Goal: Task Accomplishment & Management: Manage account settings

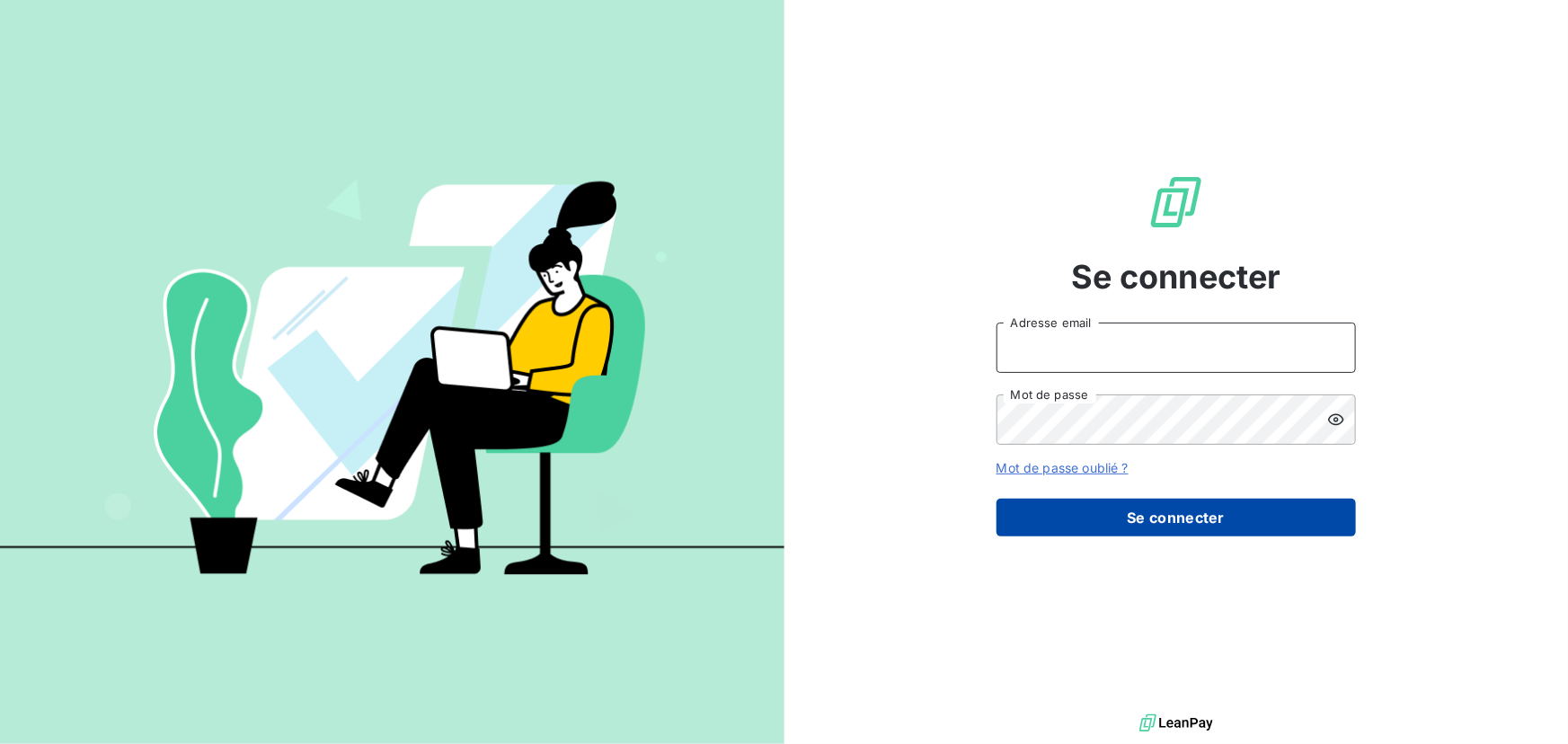
type input "[PERSON_NAME][EMAIL_ADDRESS][DOMAIN_NAME]"
click at [1170, 523] on button "Se connecter" at bounding box center [1175, 517] width 359 height 38
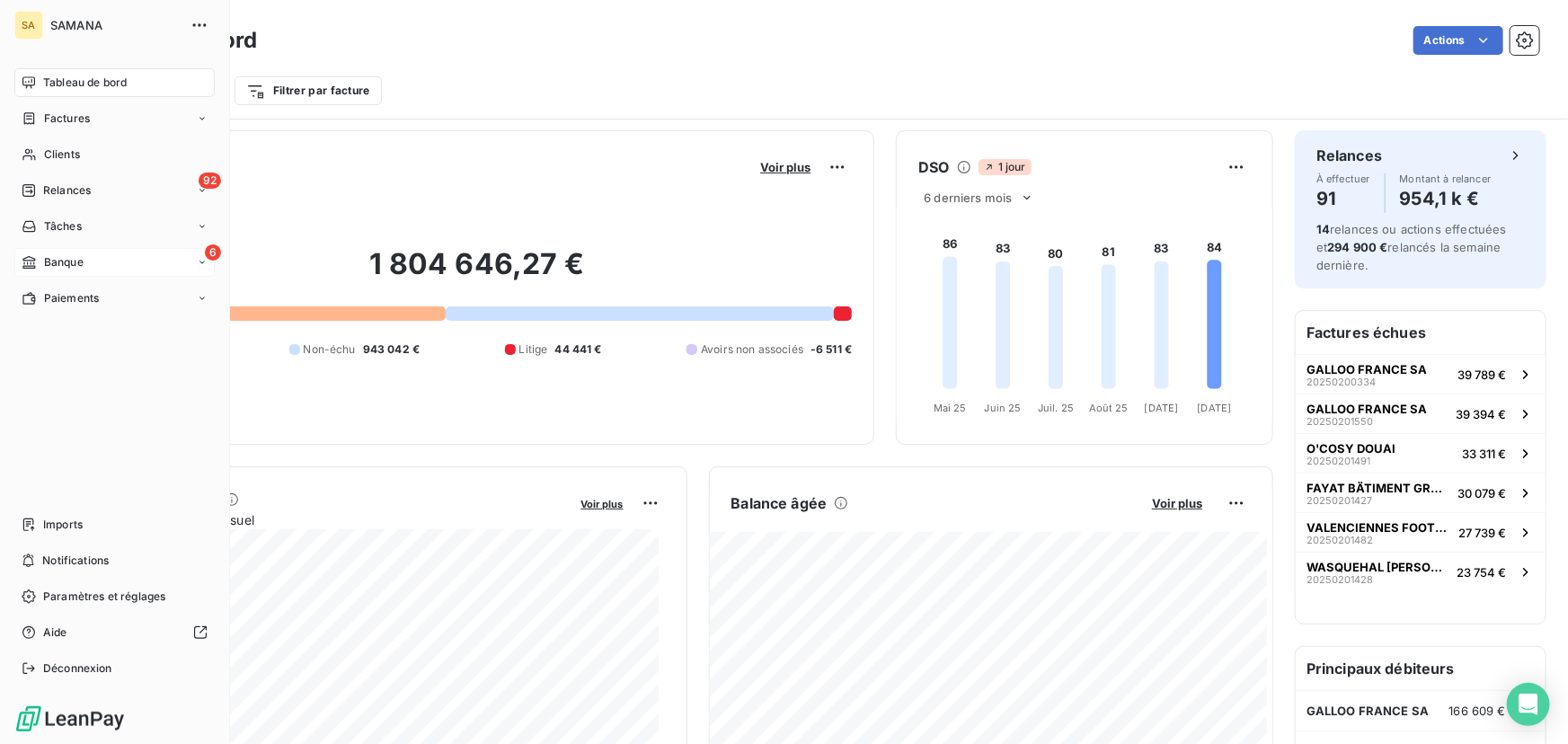
click at [81, 261] on span "Banque" at bounding box center [64, 262] width 39 height 16
click at [204, 261] on icon at bounding box center [201, 262] width 11 height 11
click at [148, 297] on span "Opérations à associer" at bounding box center [100, 298] width 114 height 16
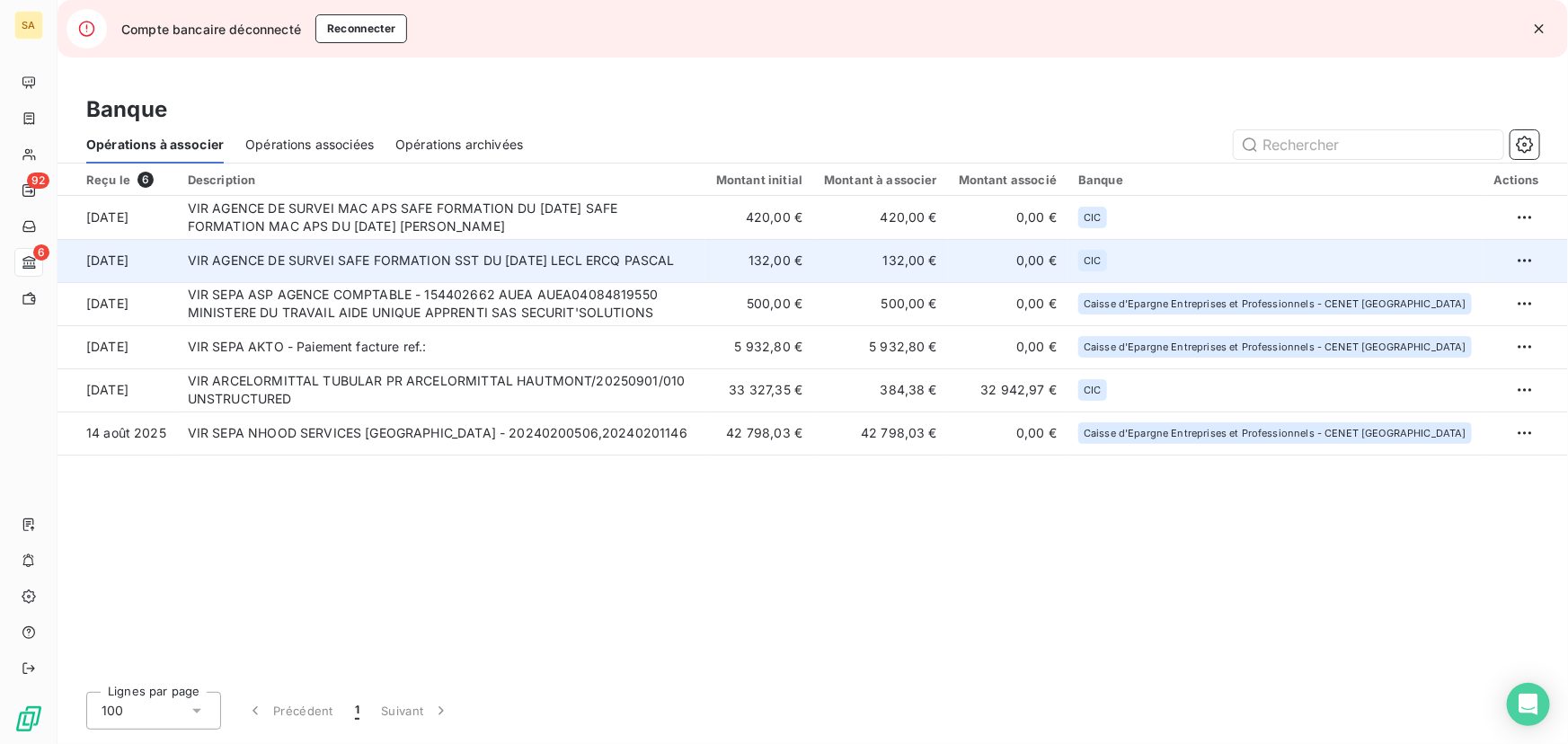
click at [399, 270] on td "VIR AGENCE DE SURVEI SAFE FORMATION SST DU [DATE] LECL ERCQ PASCAL" at bounding box center [441, 260] width 528 height 43
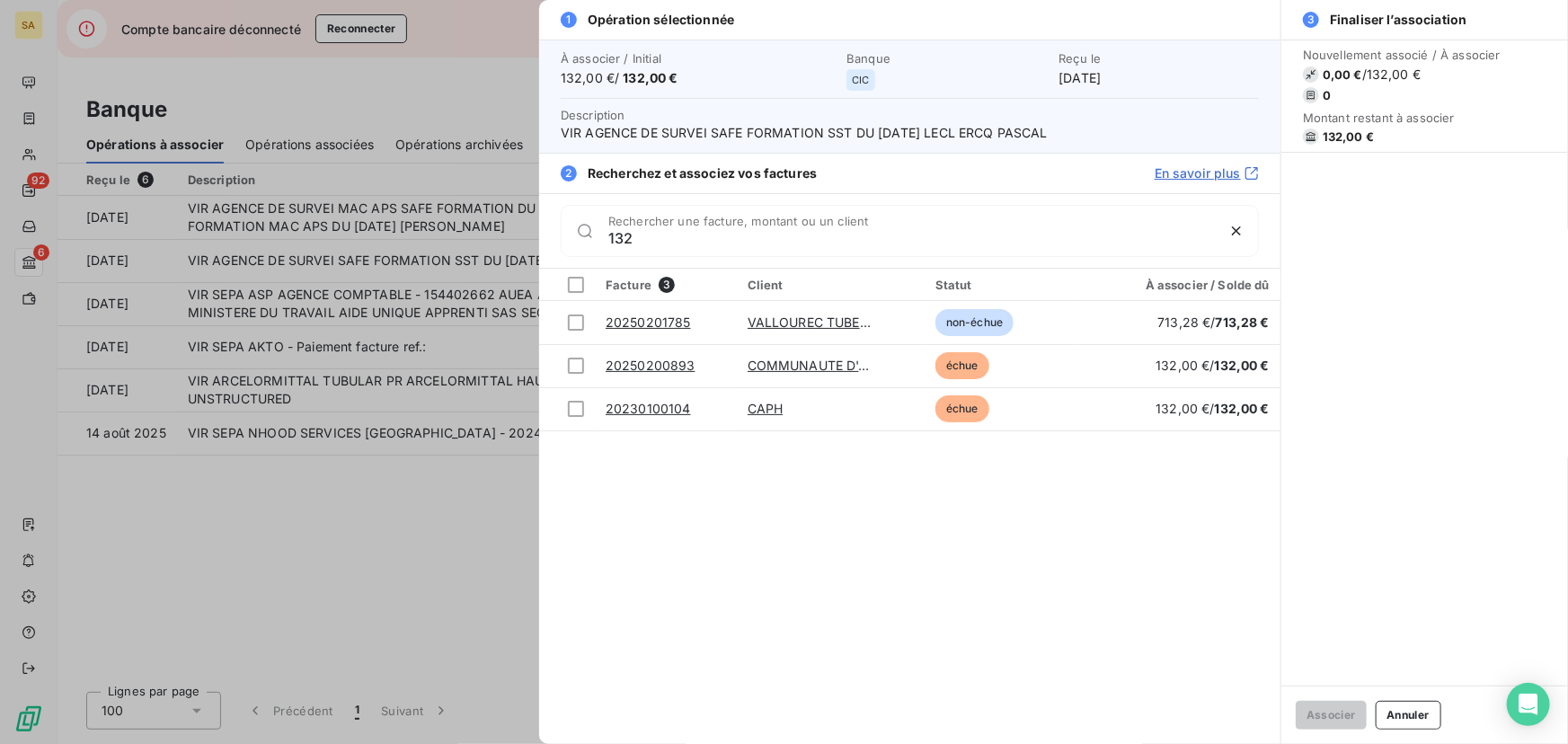
type input "132"
click at [476, 545] on div at bounding box center [784, 372] width 1568 height 744
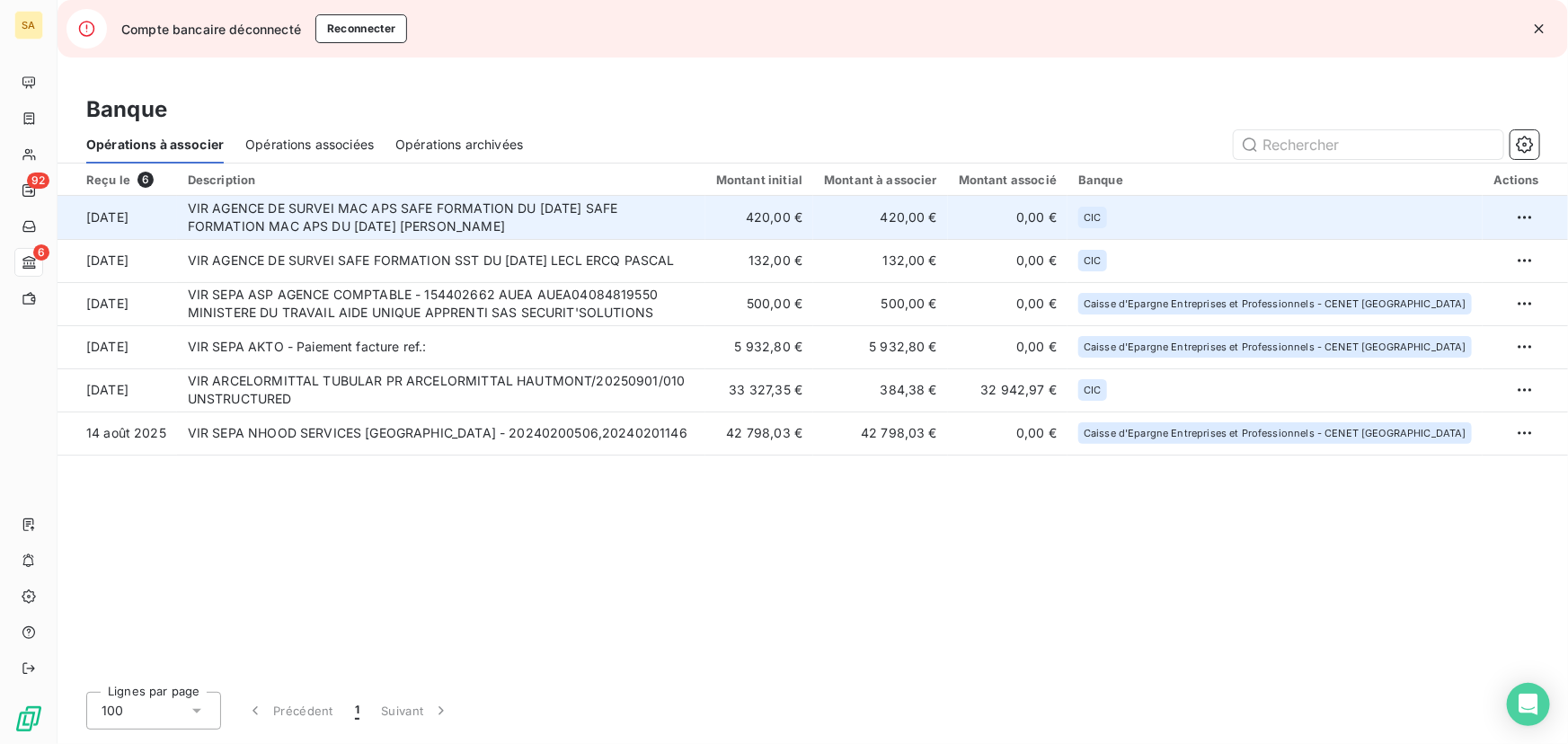
click at [342, 226] on td "VIR AGENCE DE SURVEI MAC APS SAFE FORMATION DU [DATE] SAFE FORMATION MAC APS DU…" at bounding box center [441, 218] width 528 height 43
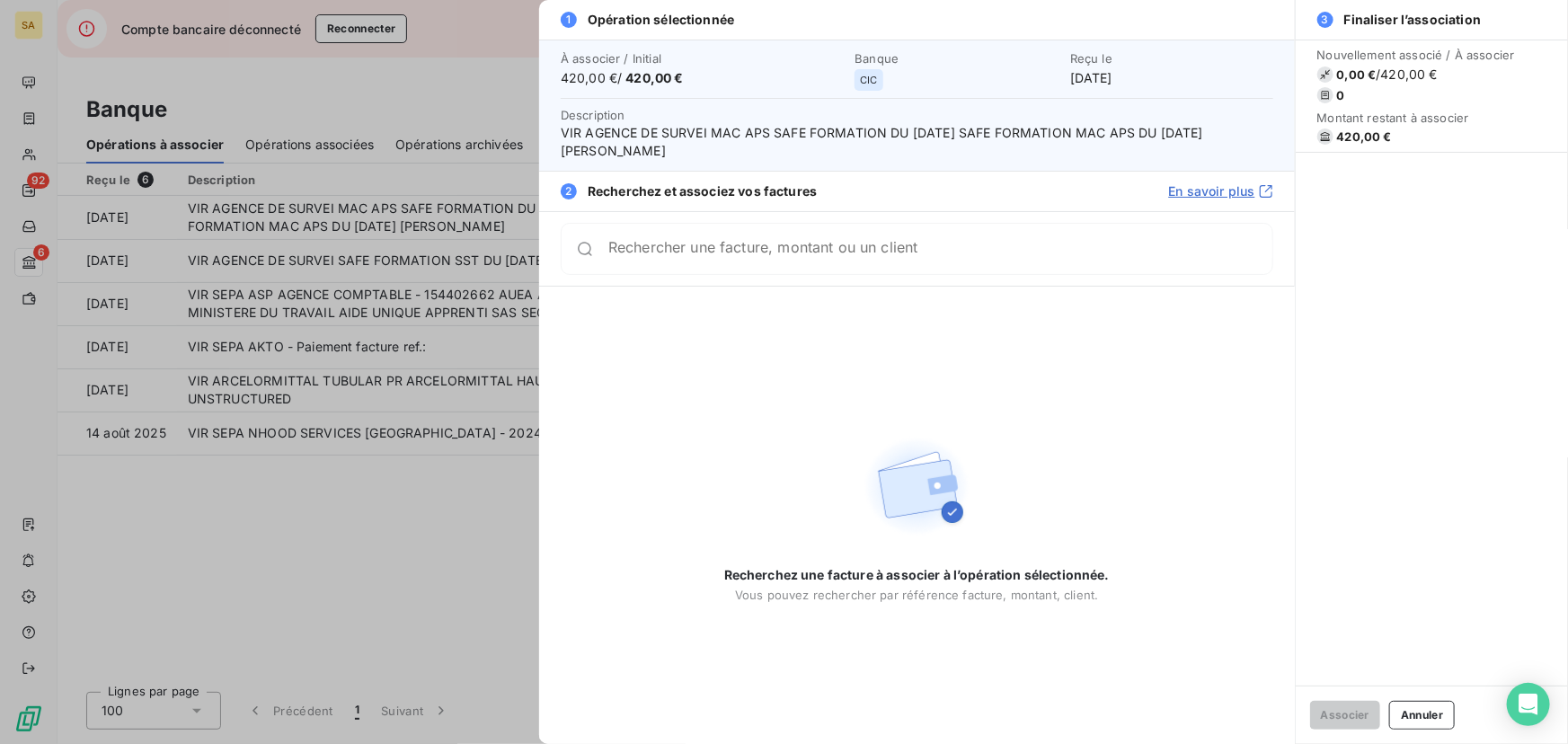
click at [345, 620] on div at bounding box center [784, 372] width 1568 height 744
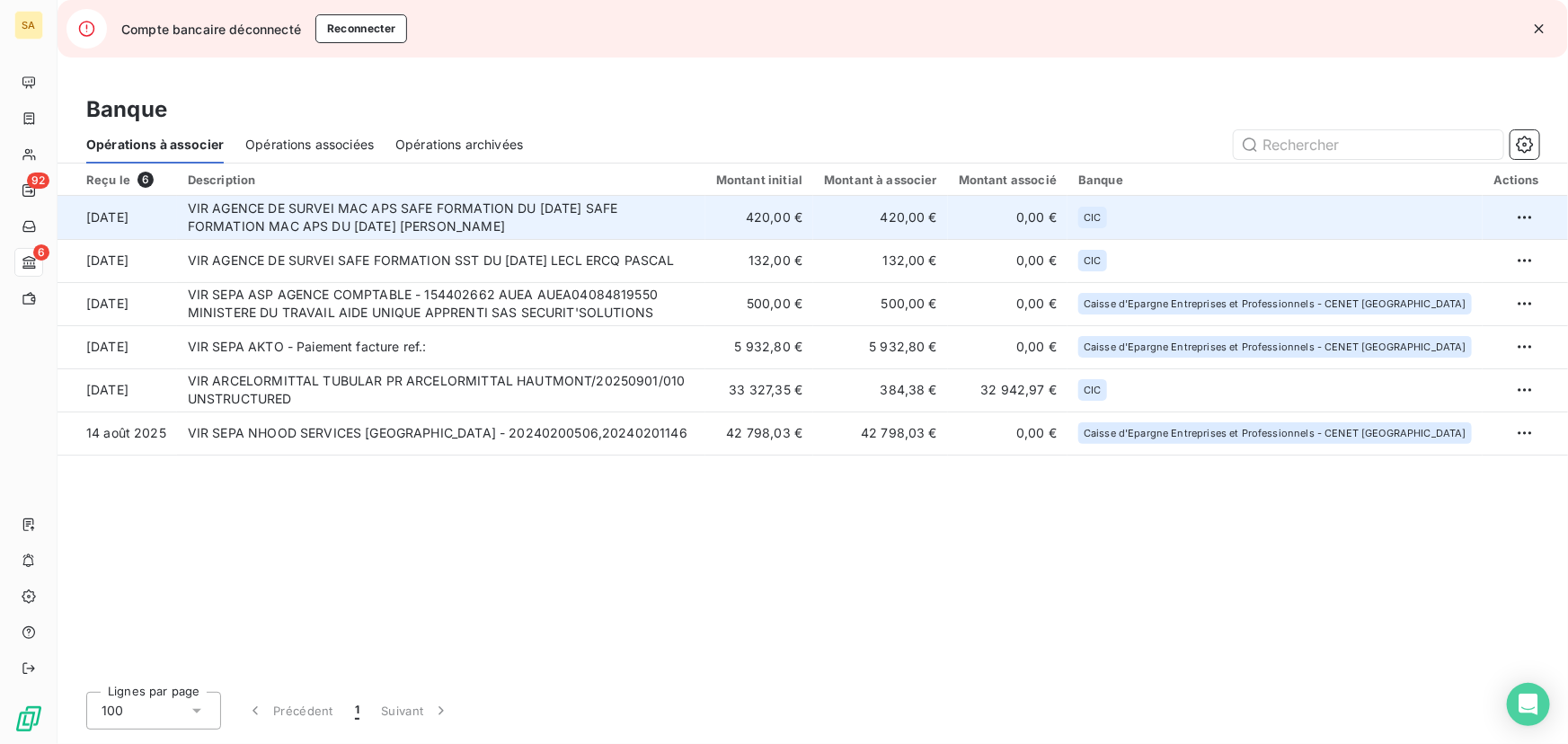
click at [459, 223] on td "VIR AGENCE DE SURVEI MAC APS SAFE FORMATION DU [DATE] SAFE FORMATION MAC APS DU…" at bounding box center [441, 218] width 528 height 43
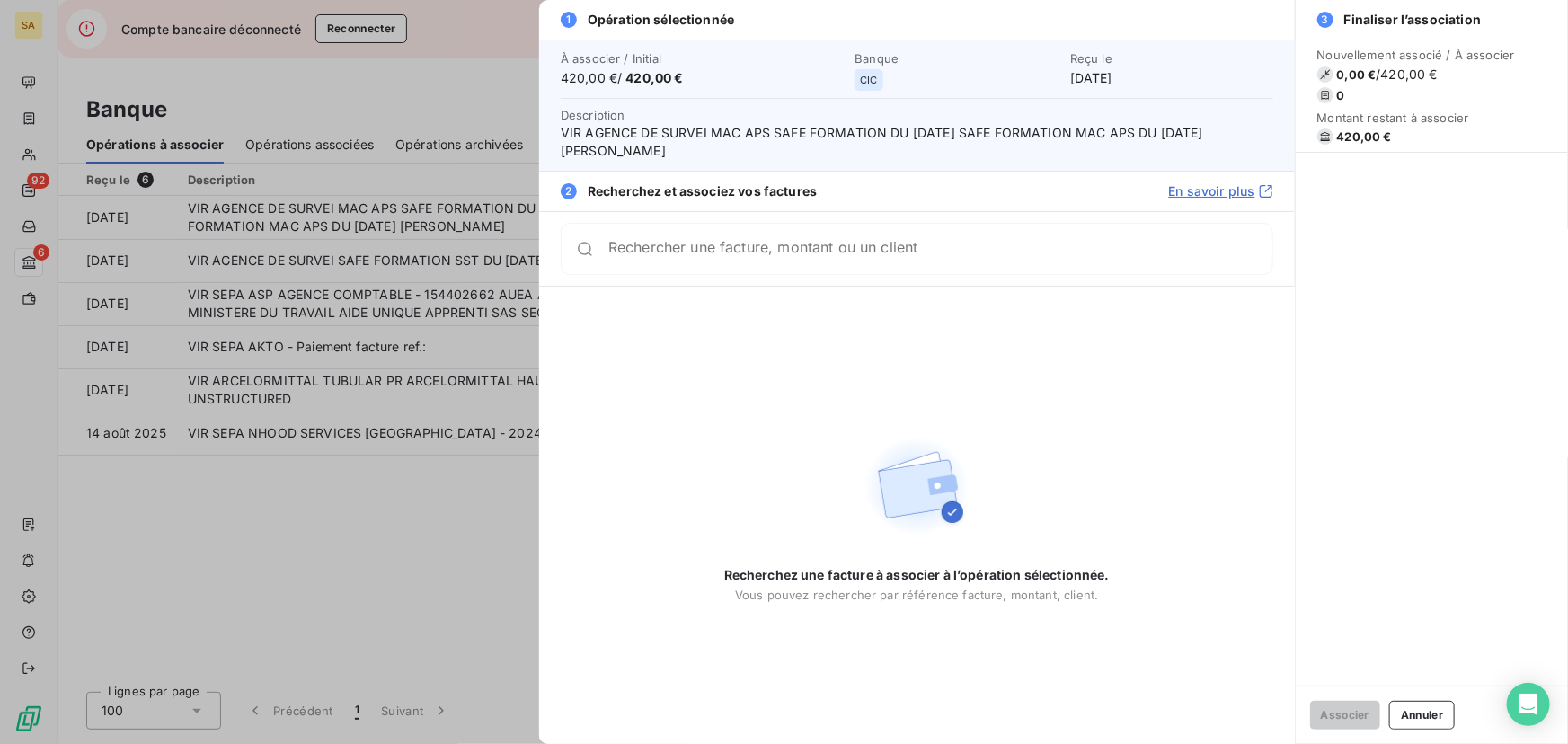
click at [732, 250] on input "Rechercher une facture, montant ou un client" at bounding box center [940, 248] width 664 height 18
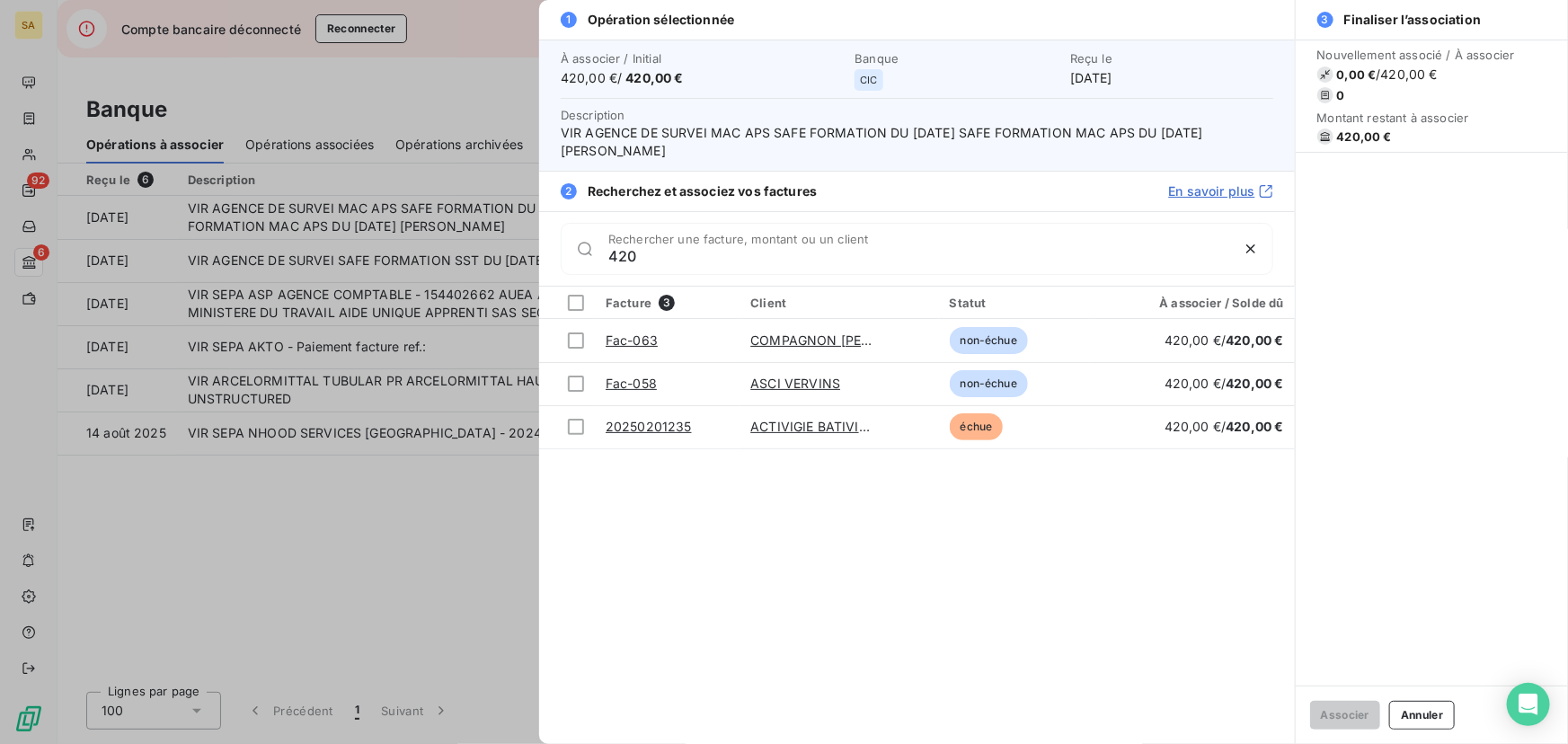
type input "420"
click at [353, 573] on div at bounding box center [784, 372] width 1568 height 744
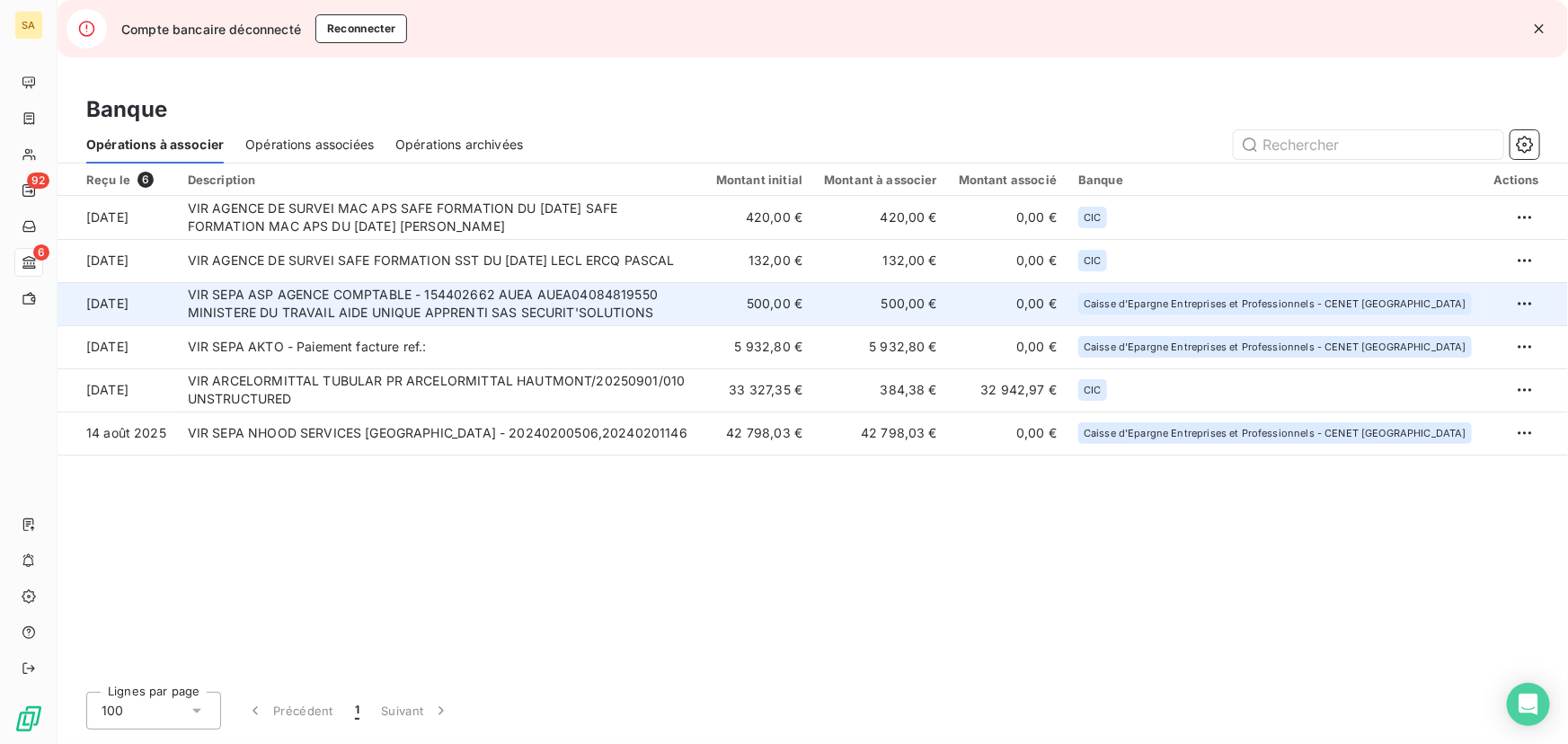
click at [321, 311] on td "VIR SEPA ASP AGENCE COMPTABLE - 154402662 AUEA AUEA04084819550 MINISTERE DU TRA…" at bounding box center [441, 303] width 528 height 43
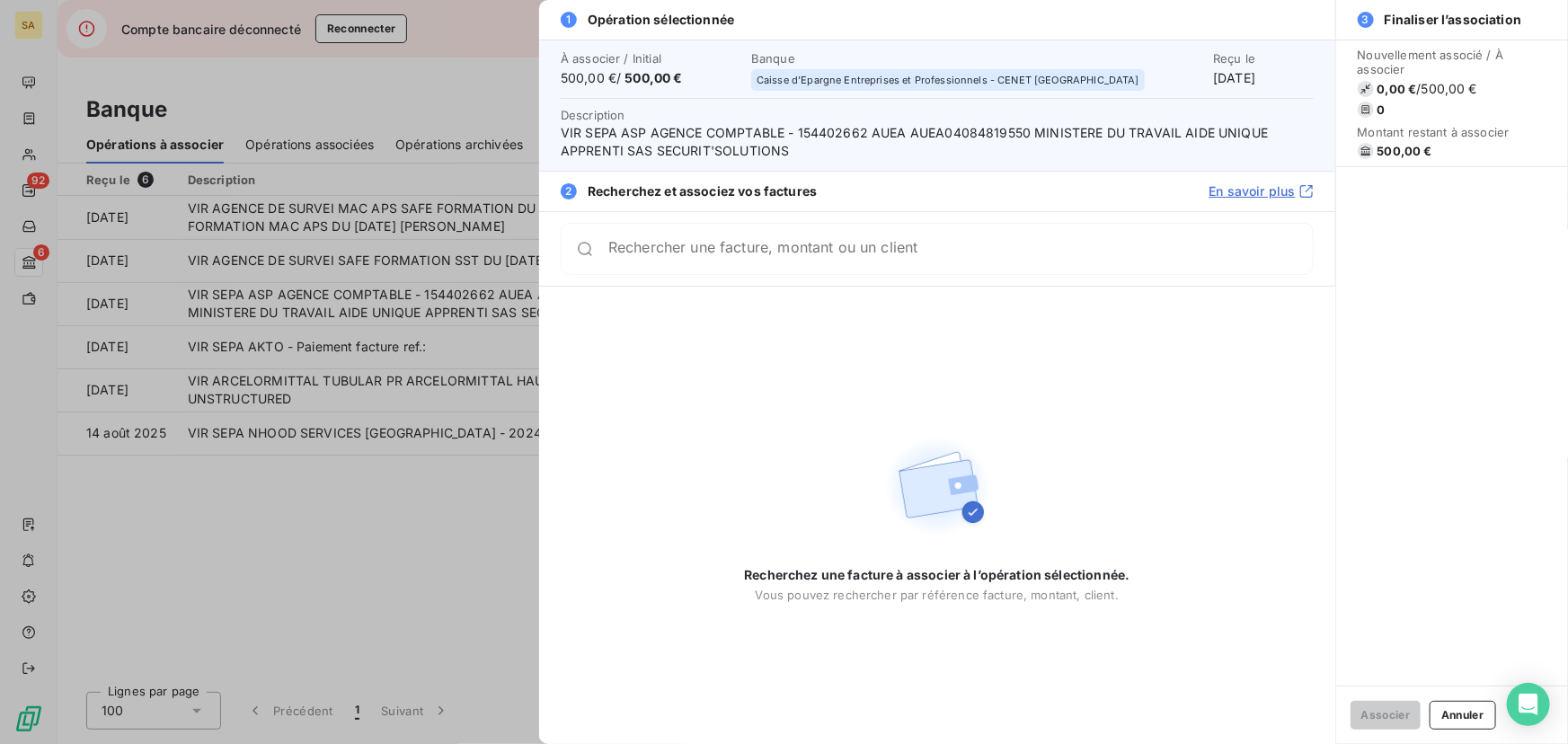
drag, startPoint x: 349, startPoint y: 529, endPoint x: 351, endPoint y: 515, distance: 14.1
click at [349, 527] on div at bounding box center [784, 372] width 1568 height 744
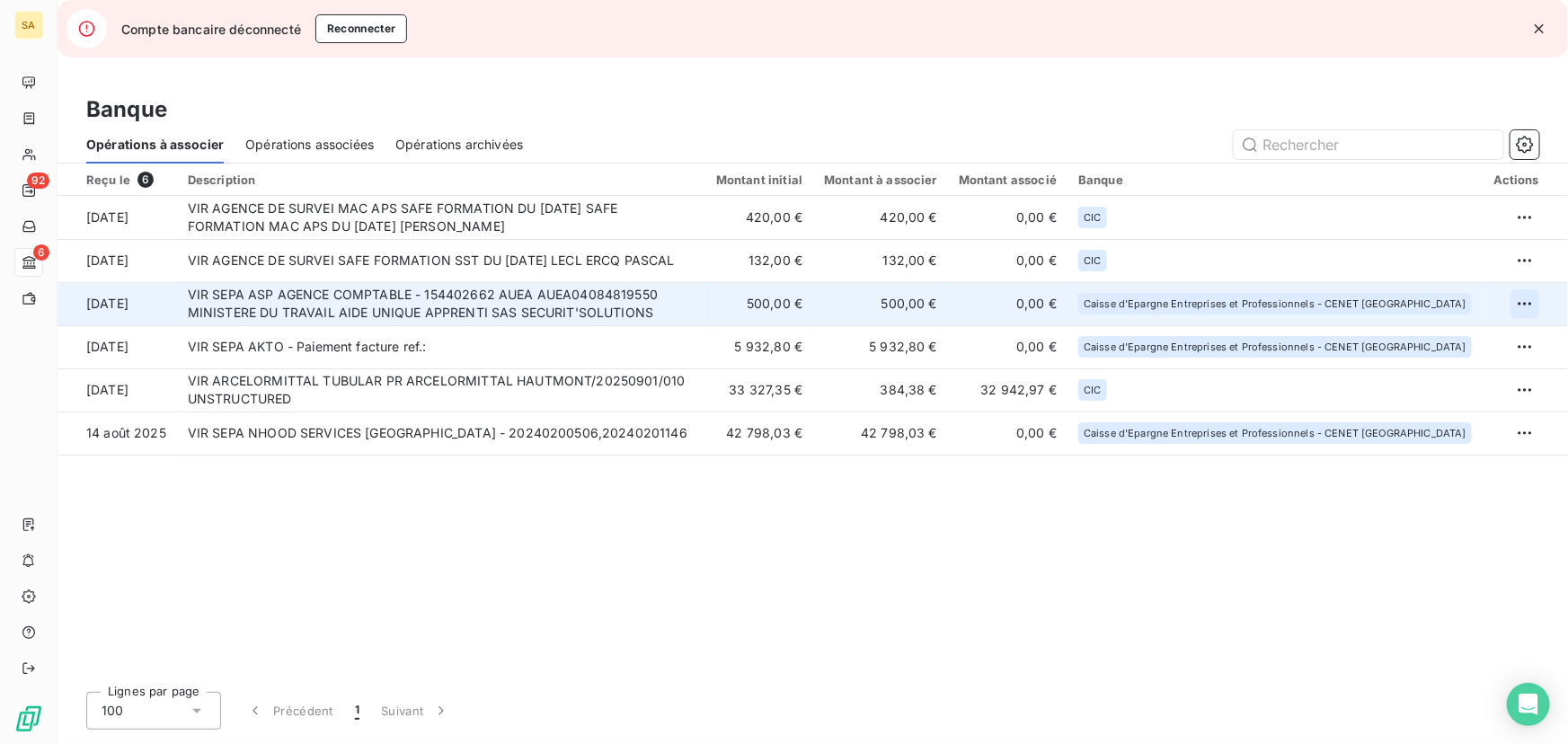
click at [1536, 301] on html "SA 92 6 Compte bancaire déconnecté Reconnecter Banque Opérations à associer Opé…" at bounding box center [784, 372] width 1568 height 744
click at [1468, 347] on div "Archiver l’opération" at bounding box center [1462, 344] width 139 height 29
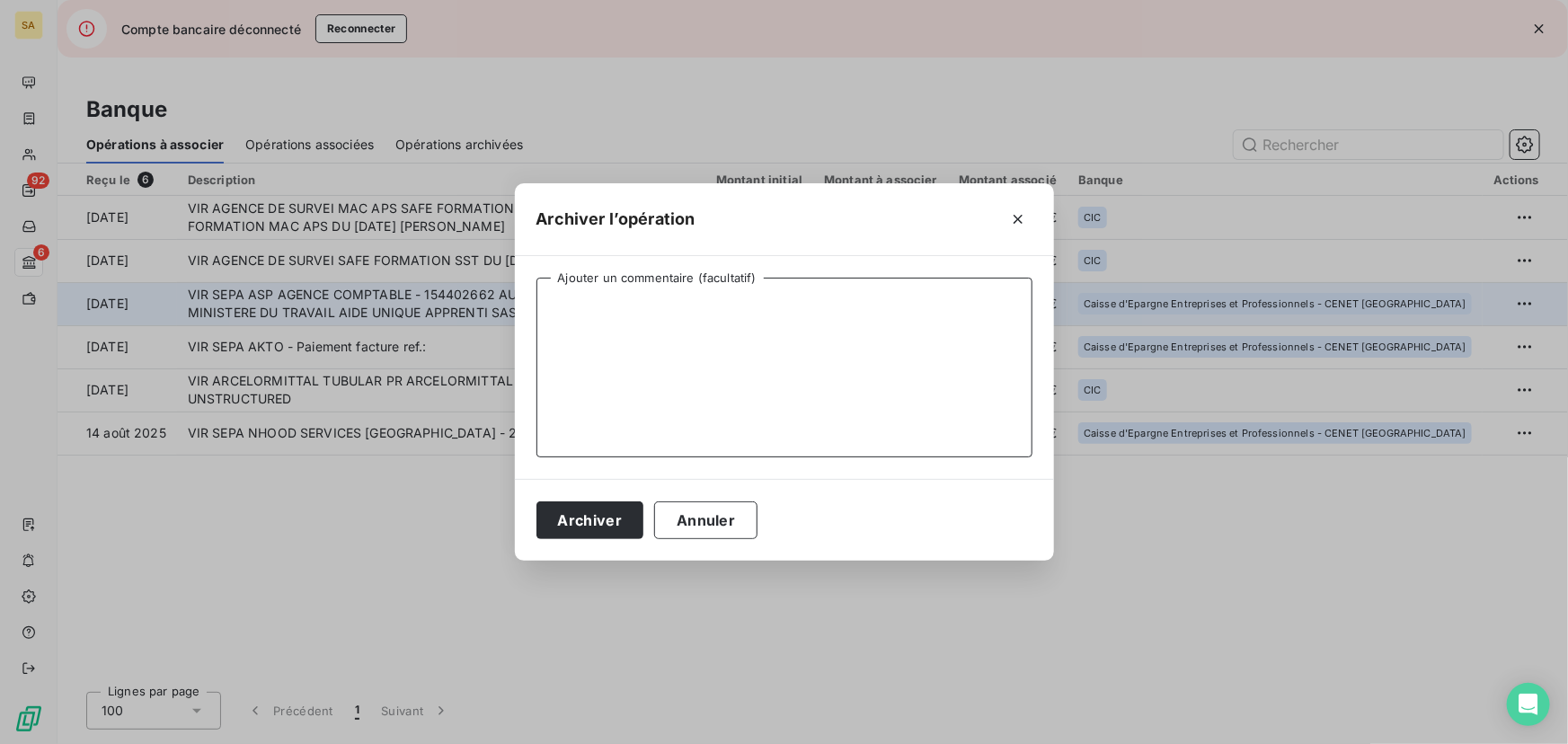
click at [705, 326] on textarea "Ajouter un commentaire (facultatif)" at bounding box center [784, 368] width 496 height 180
click at [626, 306] on textarea "Non rattaché à une prestation" at bounding box center [784, 368] width 496 height 180
type textarea "Non rattaché à une prestation"
click at [607, 521] on button "Archiver" at bounding box center [590, 520] width 108 height 38
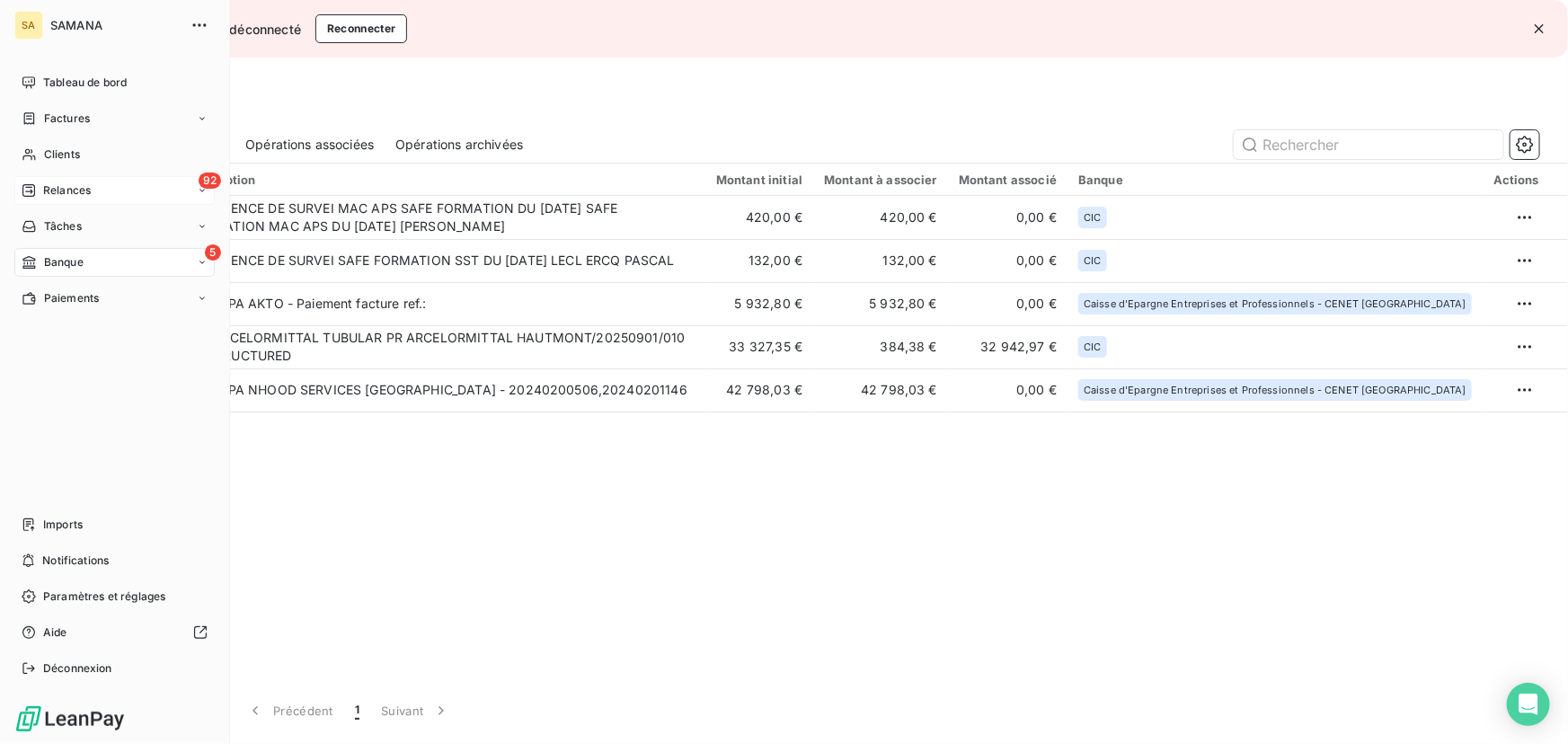
click at [85, 192] on span "Relances" at bounding box center [66, 191] width 47 height 16
click at [115, 233] on div "À effectuer" at bounding box center [125, 226] width 179 height 29
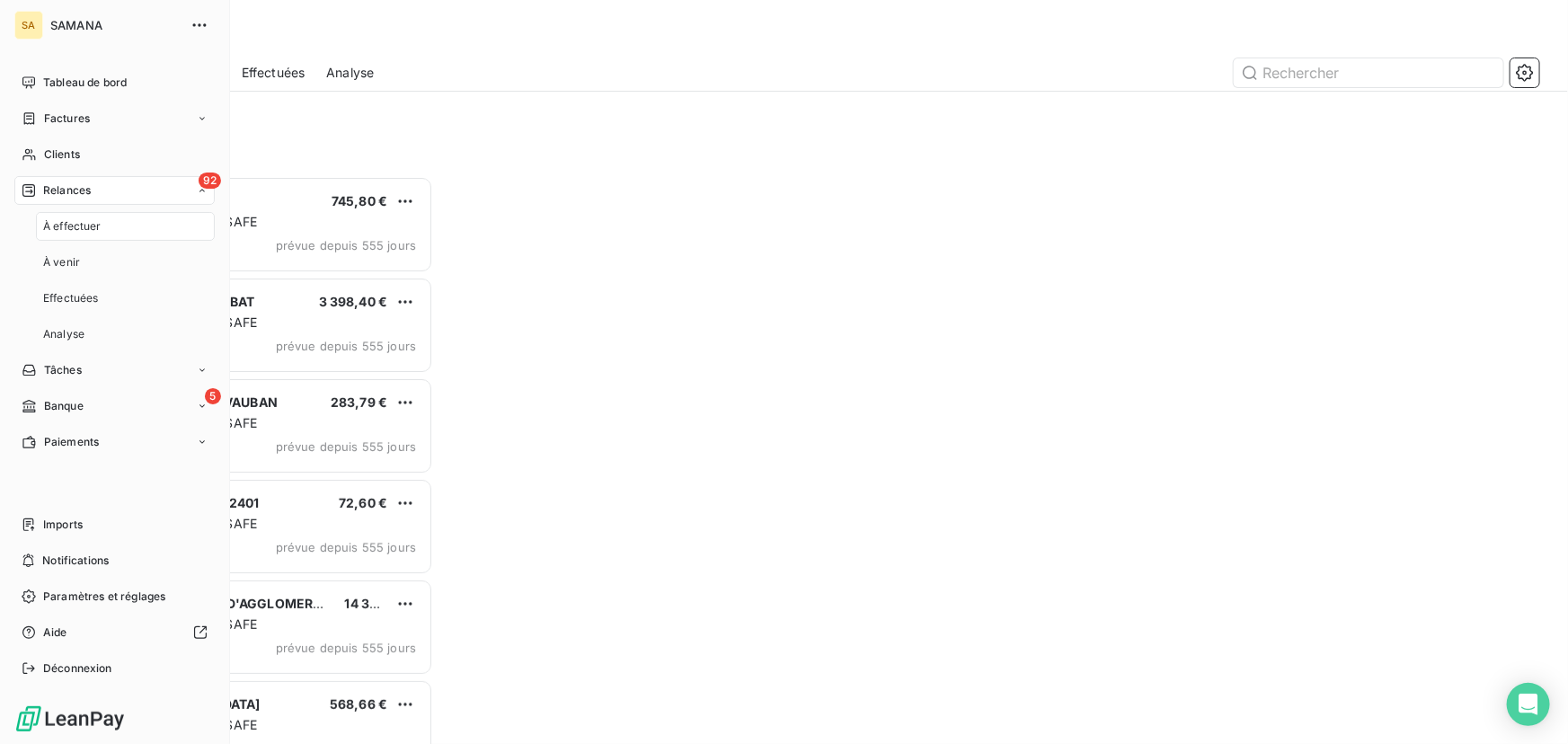
scroll to position [556, 334]
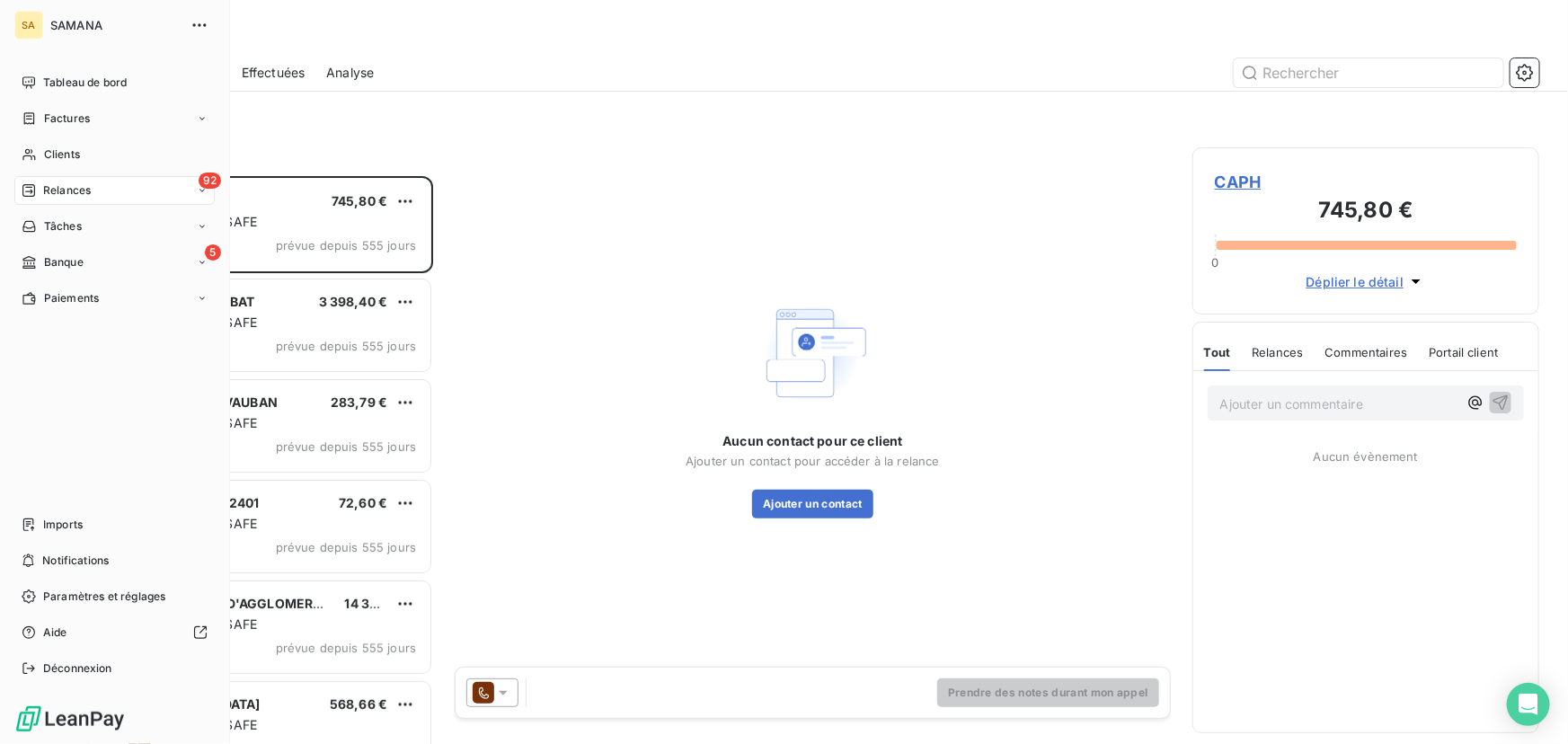
click at [206, 195] on icon at bounding box center [201, 190] width 11 height 11
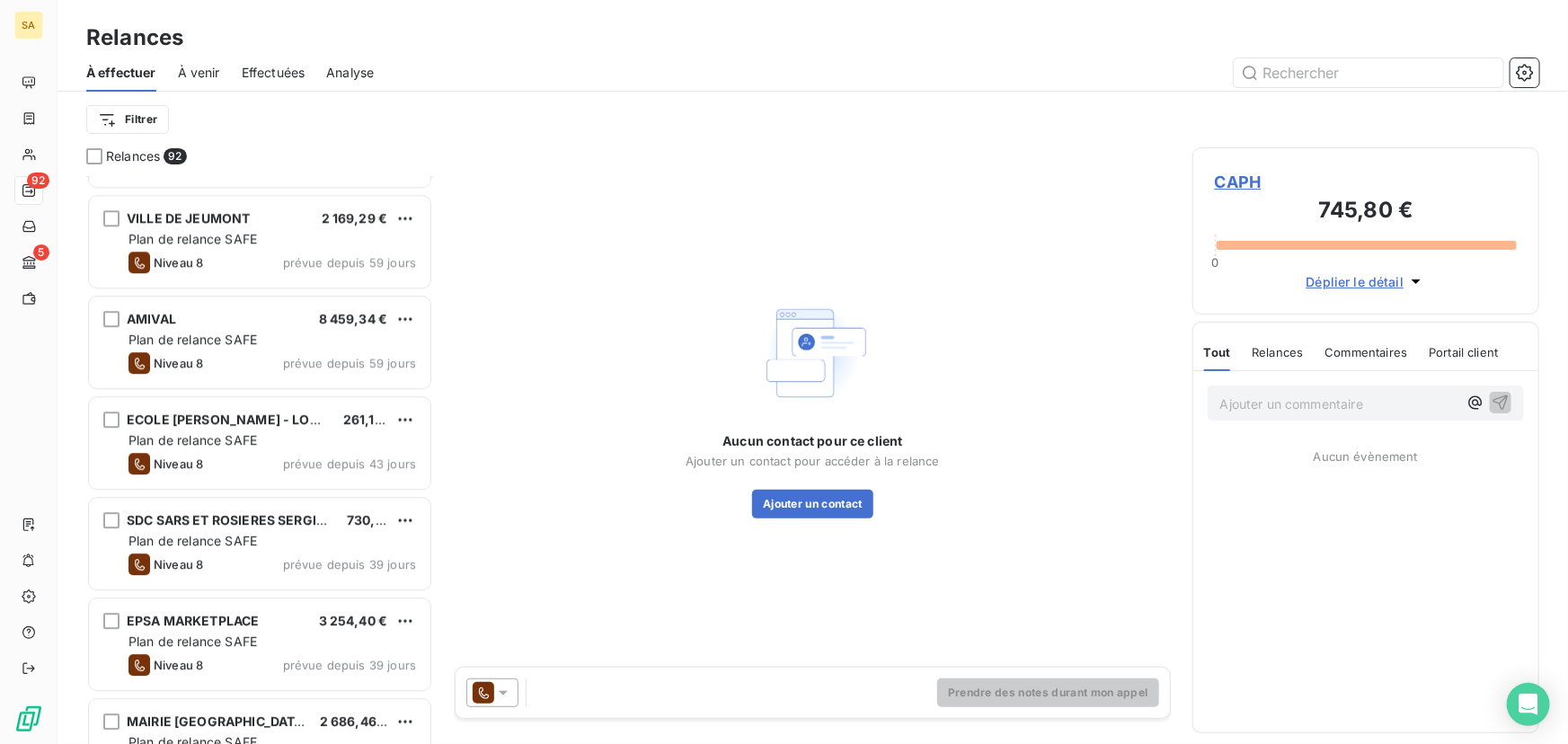
scroll to position [6128, 0]
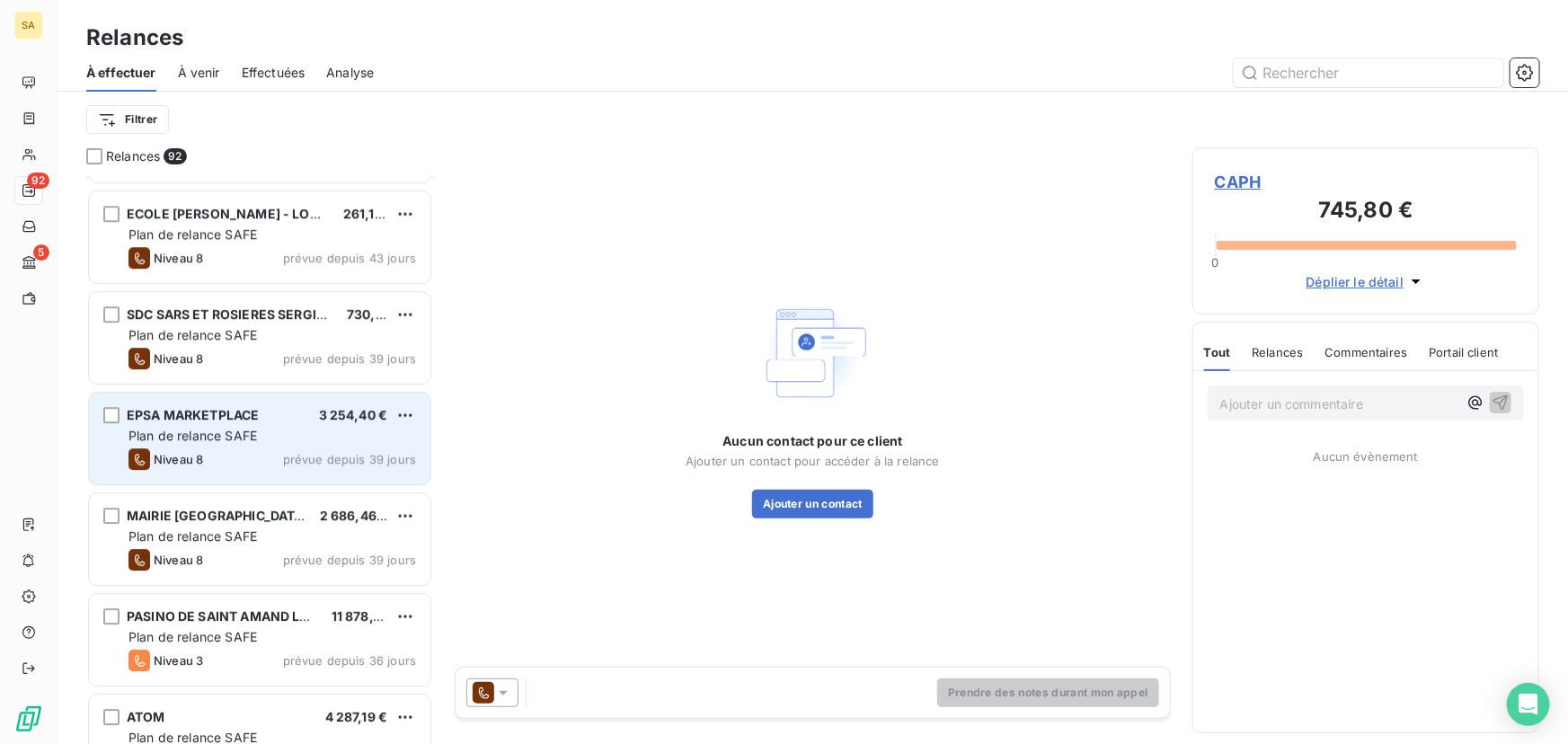
click at [377, 427] on div "Plan de relance SAFE" at bounding box center [272, 436] width 288 height 18
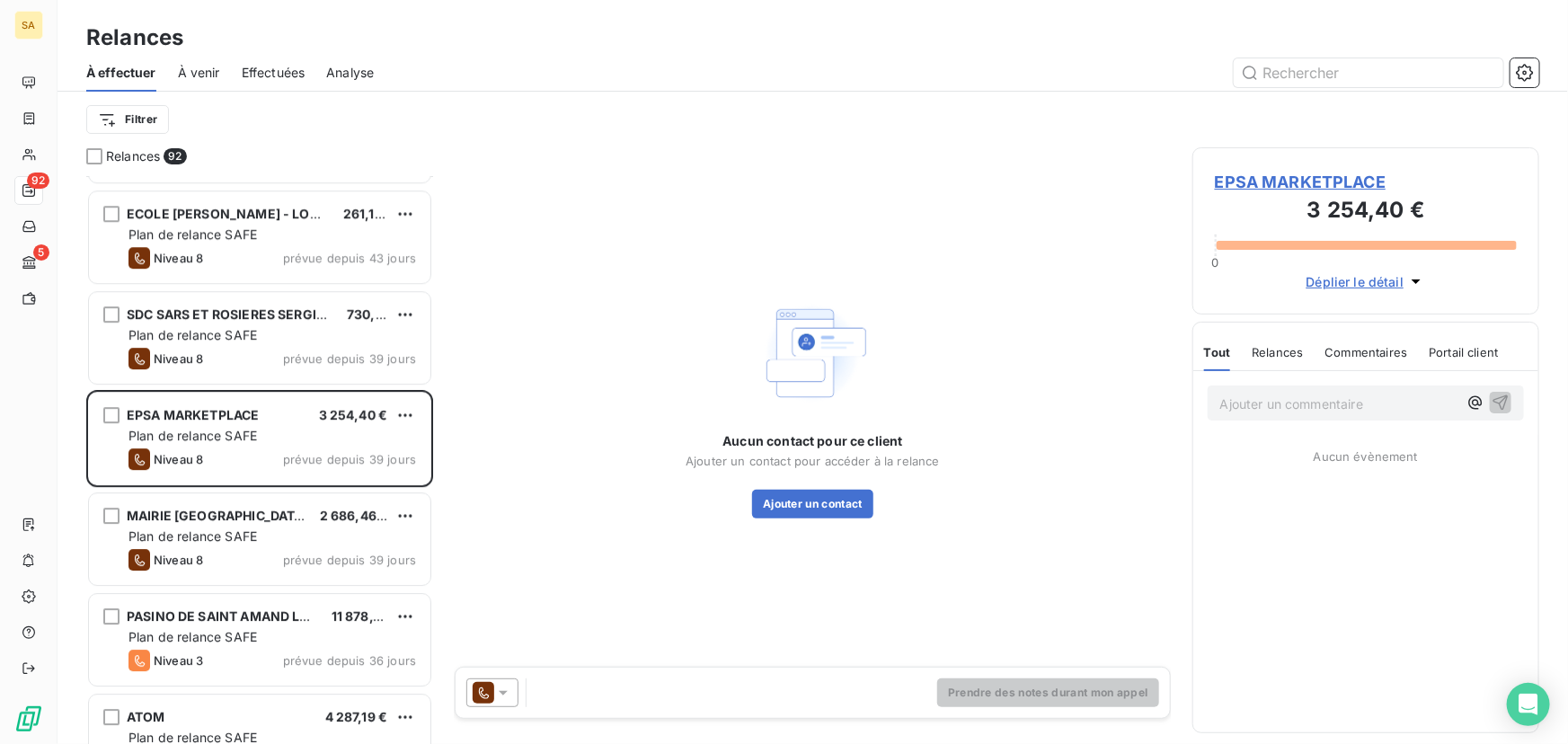
click at [1367, 346] on span "Commentaires" at bounding box center [1367, 352] width 83 height 14
click at [1272, 354] on span "Relances" at bounding box center [1275, 352] width 51 height 14
click at [1468, 354] on span "Portail client" at bounding box center [1465, 352] width 69 height 14
click at [1295, 363] on div "Relances" at bounding box center [1275, 351] width 51 height 38
click at [1215, 360] on div "Tout" at bounding box center [1217, 351] width 25 height 38
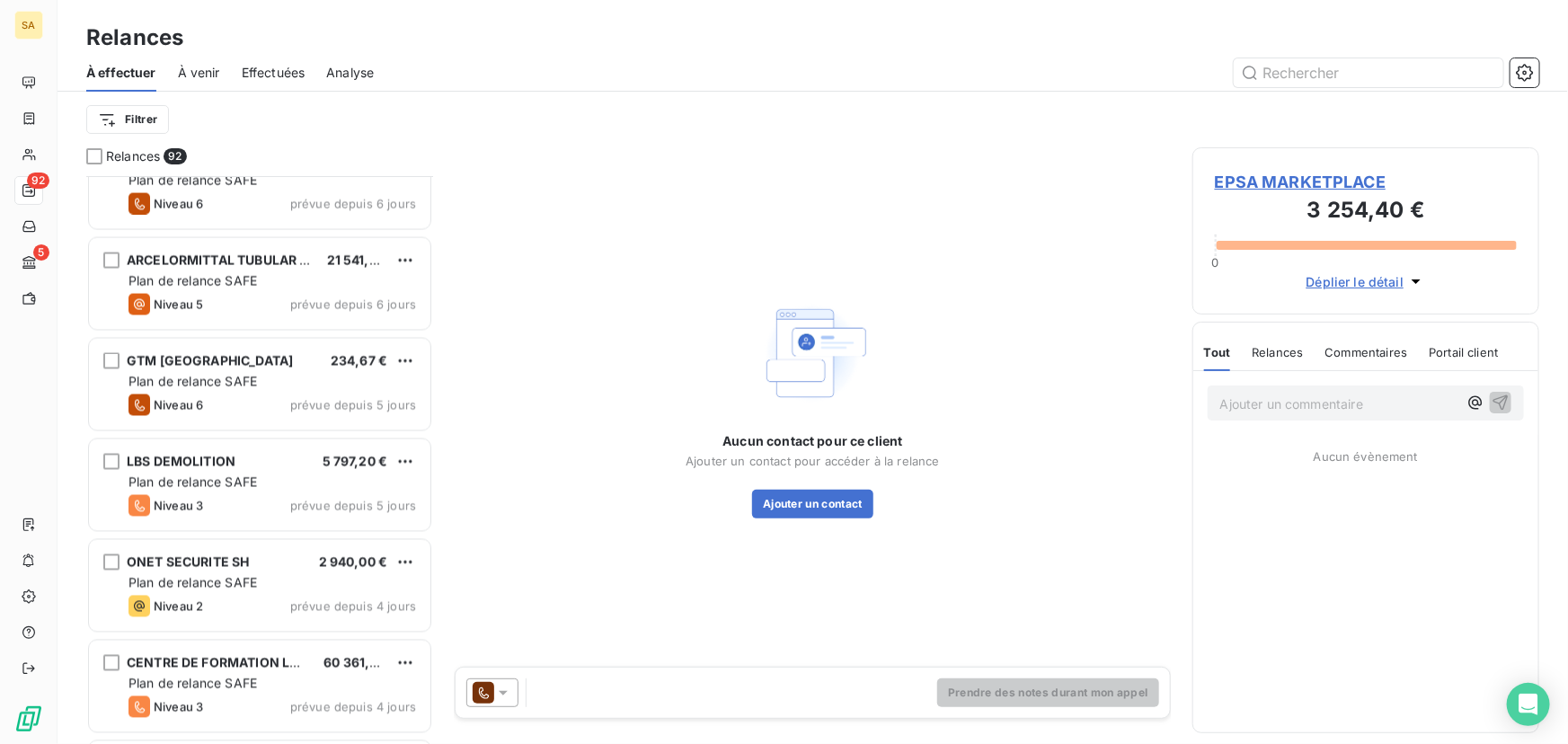
scroll to position [8692, 0]
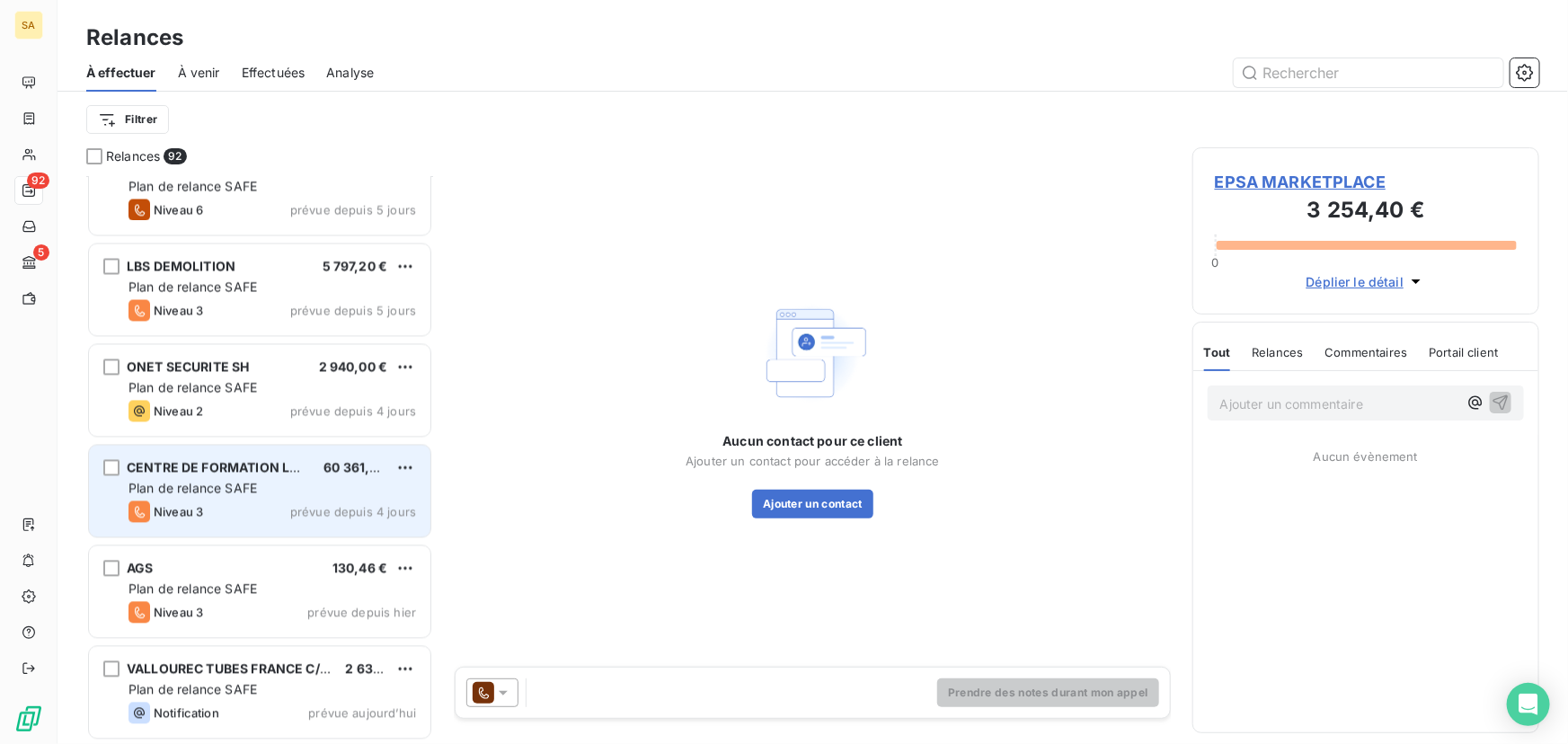
click at [229, 471] on span "CENTRE DE FORMATION LAHO GH" at bounding box center [233, 468] width 213 height 15
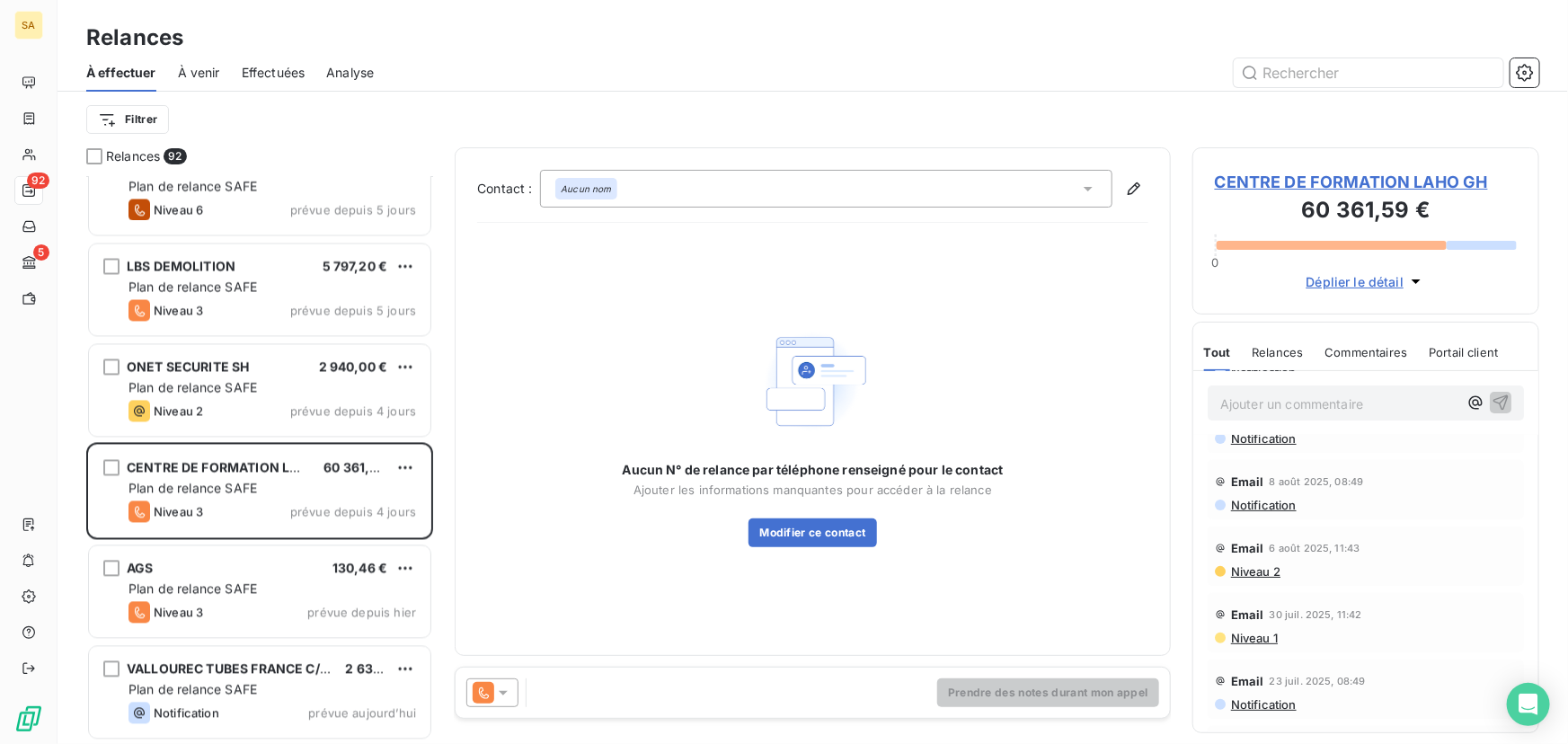
scroll to position [300, 0]
click at [538, 92] on div "Filtrer" at bounding box center [813, 119] width 1453 height 56
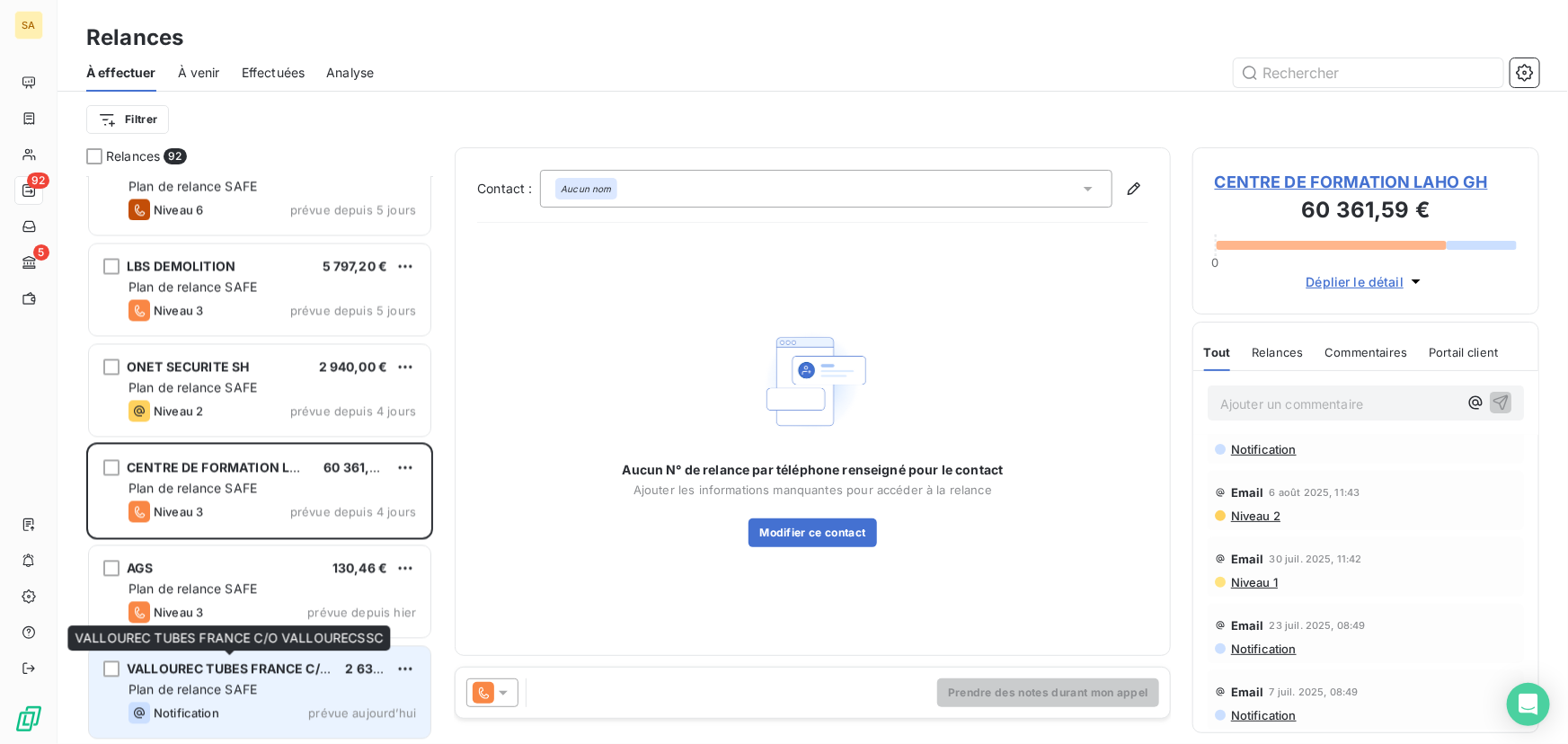
click at [270, 681] on div "Plan de relance SAFE" at bounding box center [272, 690] width 288 height 18
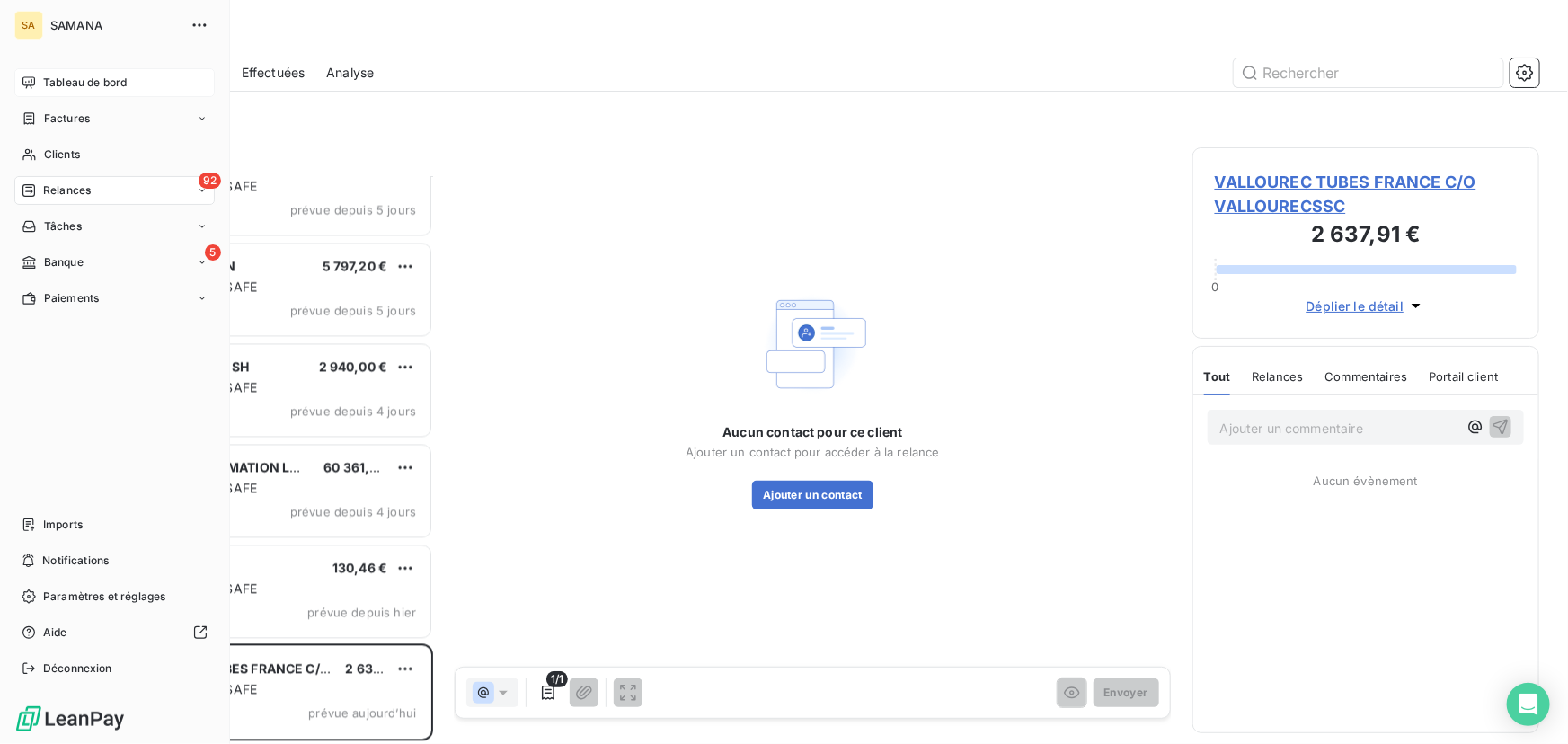
click at [71, 78] on span "Tableau de bord" at bounding box center [85, 82] width 84 height 16
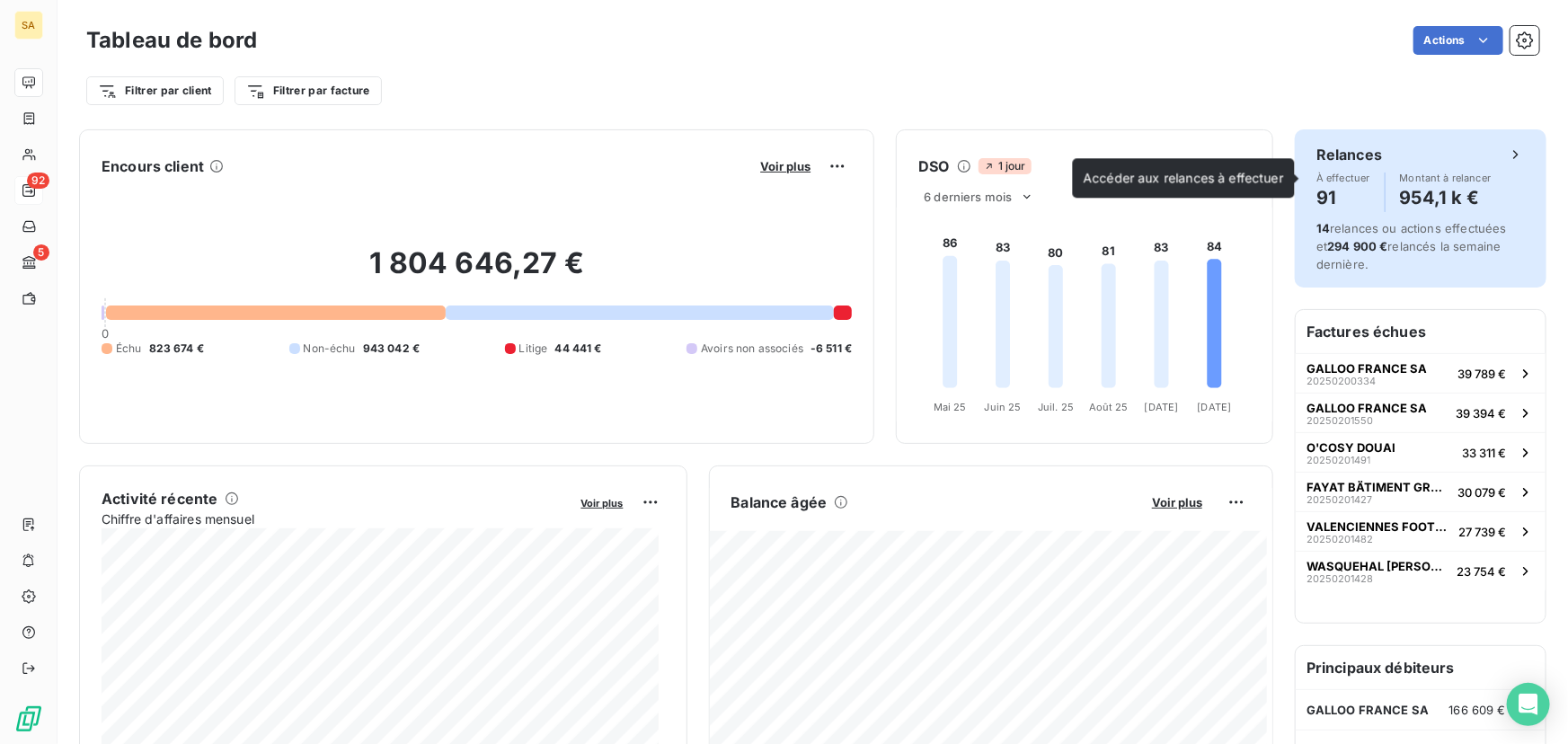
click at [1489, 172] on div "À effectuer 91 Montant à relancer 954,1 k €" at bounding box center [1421, 192] width 209 height 39
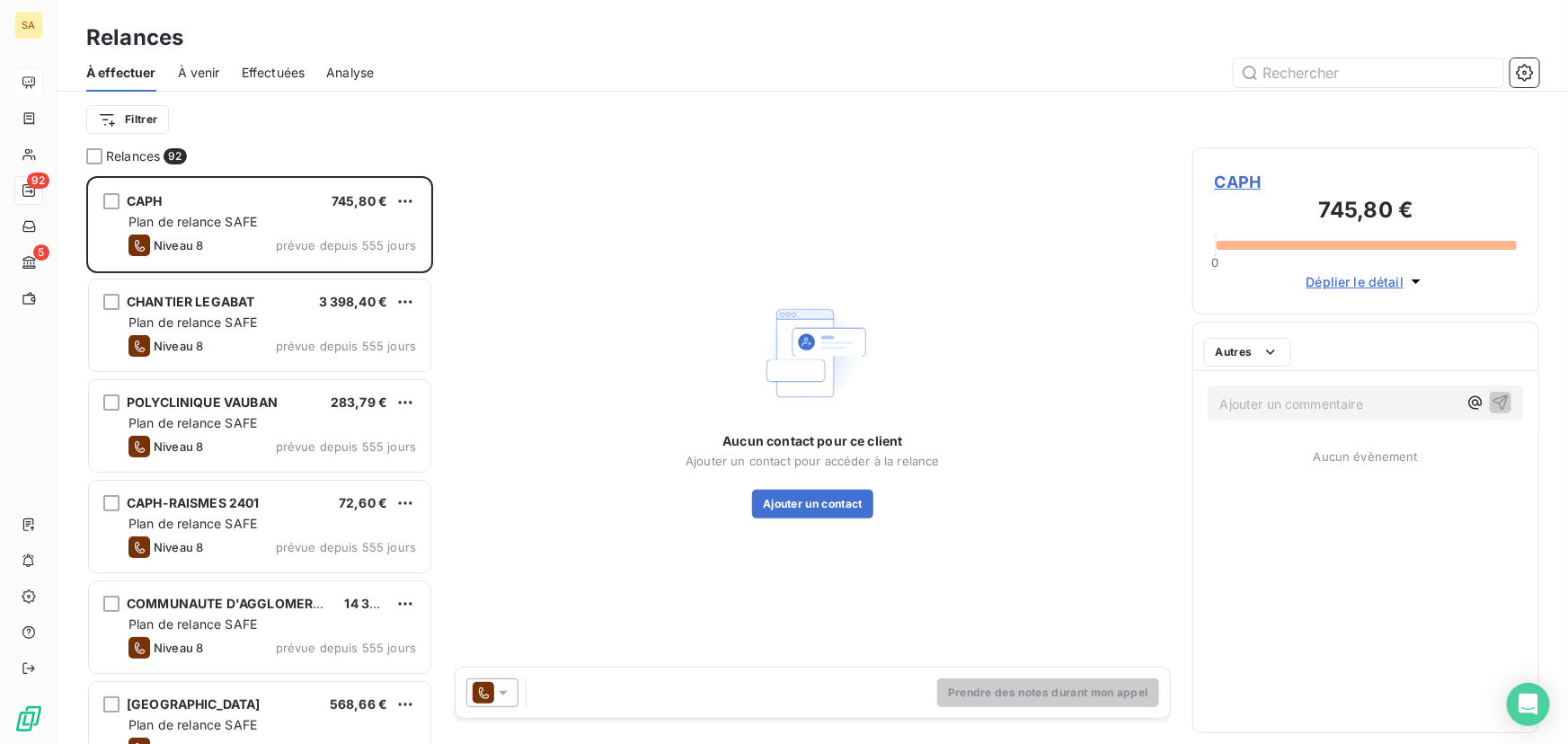
scroll to position [556, 334]
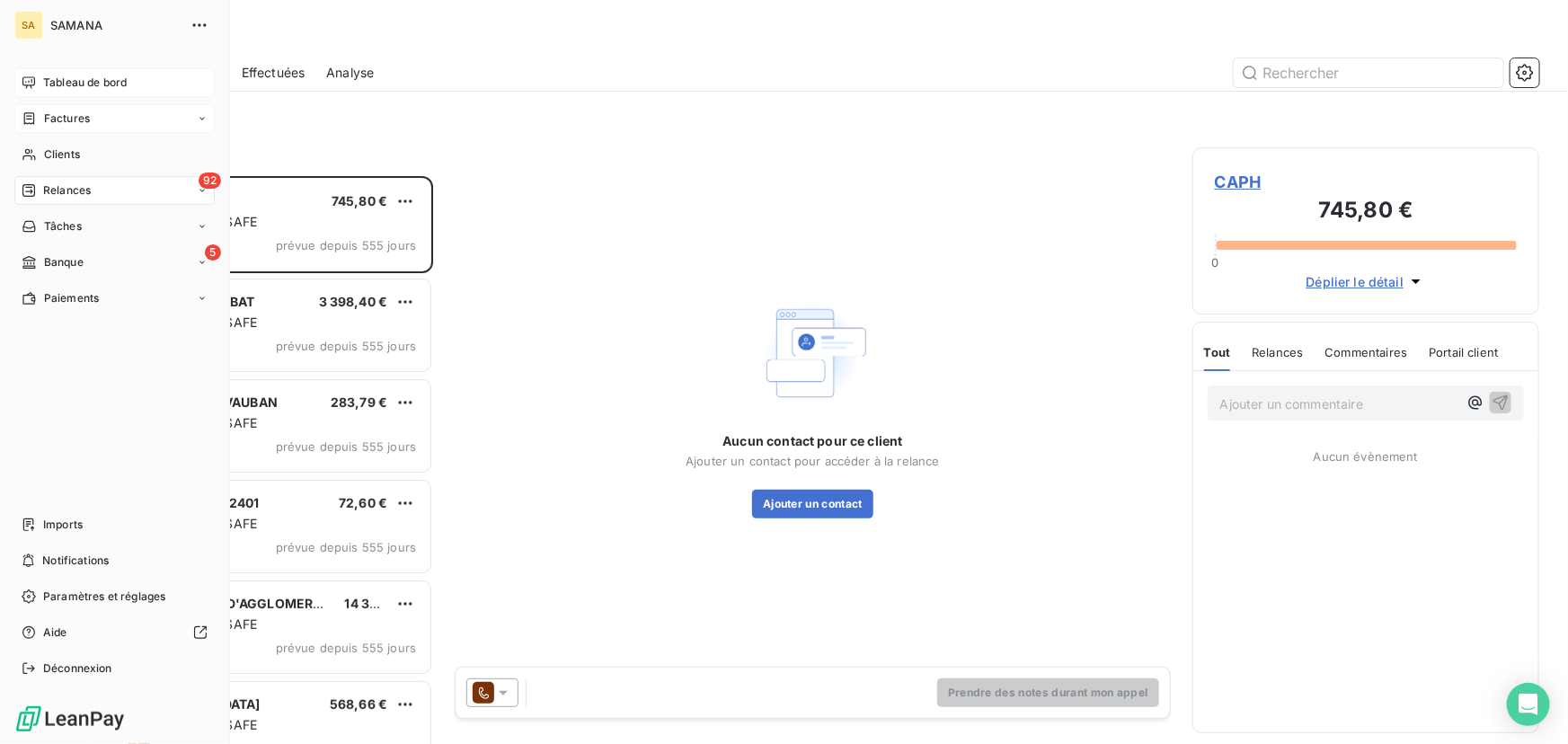
click at [89, 125] on span "Factures" at bounding box center [67, 118] width 46 height 16
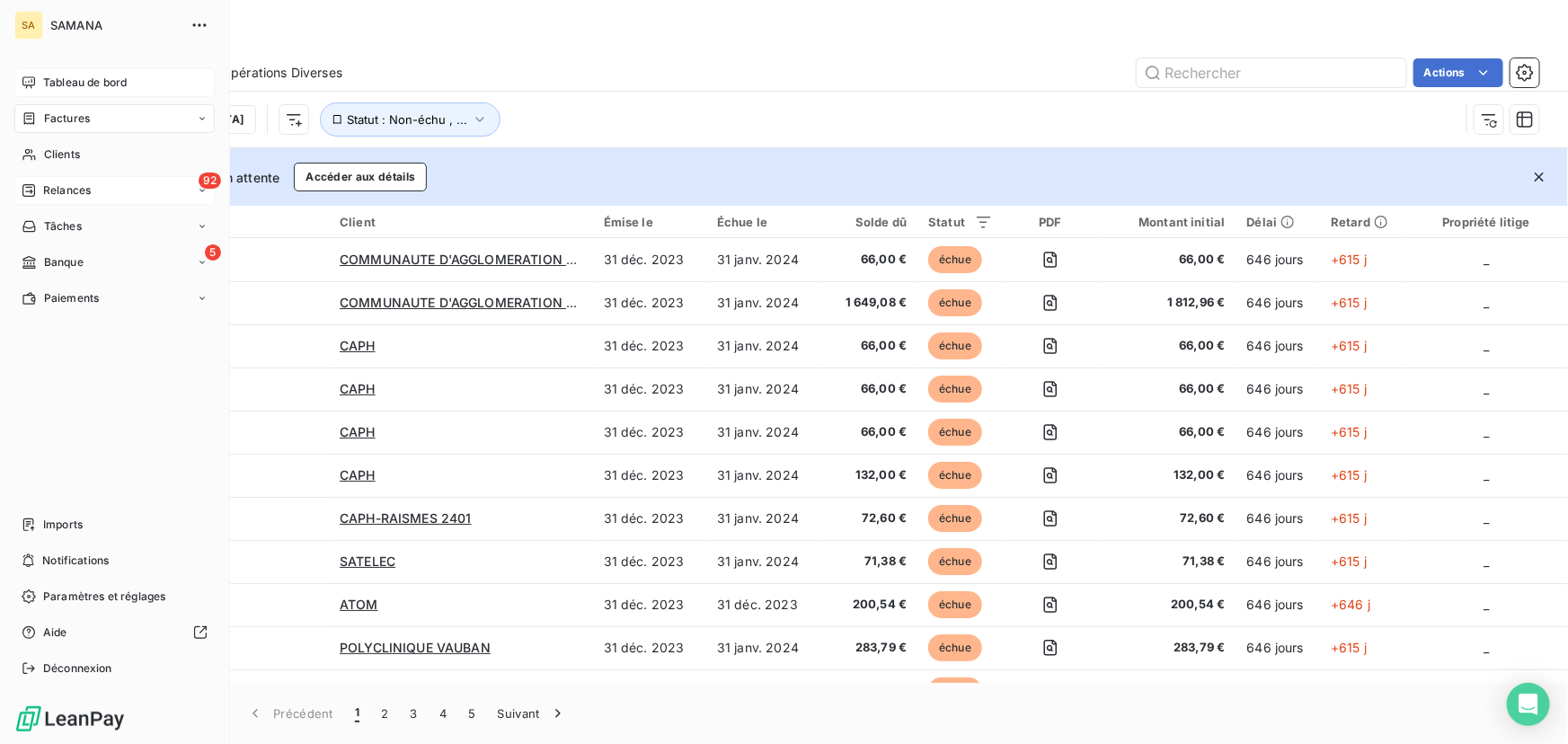
click at [206, 119] on icon at bounding box center [201, 118] width 11 height 11
click at [111, 196] on div "Avoirs" at bounding box center [125, 191] width 179 height 29
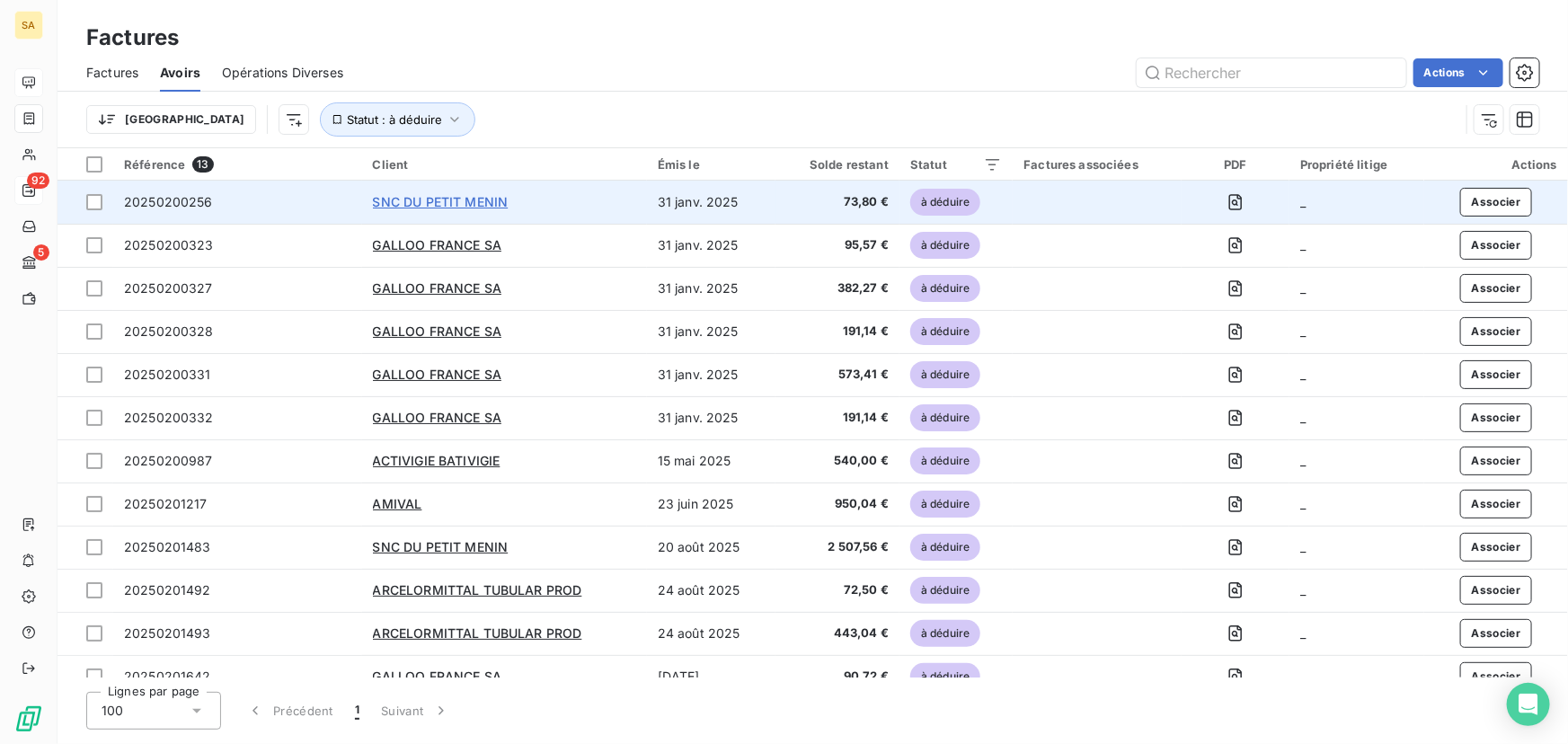
click at [405, 202] on span "SNC DU PETIT MENIN" at bounding box center [440, 202] width 136 height 15
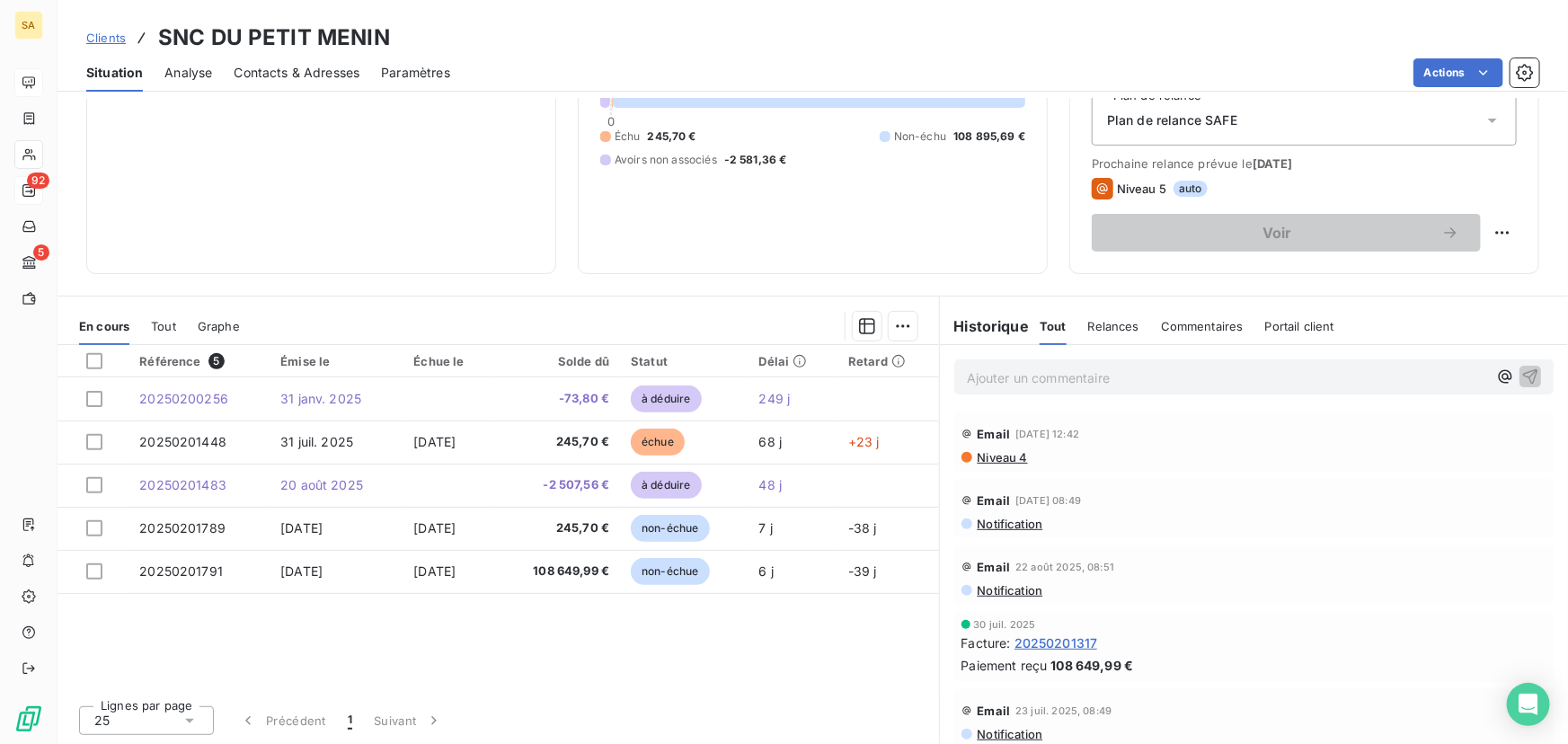
click at [807, 603] on div "Référence 5 Émise le Échue le Solde dû Statut Délai Retard 20250200256 [DATE] -…" at bounding box center [499, 518] width 882 height 346
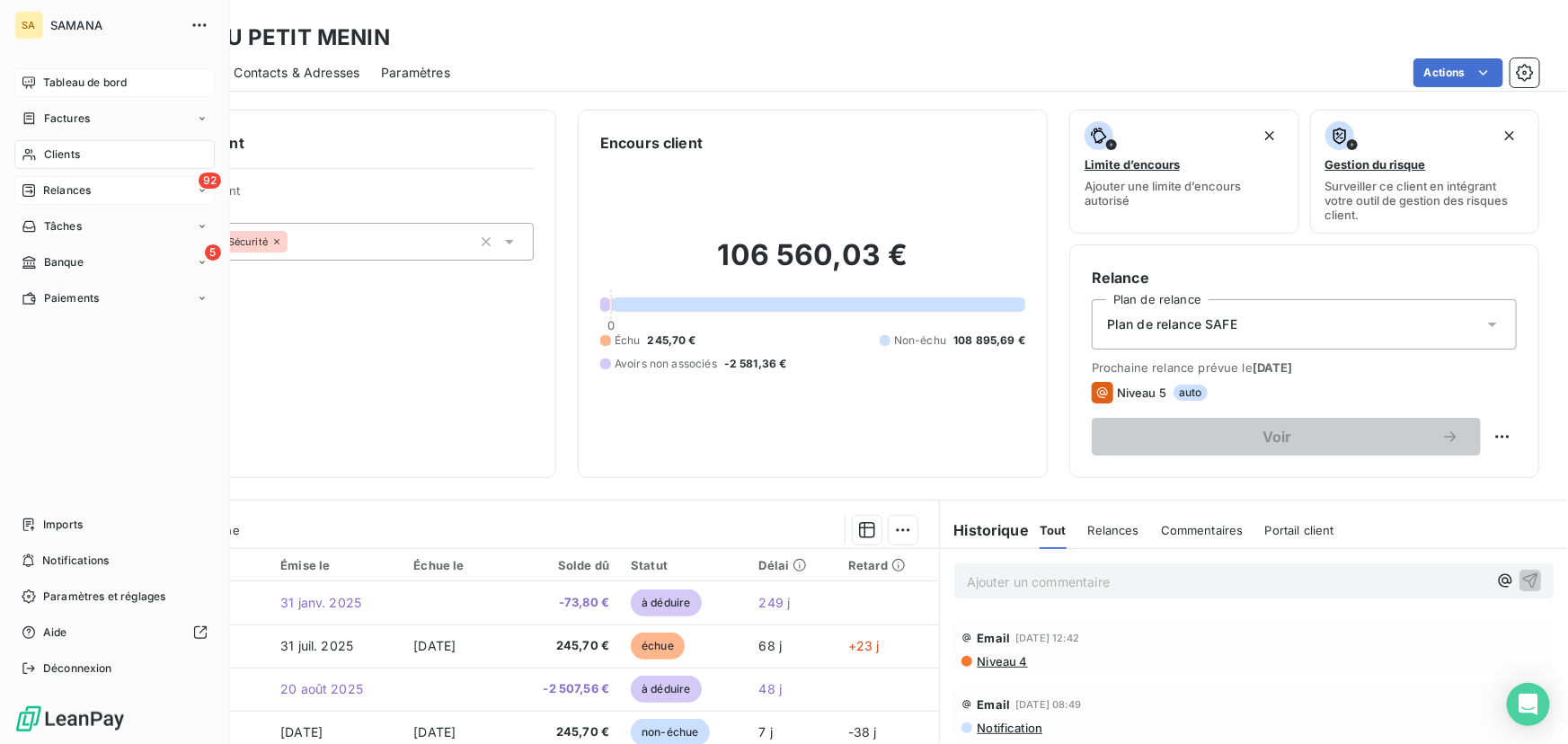
click at [99, 84] on span "Tableau de bord" at bounding box center [85, 82] width 84 height 16
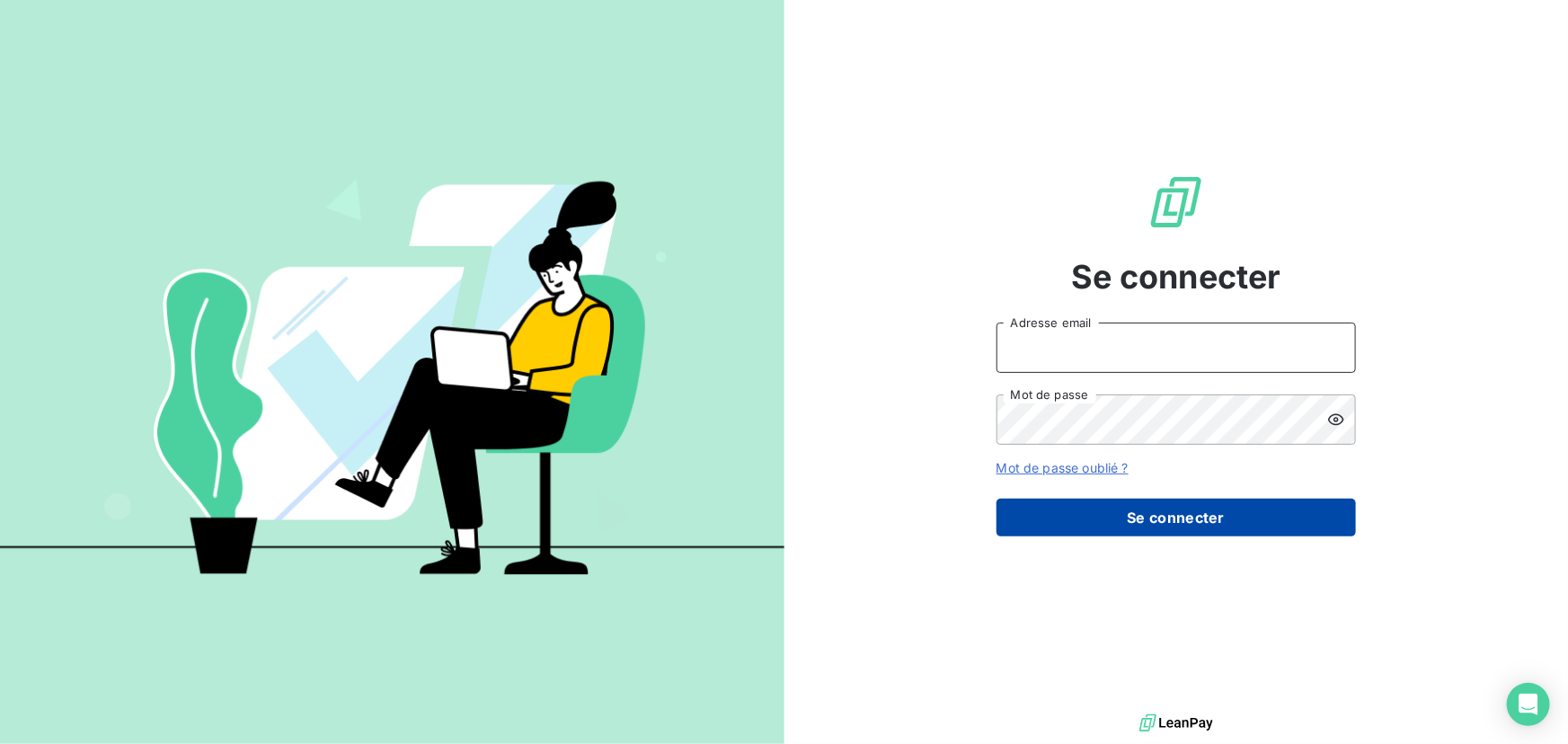
type input "[PERSON_NAME][EMAIL_ADDRESS][DOMAIN_NAME]"
click at [1159, 524] on button "Se connecter" at bounding box center [1175, 517] width 359 height 38
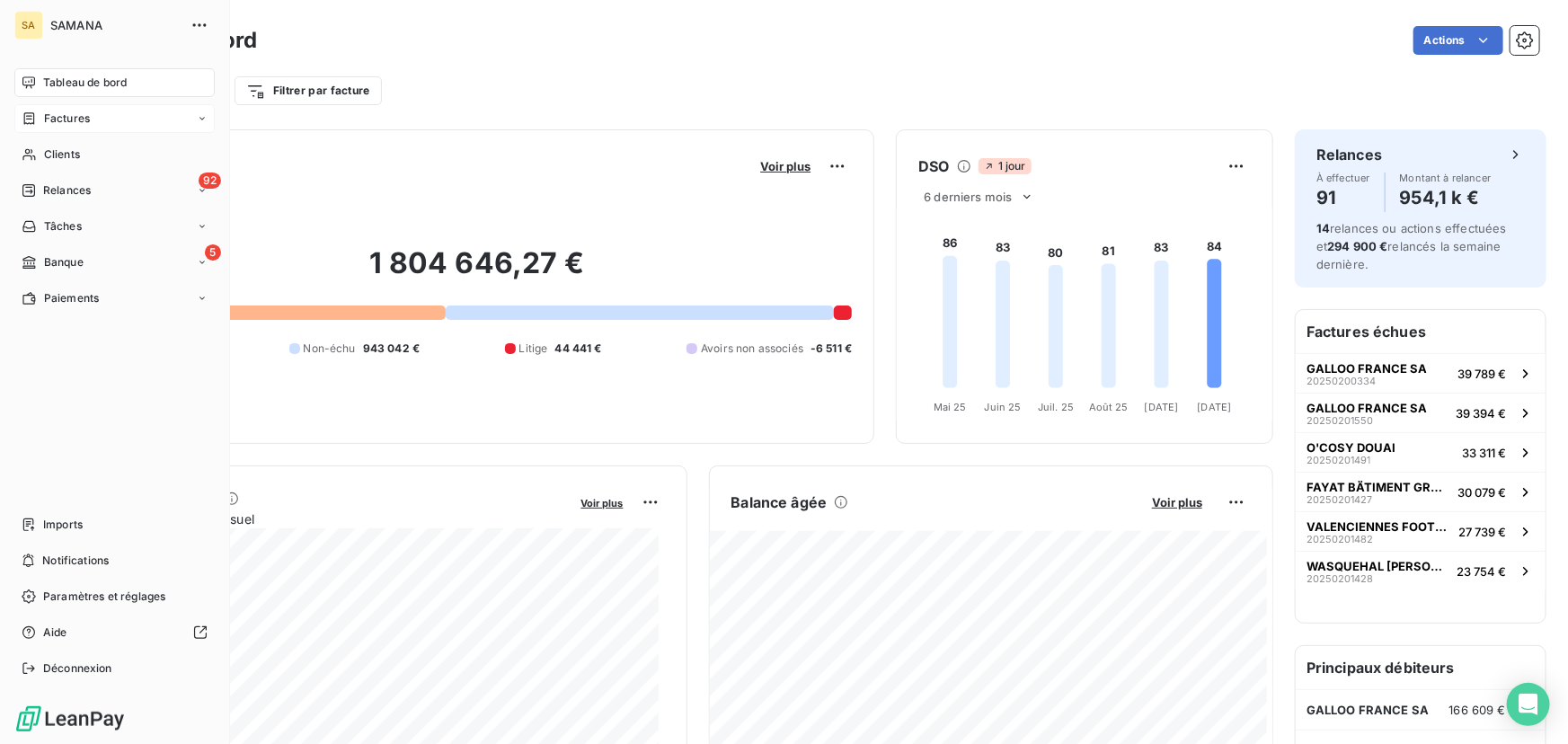
click at [197, 115] on icon at bounding box center [201, 118] width 11 height 11
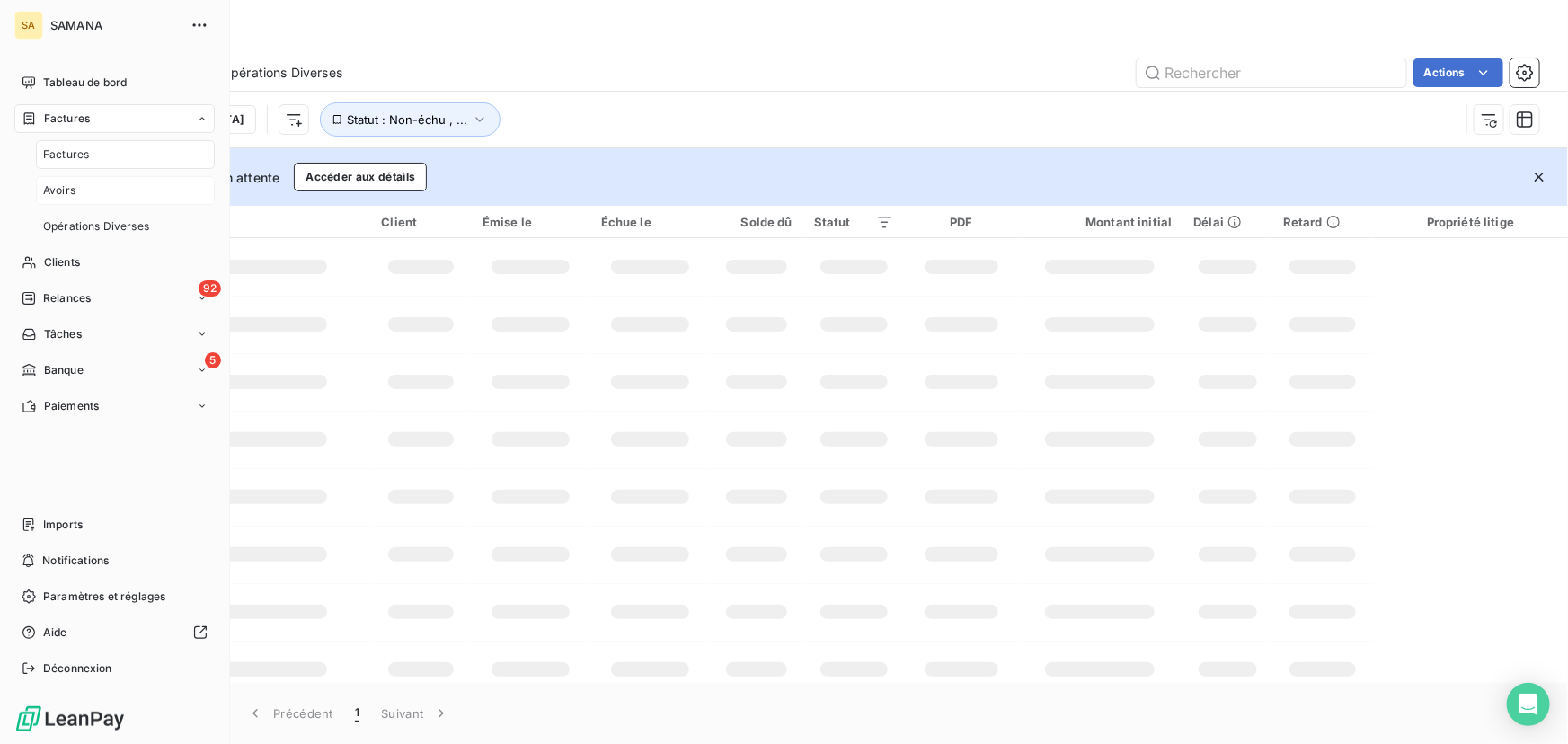
click at [83, 185] on div "Avoirs" at bounding box center [125, 191] width 179 height 29
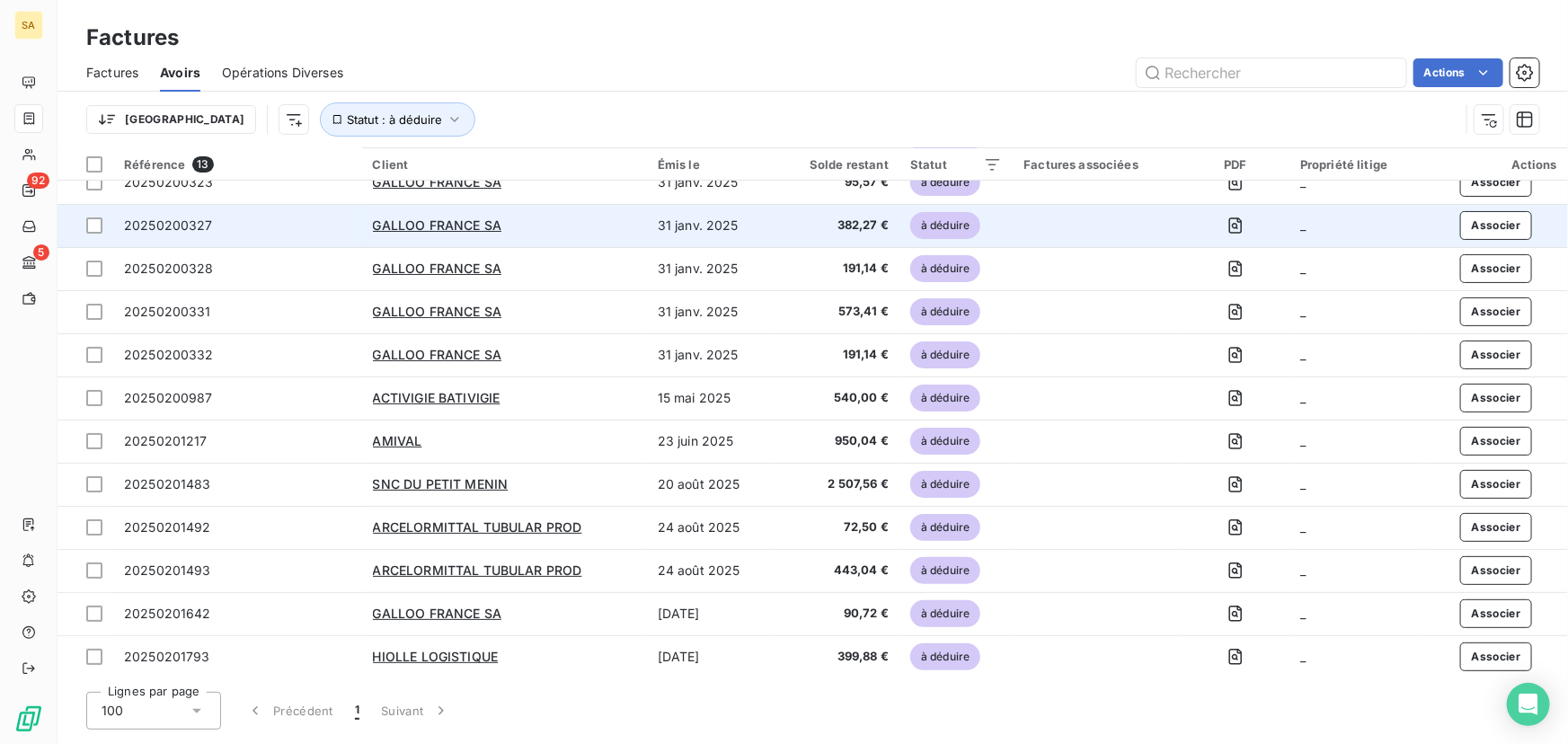
scroll to position [63, 0]
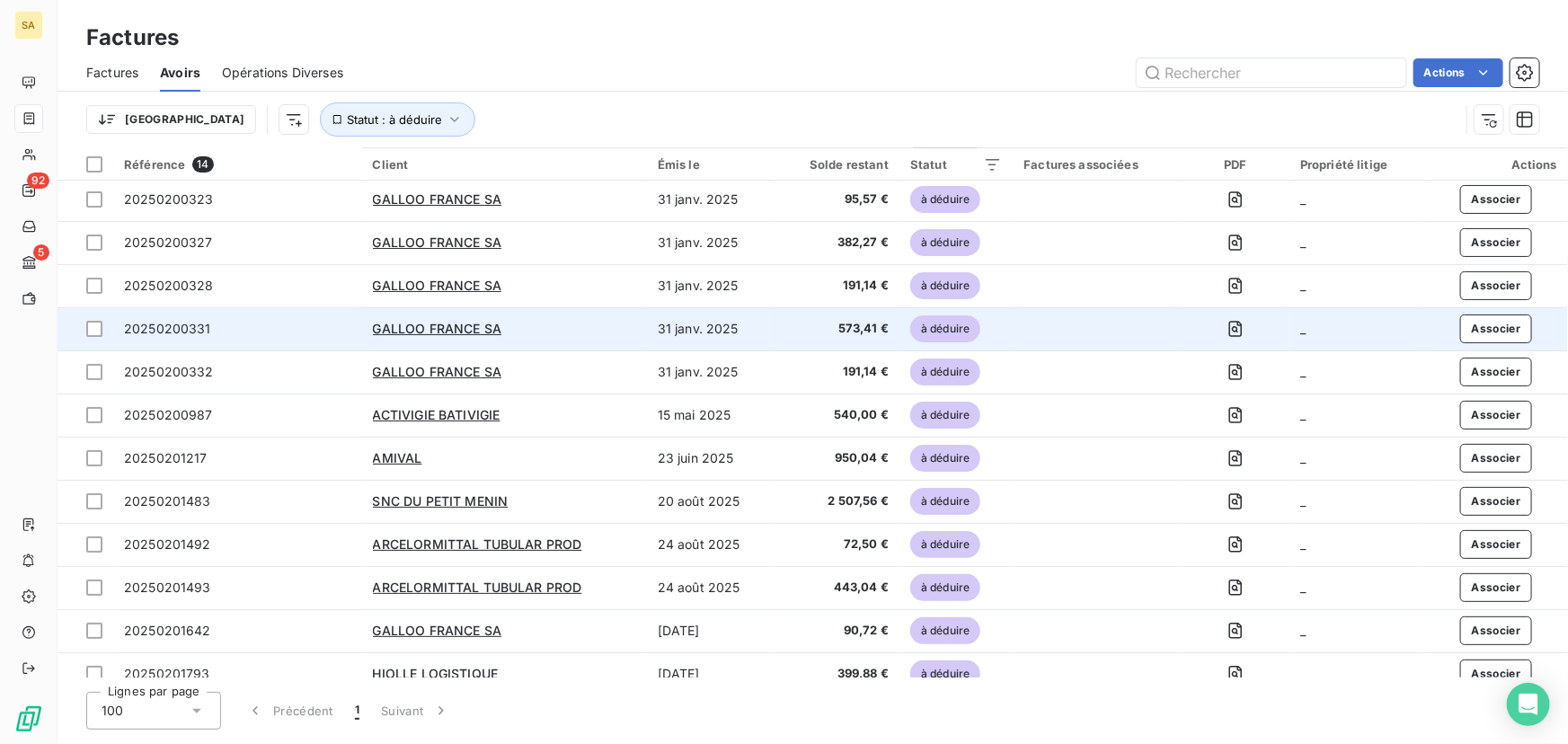
scroll to position [107, 0]
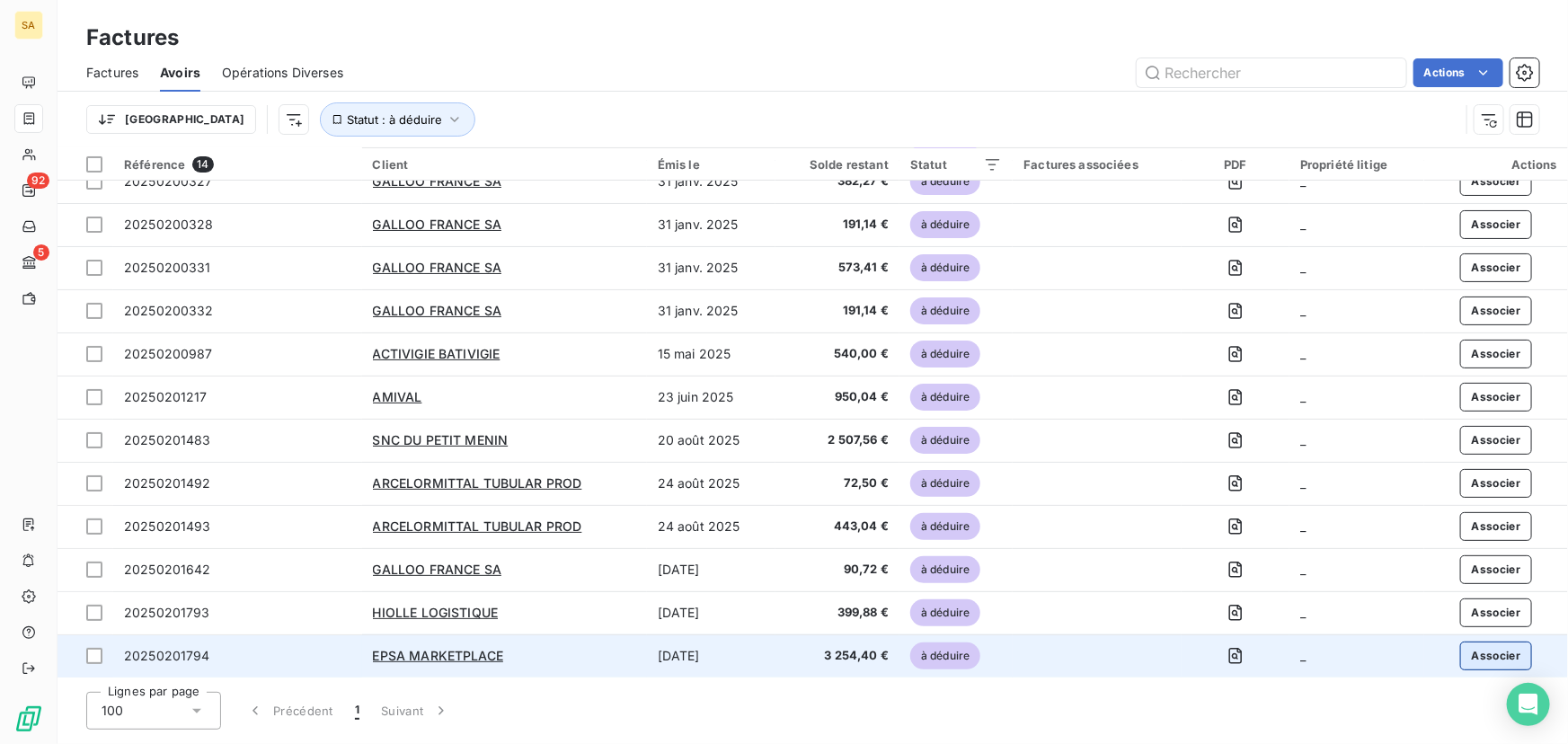
click at [1470, 656] on button "Associer" at bounding box center [1497, 656] width 73 height 29
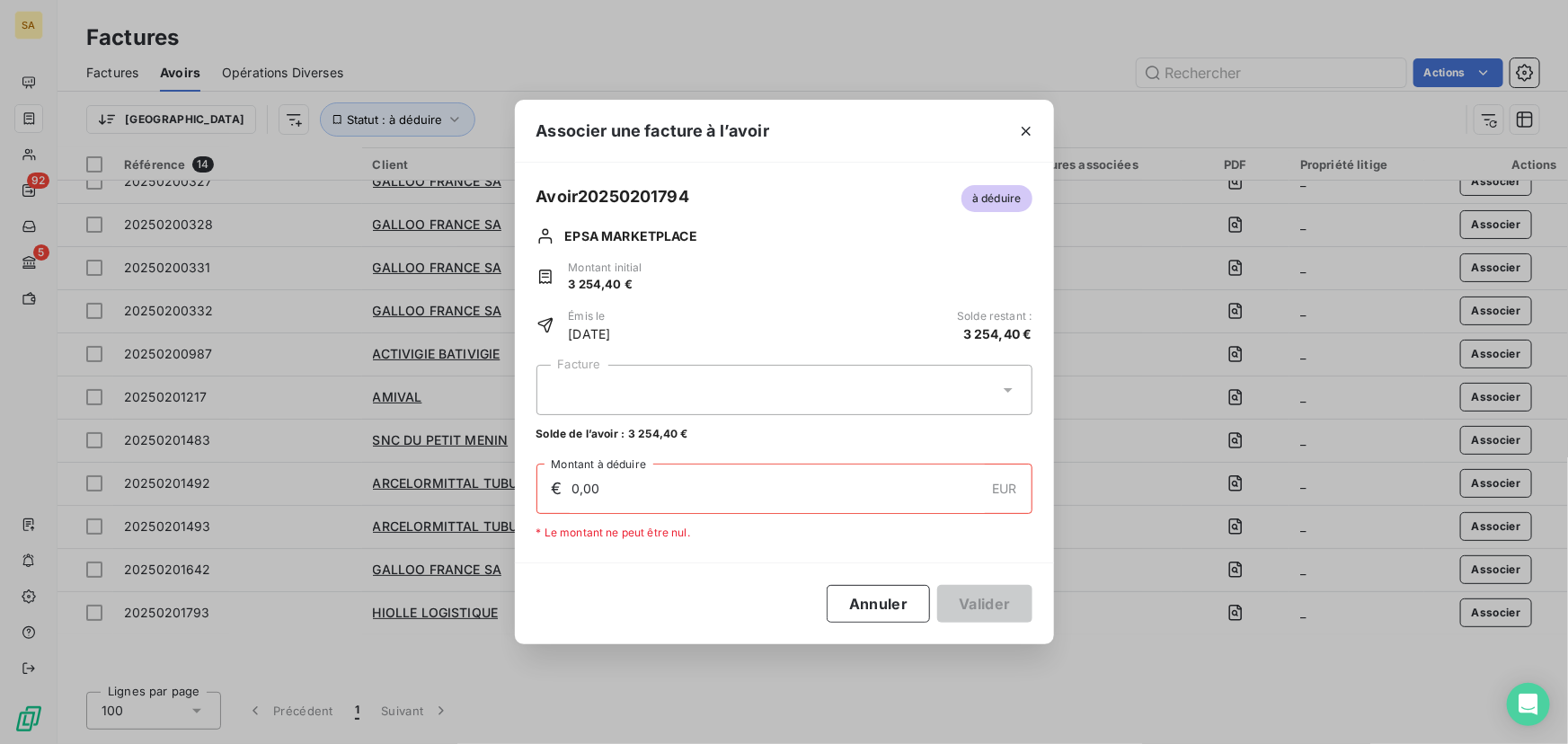
click at [861, 377] on div at bounding box center [784, 390] width 496 height 50
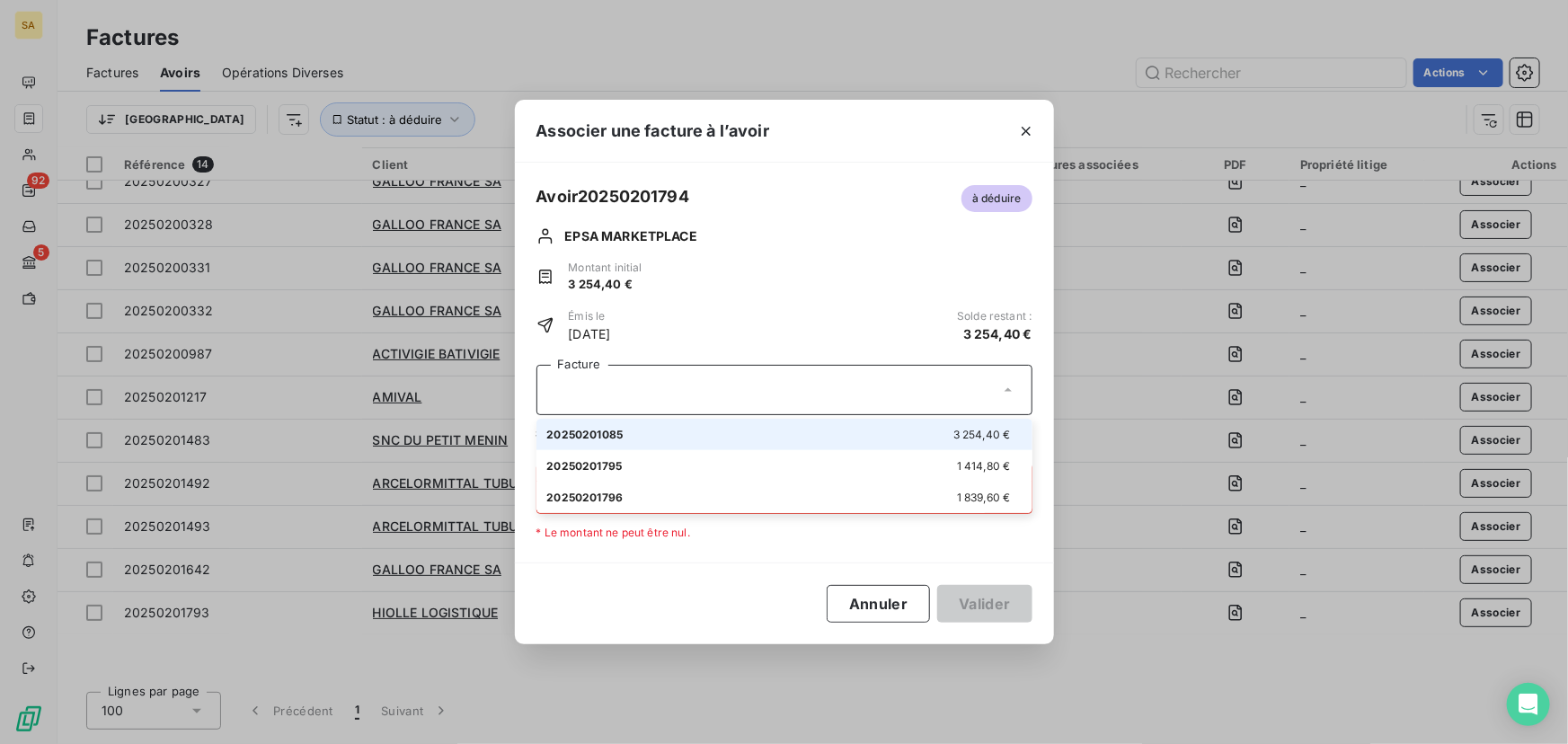
click at [640, 430] on div "20250201085 3 254,40 €" at bounding box center [784, 435] width 475 height 17
type input "3 254,40"
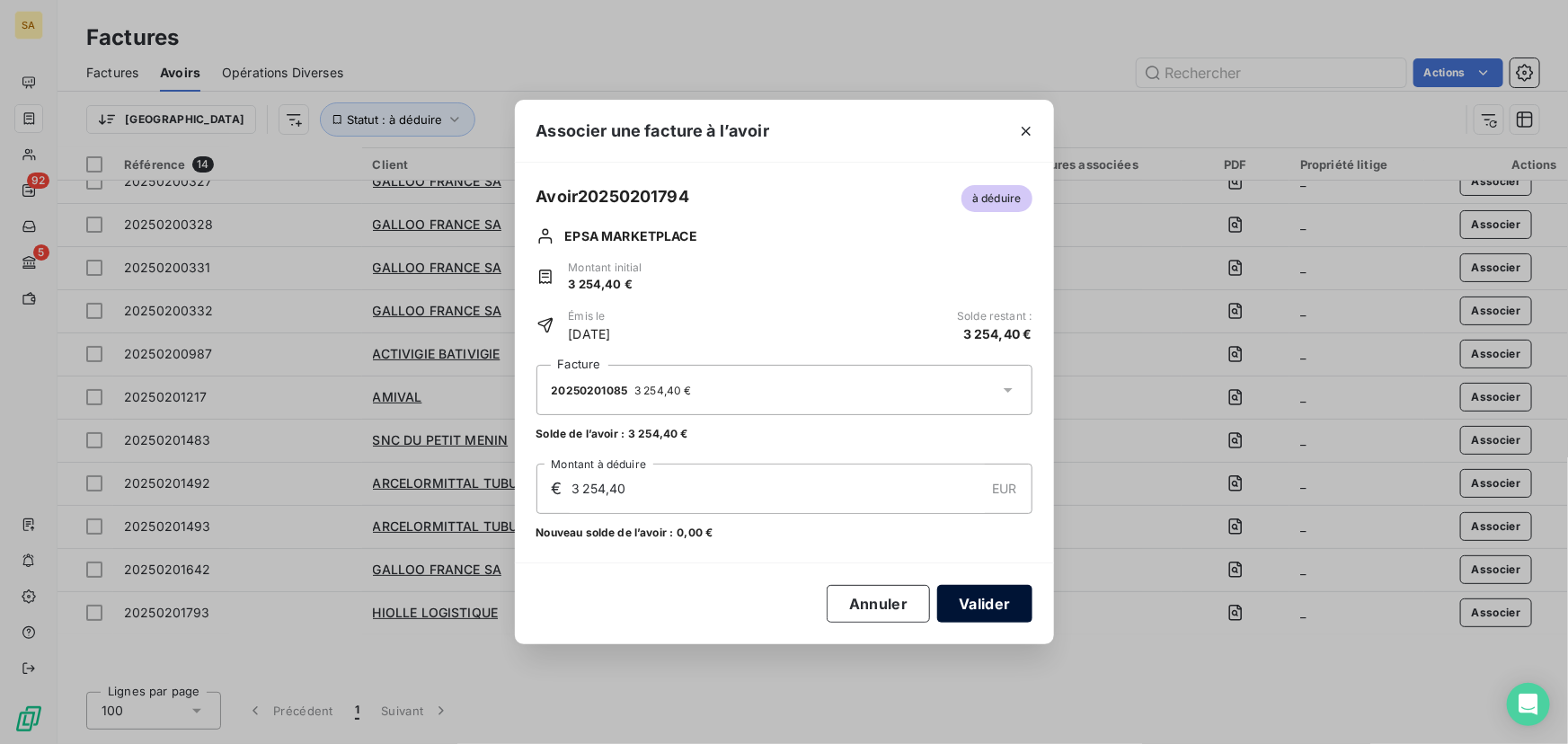
click at [999, 597] on button "Valider" at bounding box center [985, 603] width 94 height 38
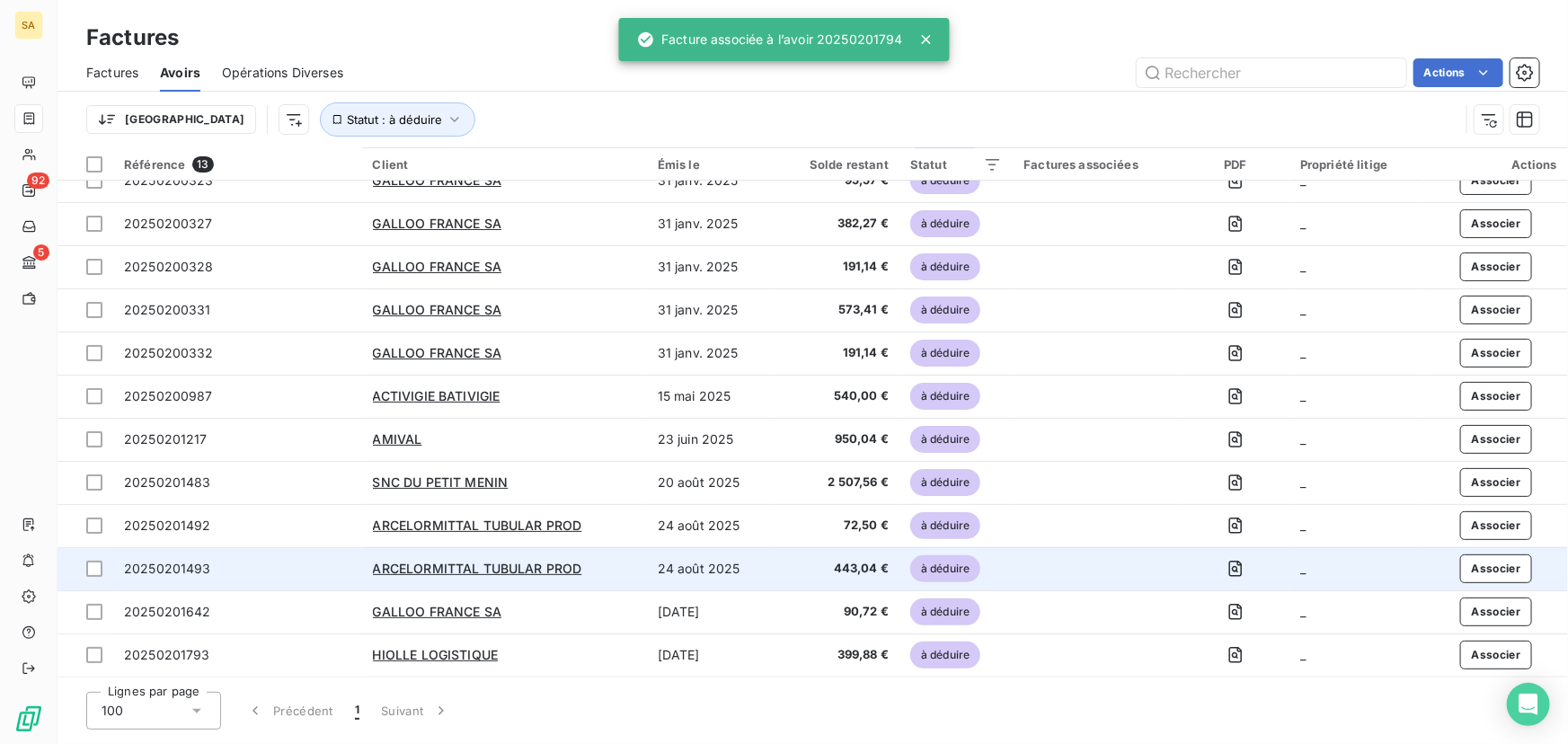
scroll to position [63, 0]
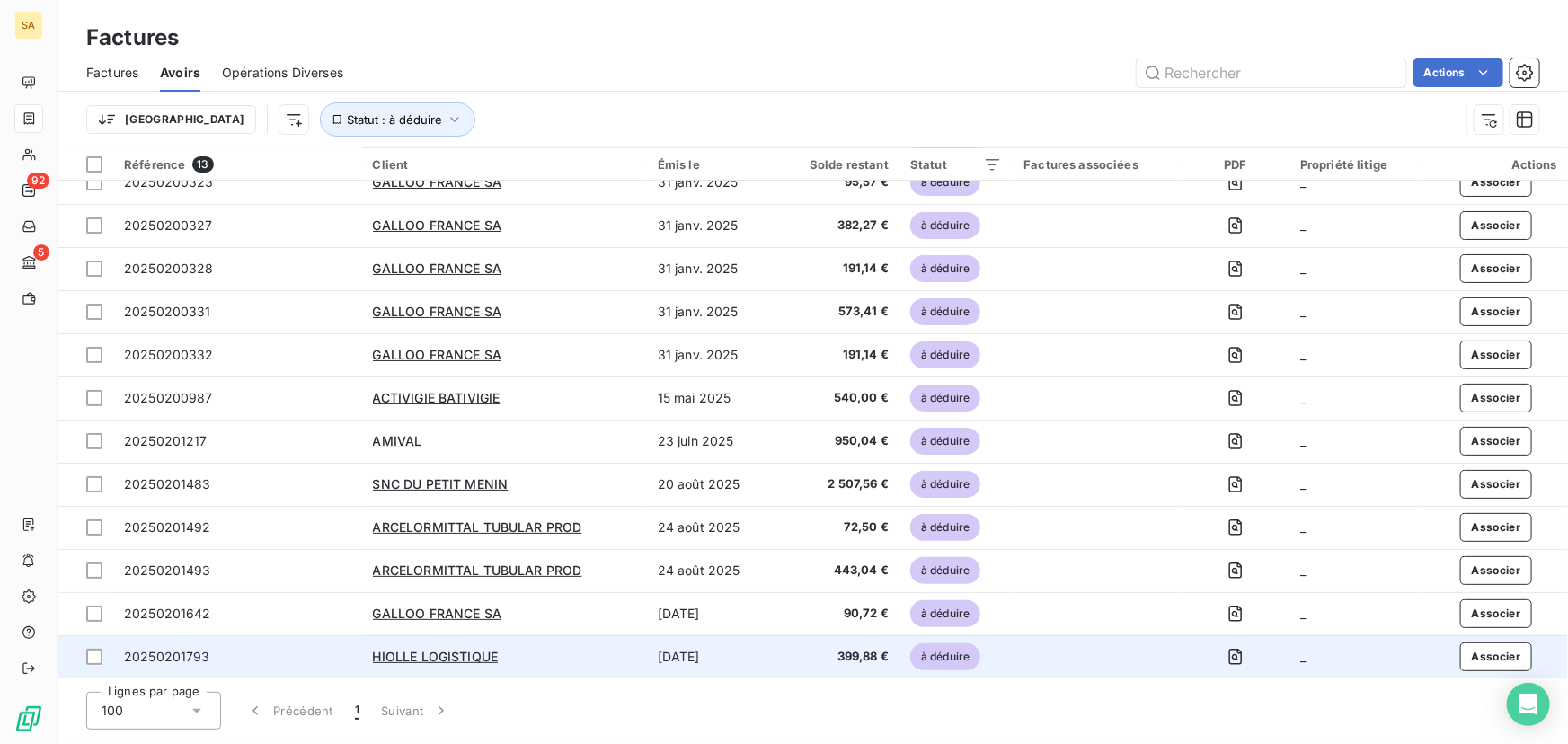
click at [583, 655] on div "HIOLLE LOGISTIQUE" at bounding box center [504, 656] width 264 height 18
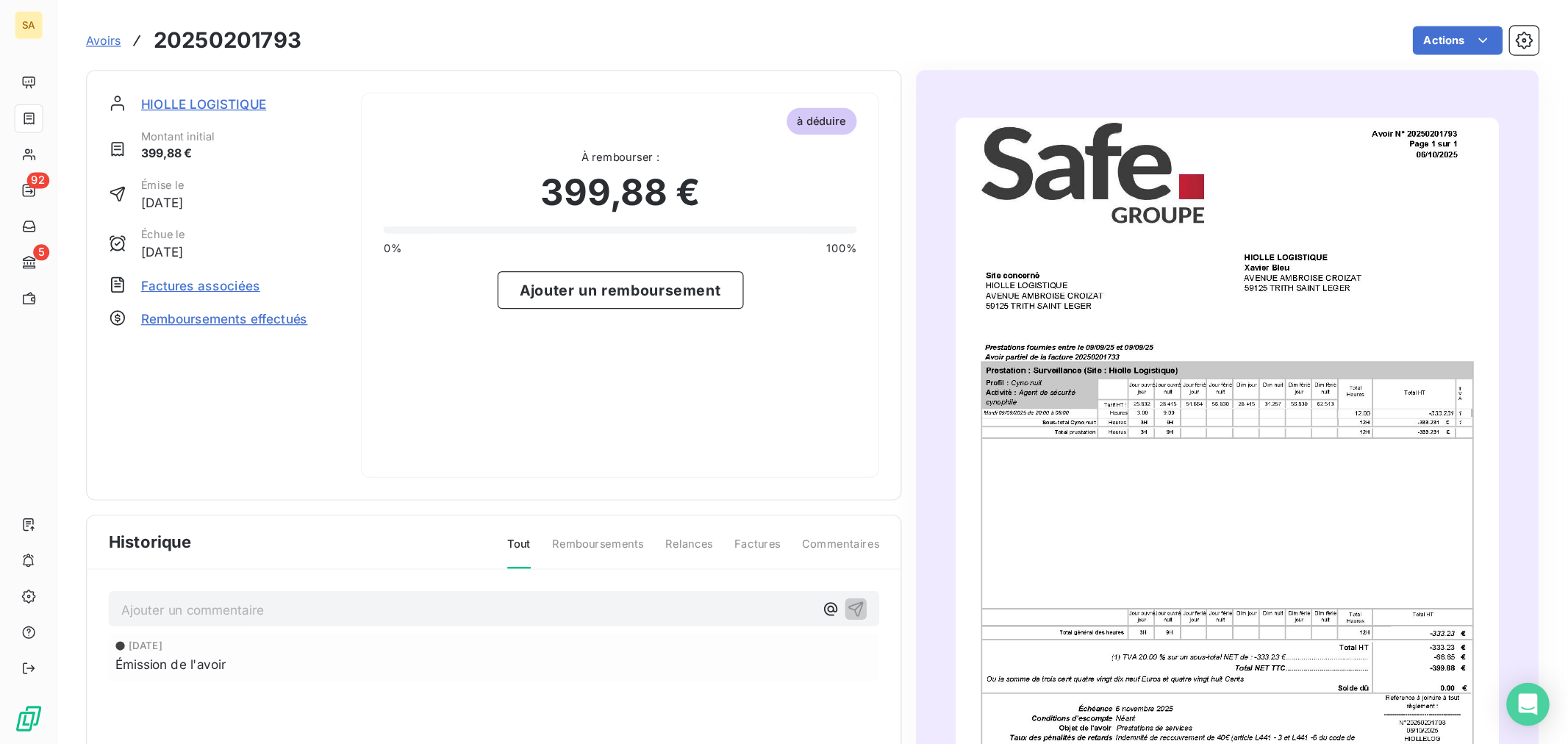
scroll to position [1, 0]
click at [935, 287] on img "button" at bounding box center [1004, 409] width 444 height 627
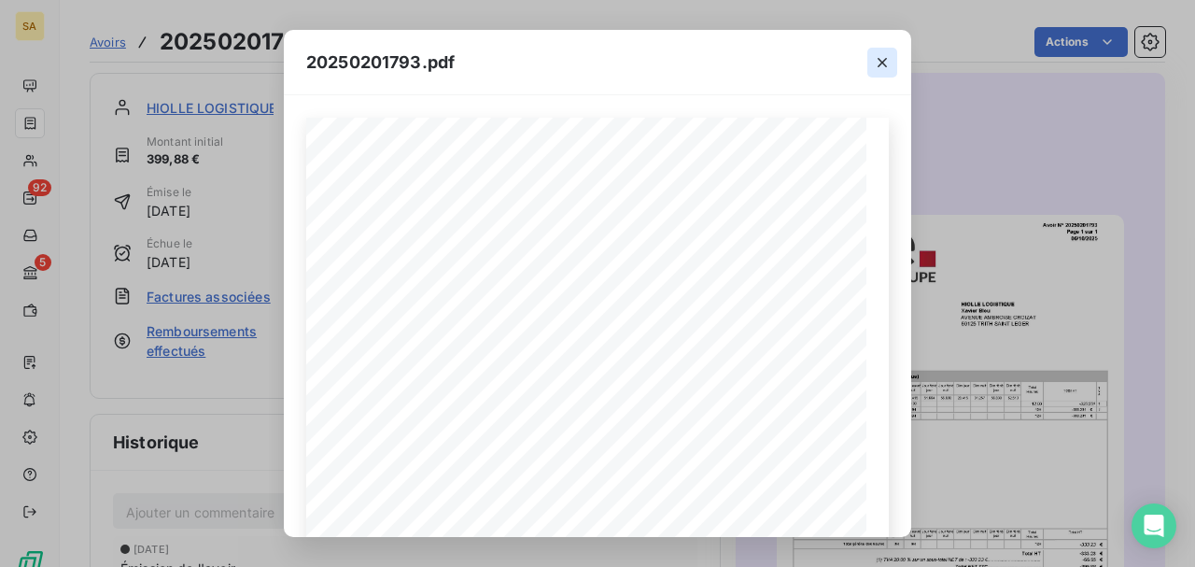
click at [885, 63] on icon "button" at bounding box center [882, 62] width 19 height 19
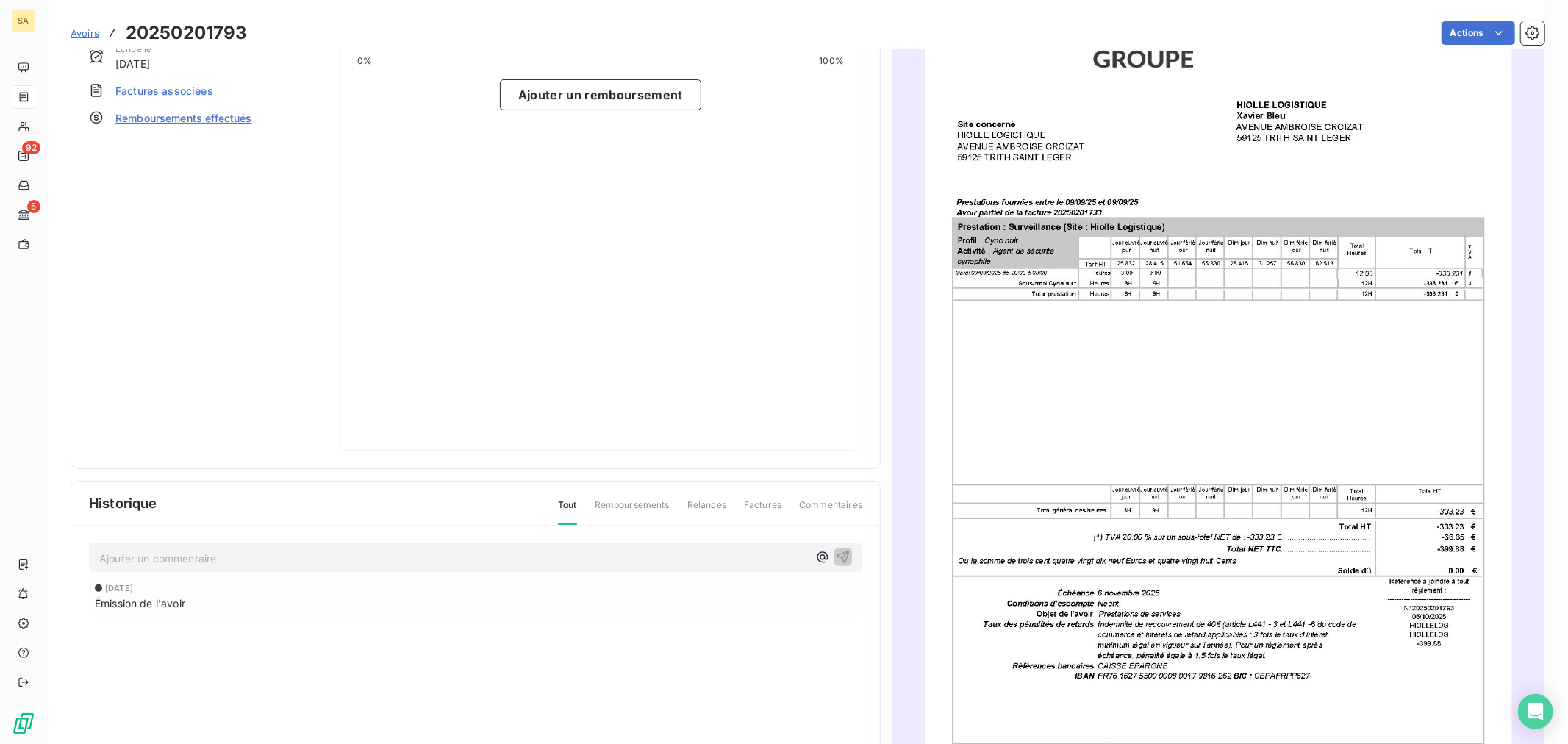
scroll to position [0, 0]
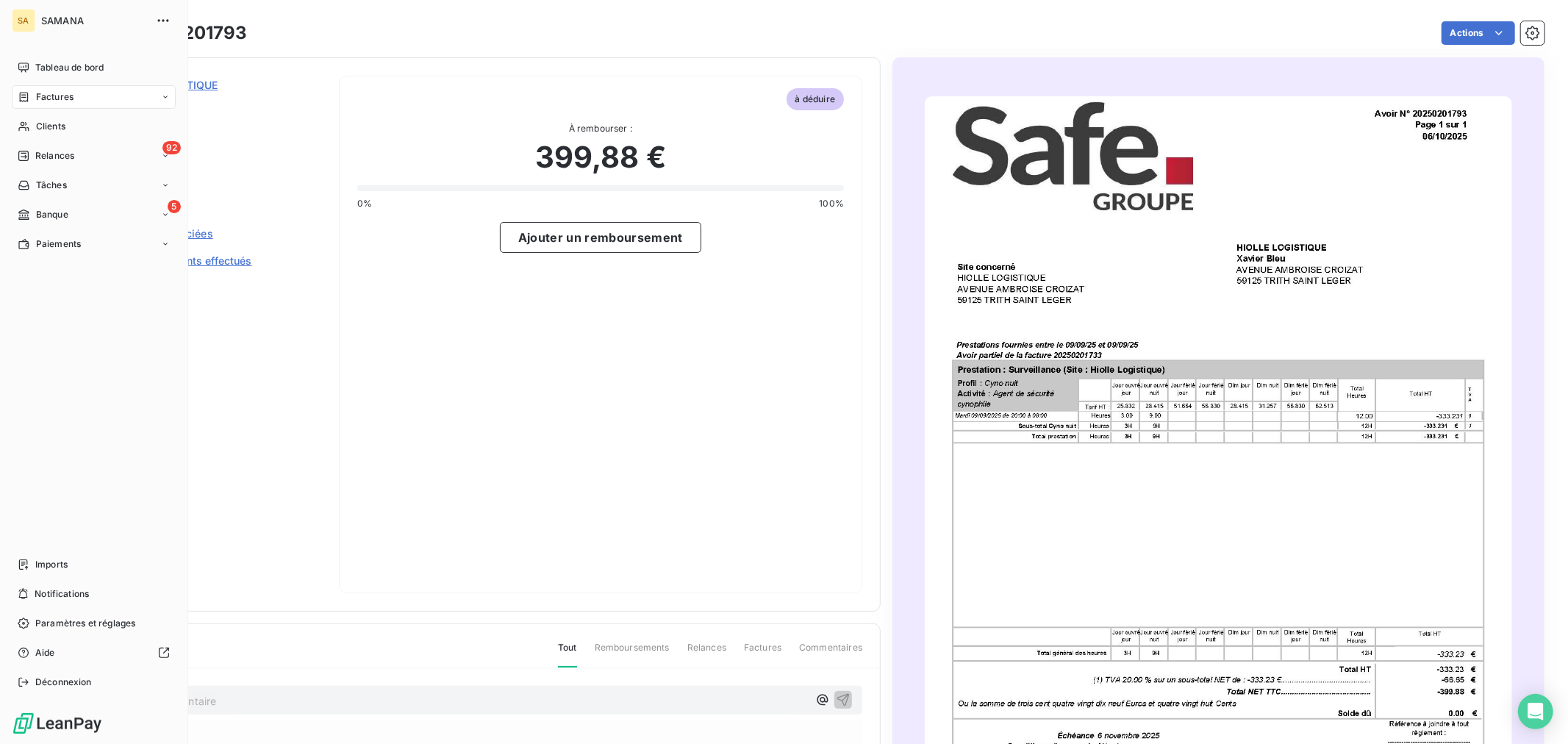
click at [96, 91] on div "Factures" at bounding box center [94, 97] width 164 height 24
click at [78, 154] on div "Avoirs" at bounding box center [102, 156] width 146 height 24
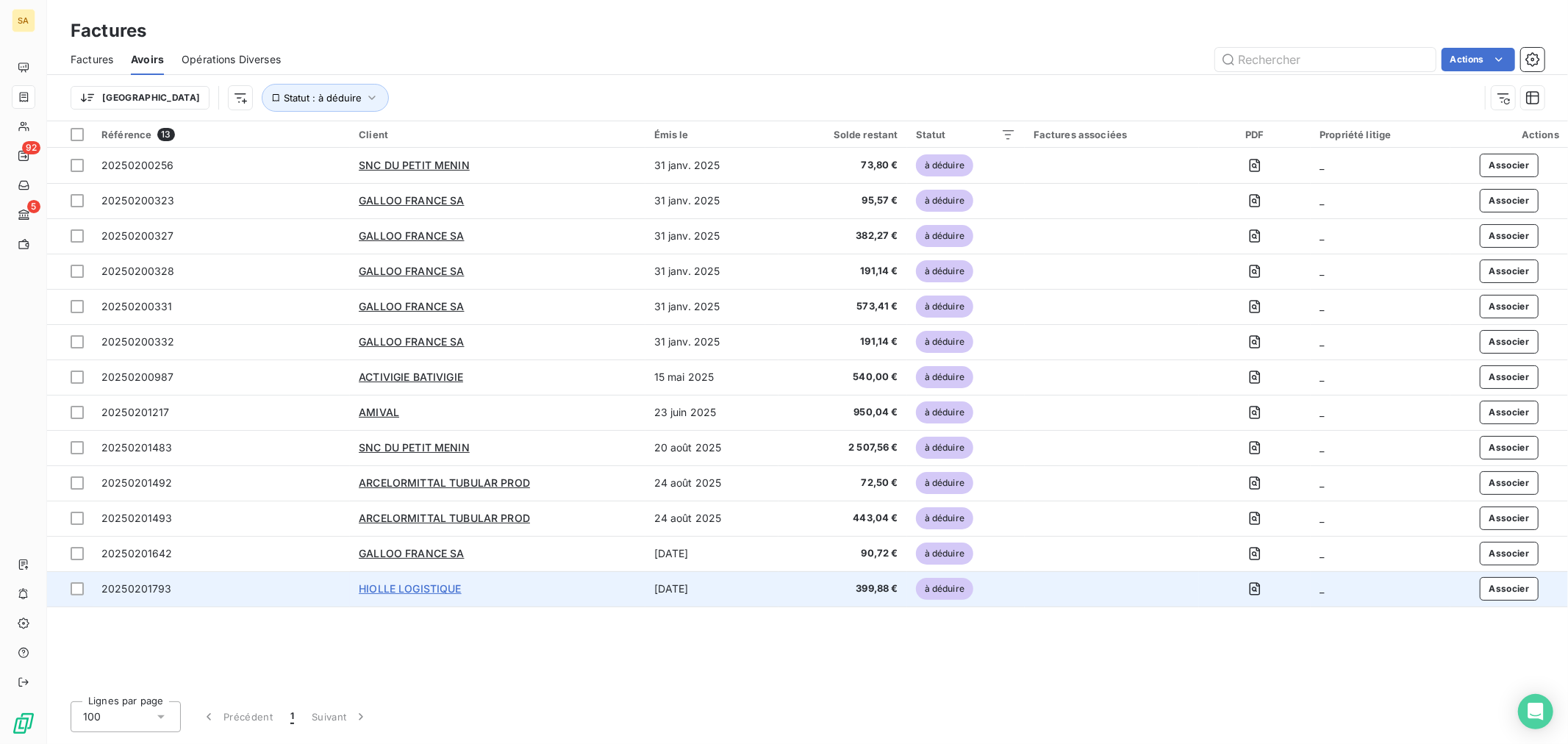
click at [414, 590] on span "HIOLLE LOGISTIQUE" at bounding box center [410, 588] width 103 height 13
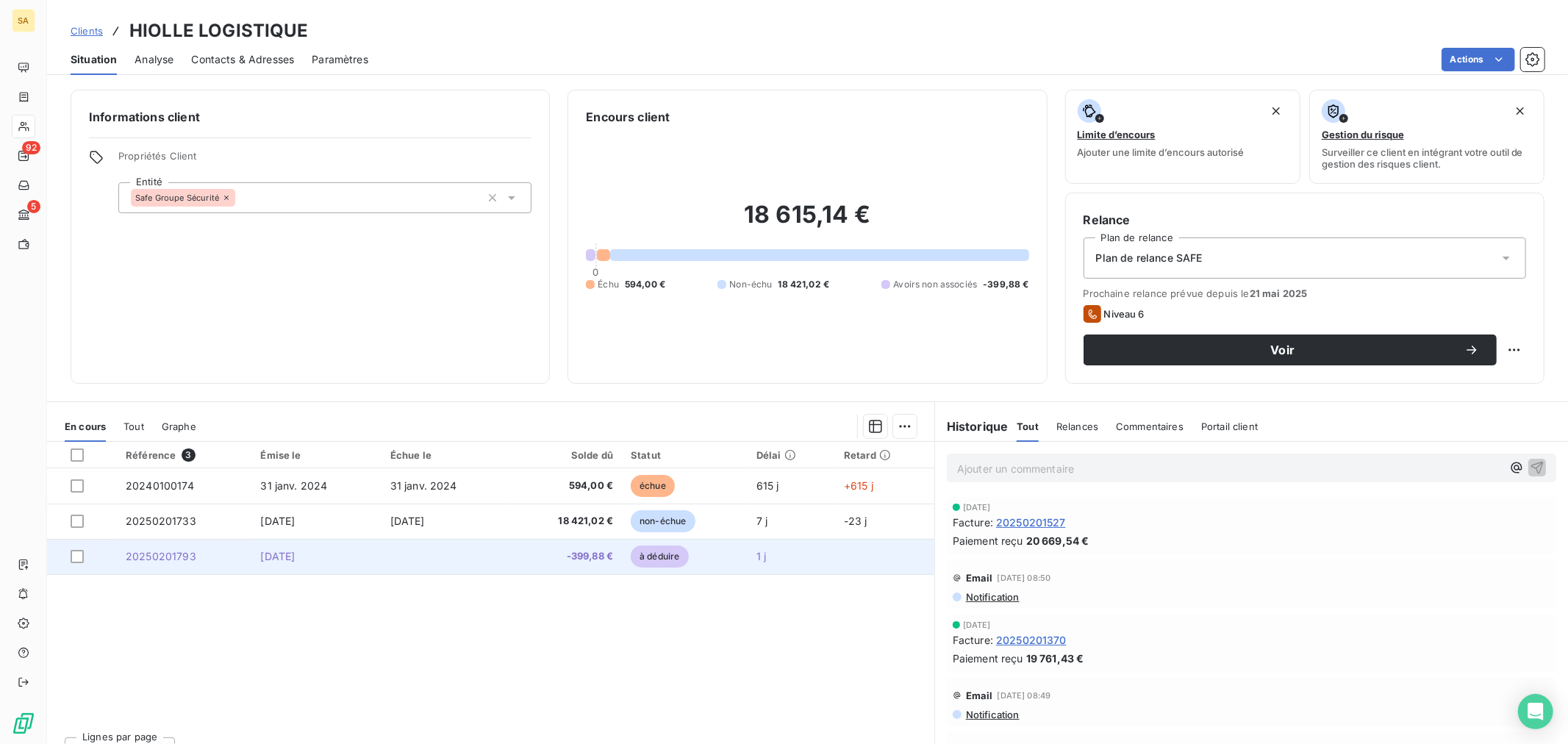
click at [639, 557] on span "à déduire" at bounding box center [659, 557] width 57 height 22
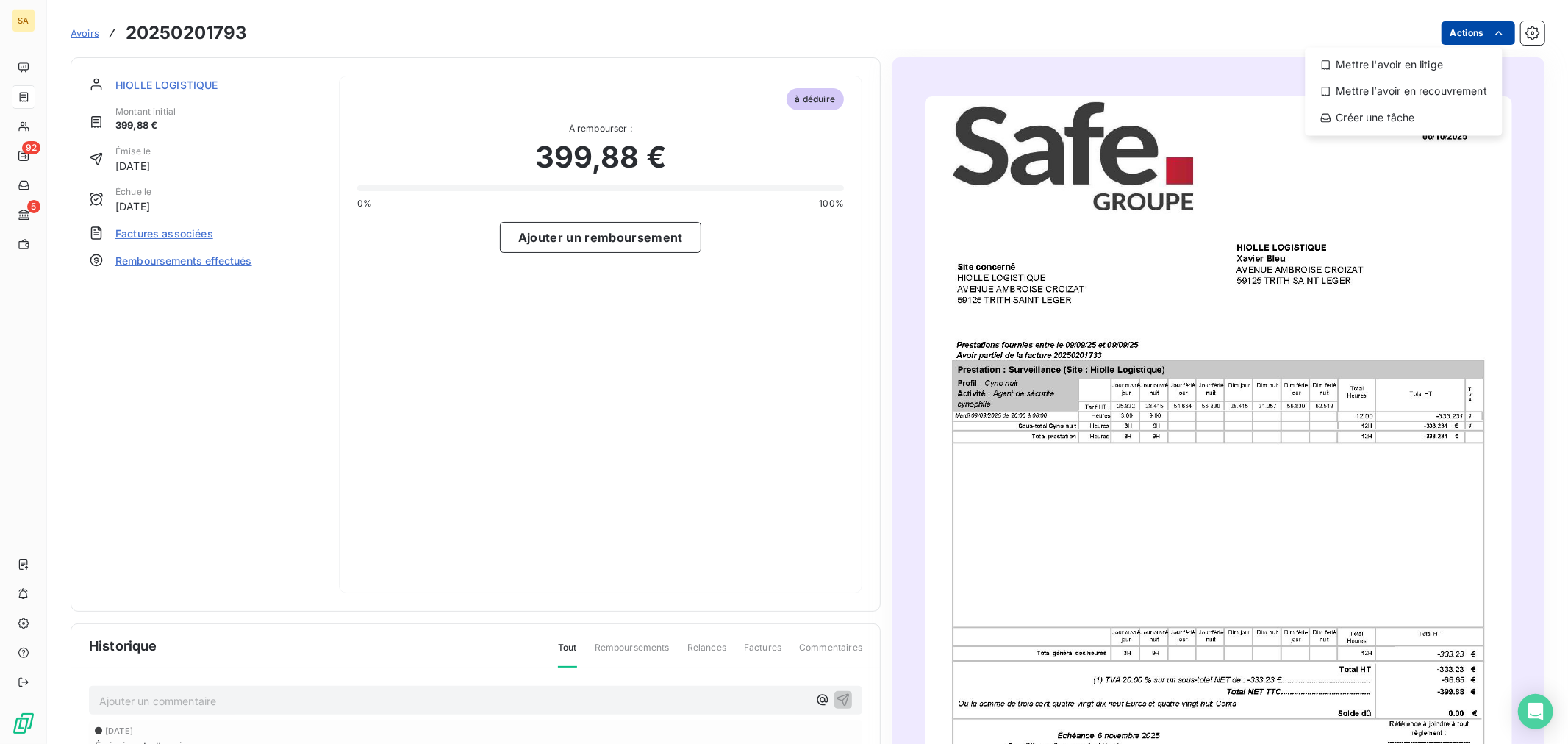
click at [1281, 31] on html "SA 92 5 Avoirs 20250201793 Actions Mettre l'avoir en litige Mettre l’avoir en r…" at bounding box center [784, 372] width 1568 height 744
click at [1161, 54] on html "SA 92 5 Avoirs 20250201793 Actions Mettre l'avoir en litige Mettre l’avoir en r…" at bounding box center [784, 372] width 1568 height 744
click at [194, 234] on span "Factures associées" at bounding box center [165, 234] width 98 height 16
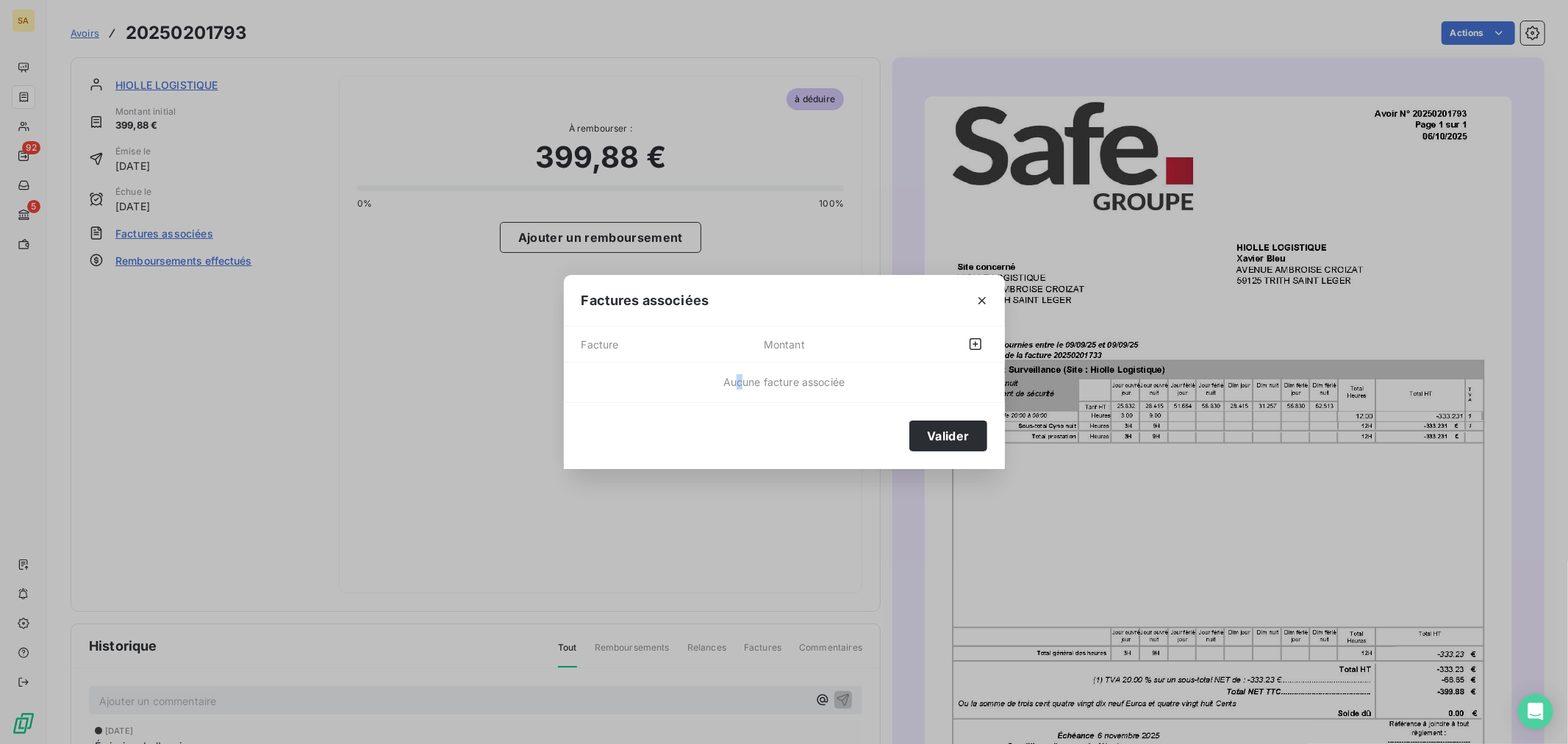
click at [738, 386] on span "Aucune facture associée" at bounding box center [784, 382] width 121 height 13
click at [870, 353] on span "Montant" at bounding box center [834, 344] width 142 height 24
click at [976, 342] on icon "button" at bounding box center [975, 344] width 15 height 15
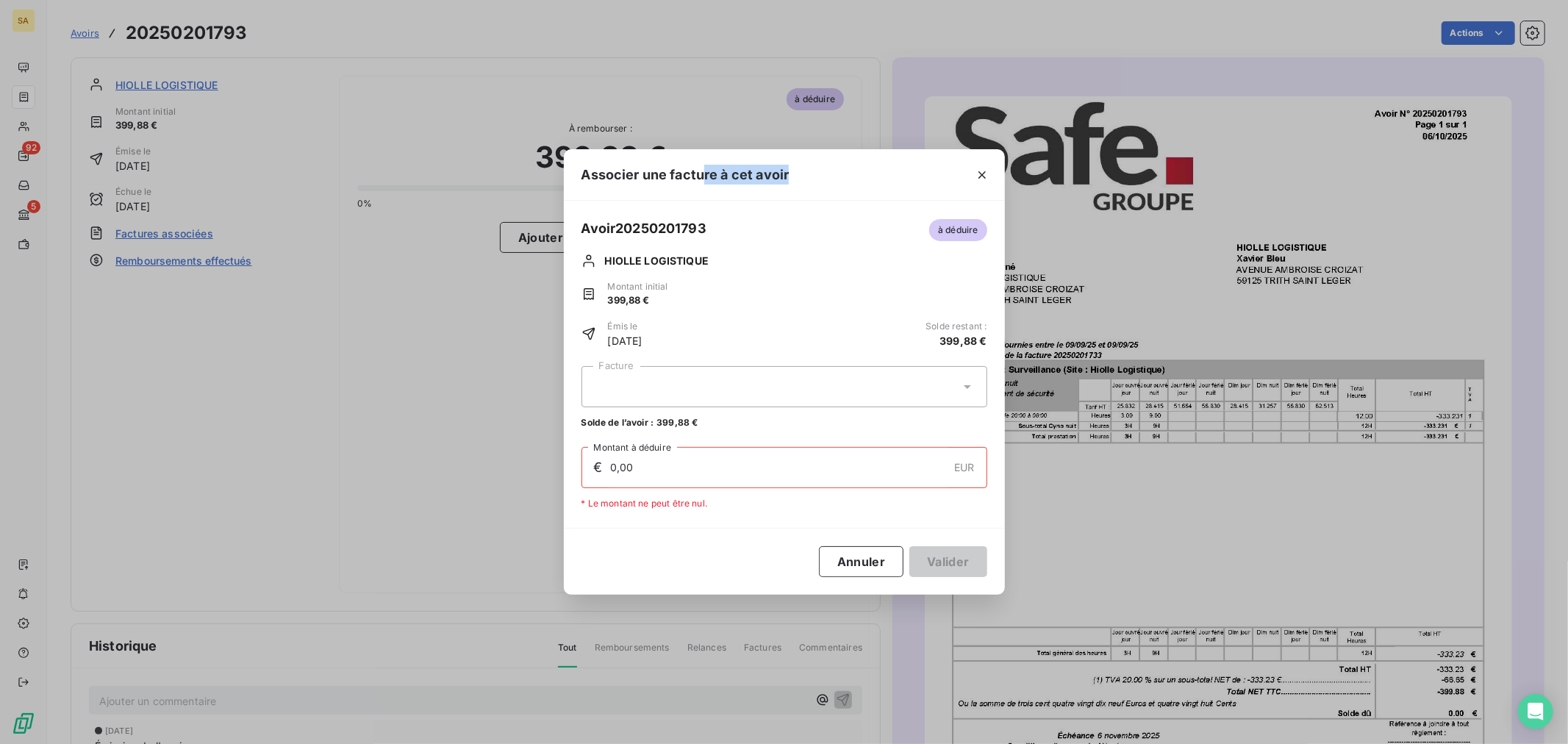
drag, startPoint x: 838, startPoint y: 163, endPoint x: 704, endPoint y: 180, distance: 135.1
click at [704, 180] on div "Associer une facture à cet avoir" at bounding box center [784, 175] width 441 height 51
click at [730, 386] on div at bounding box center [784, 387] width 405 height 41
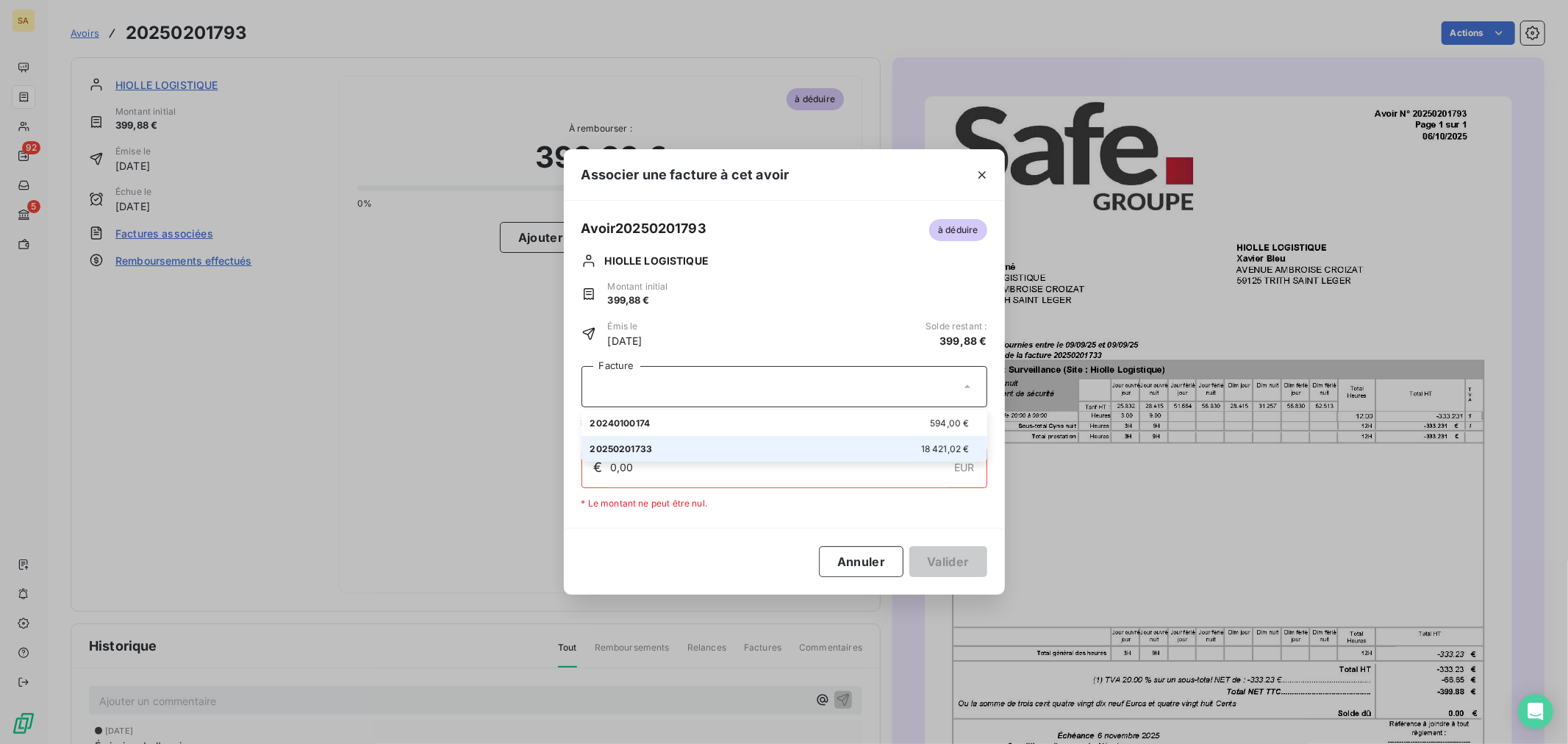
click at [678, 445] on div "20250201733 18 421,02 €" at bounding box center [784, 449] width 388 height 14
type input "399,88"
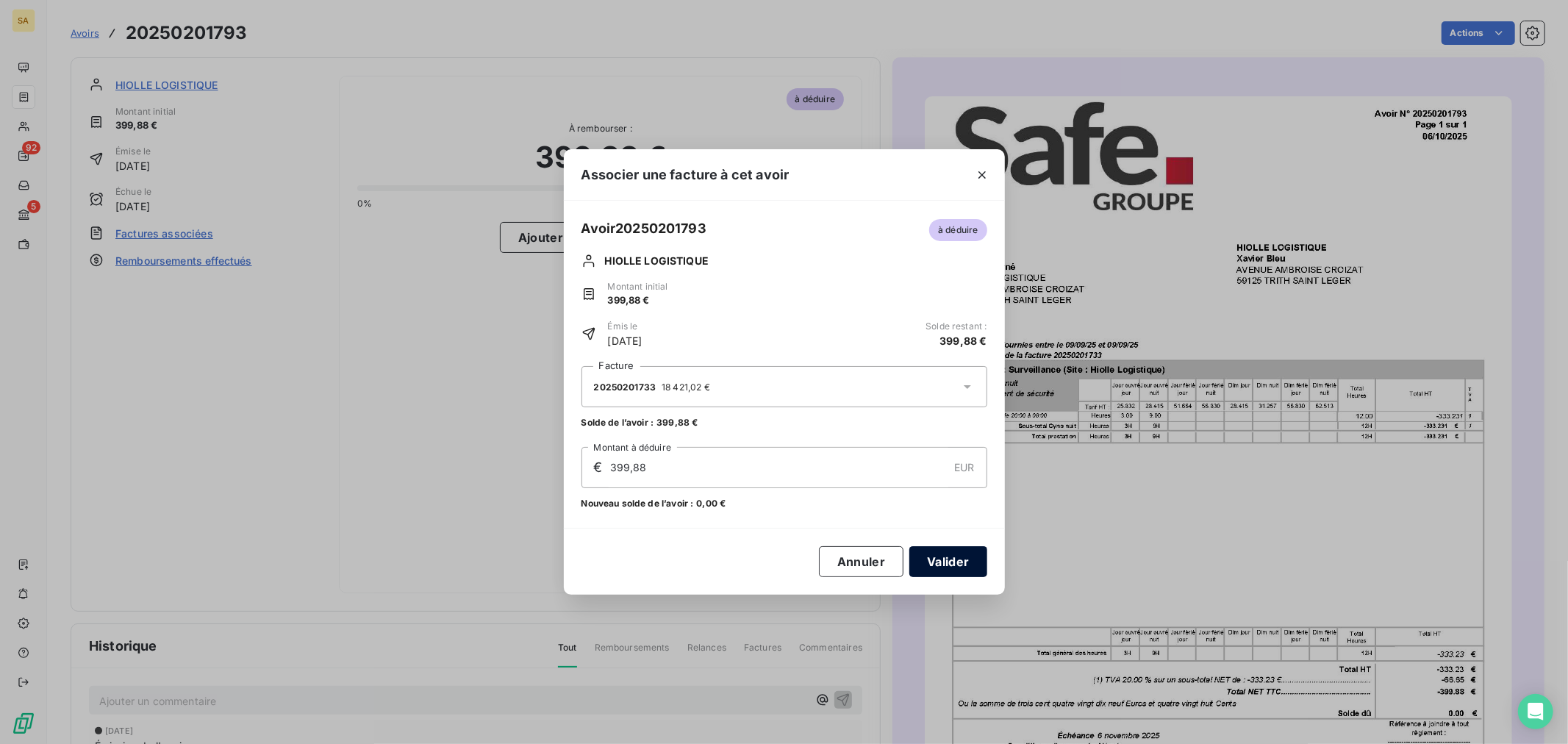
click at [950, 562] on button "Valider" at bounding box center [948, 561] width 77 height 31
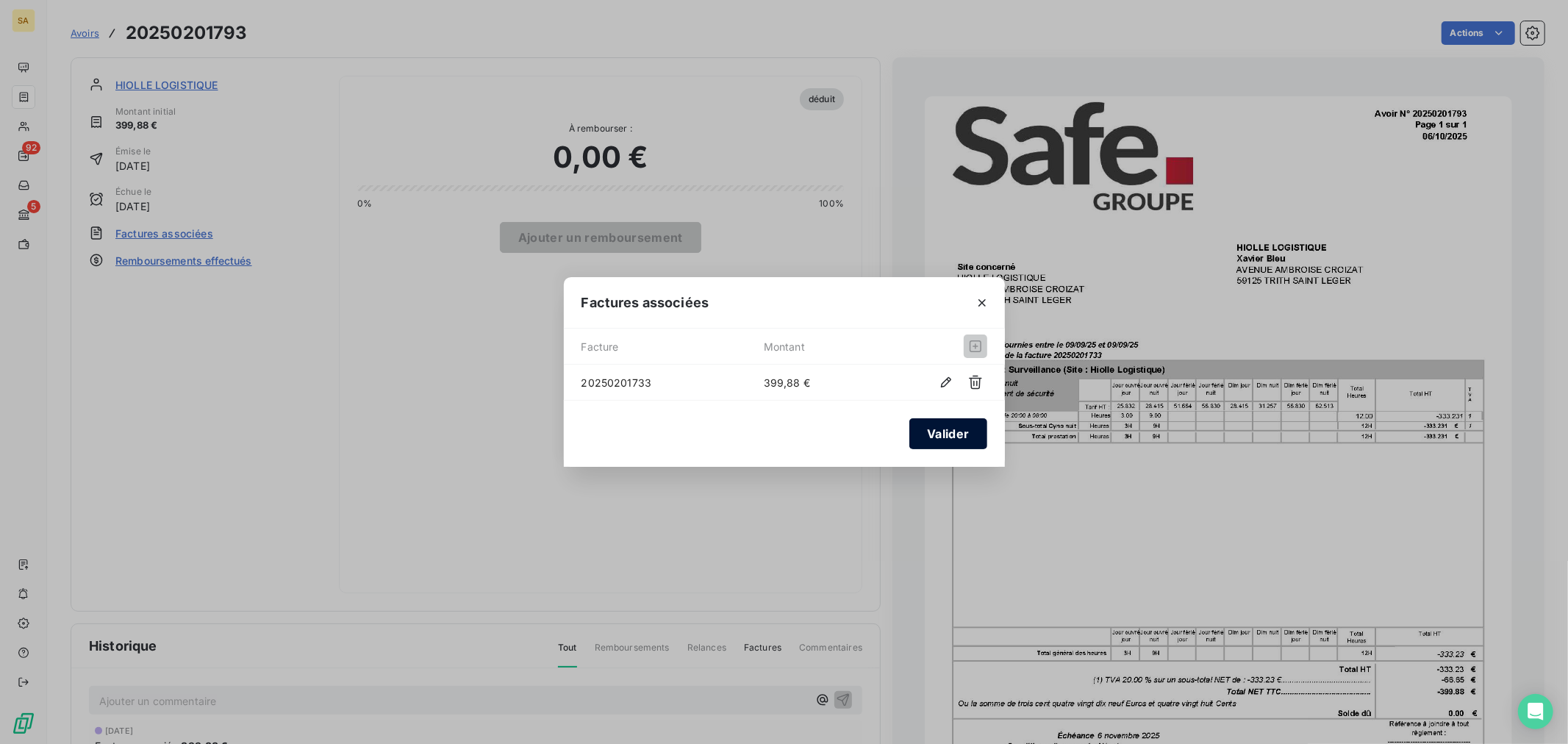
click at [944, 432] on button "Valider" at bounding box center [948, 433] width 77 height 31
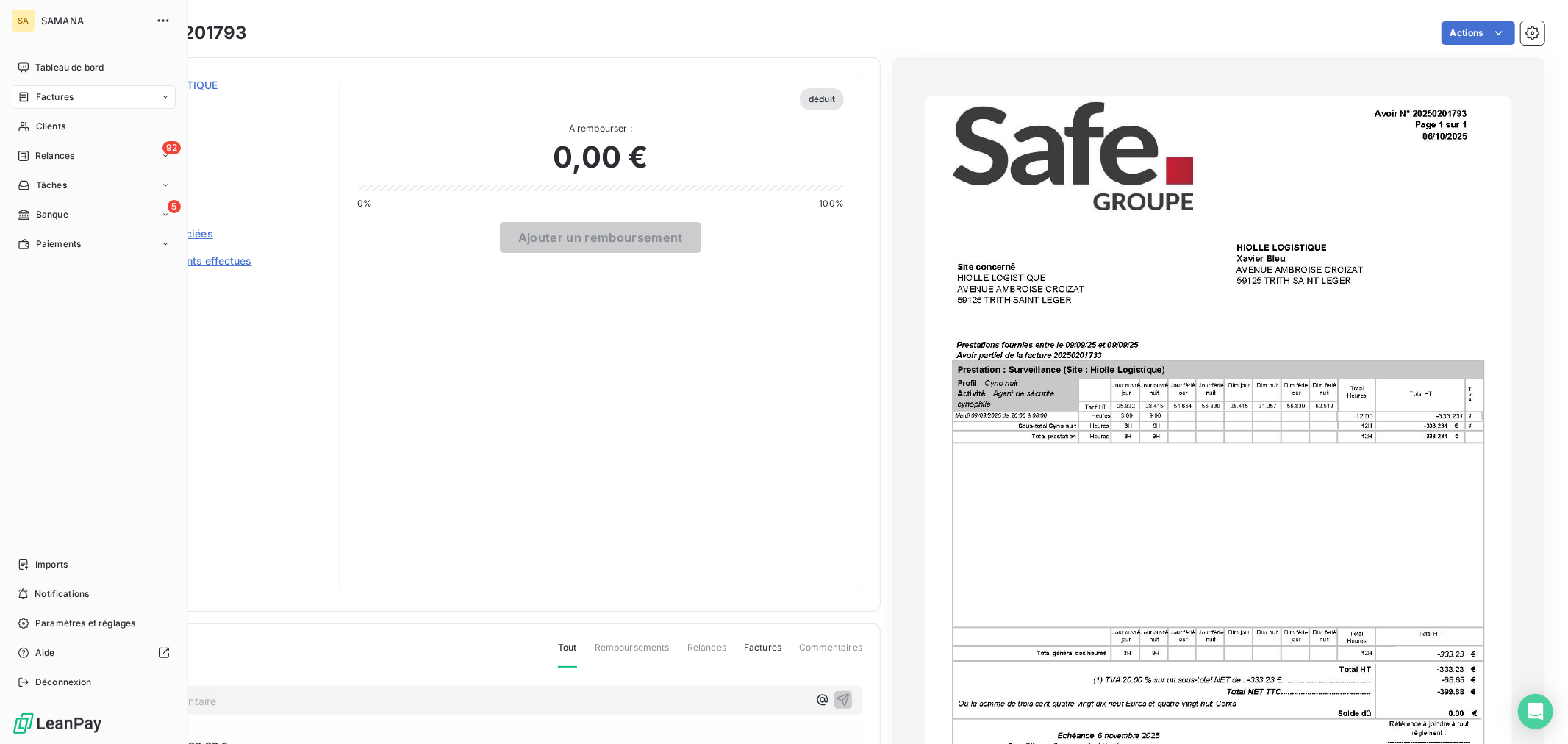
click at [79, 103] on div "Factures" at bounding box center [94, 97] width 164 height 24
click at [76, 158] on div "Avoirs" at bounding box center [102, 156] width 146 height 24
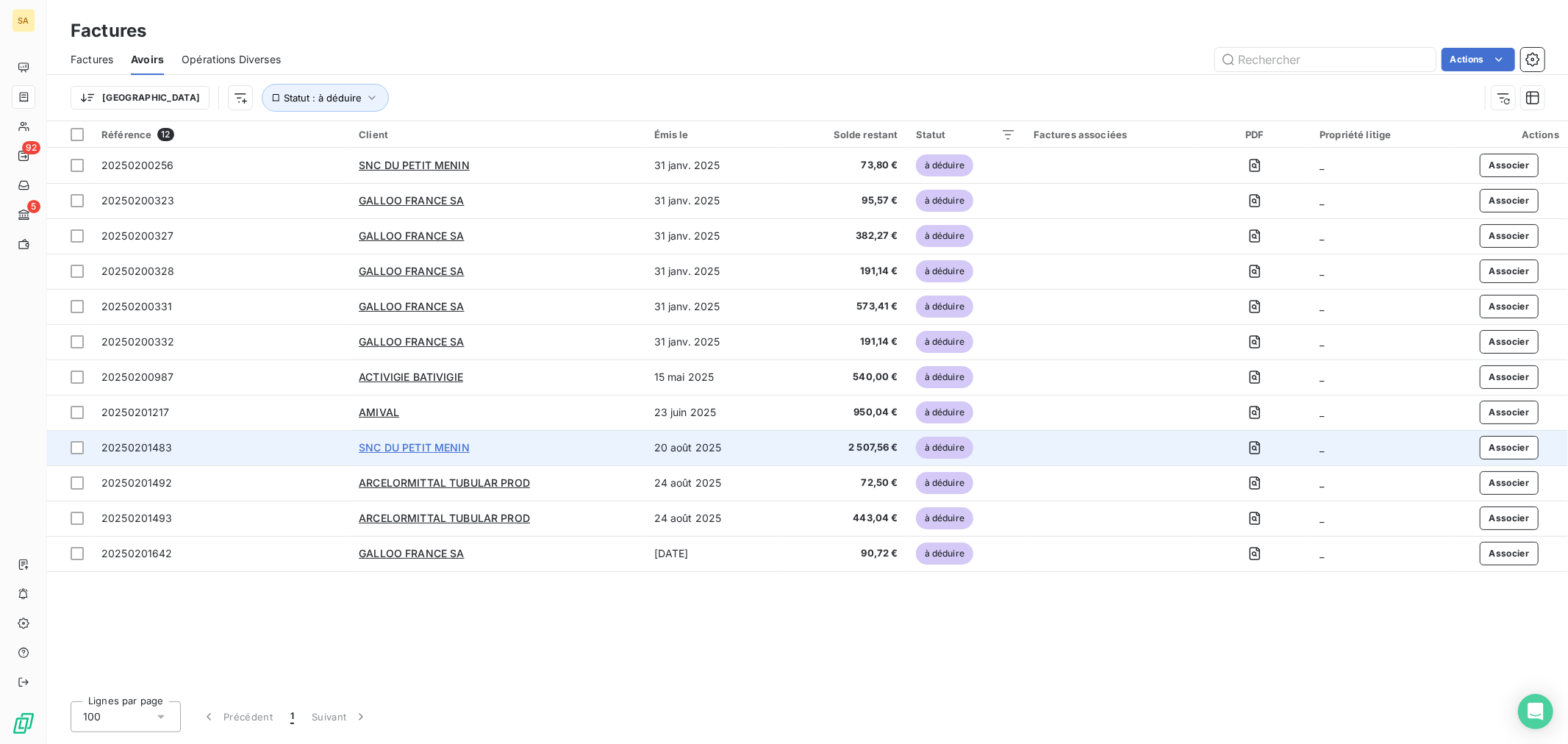
click at [401, 443] on span "SNC DU PETIT MENIN" at bounding box center [414, 447] width 111 height 13
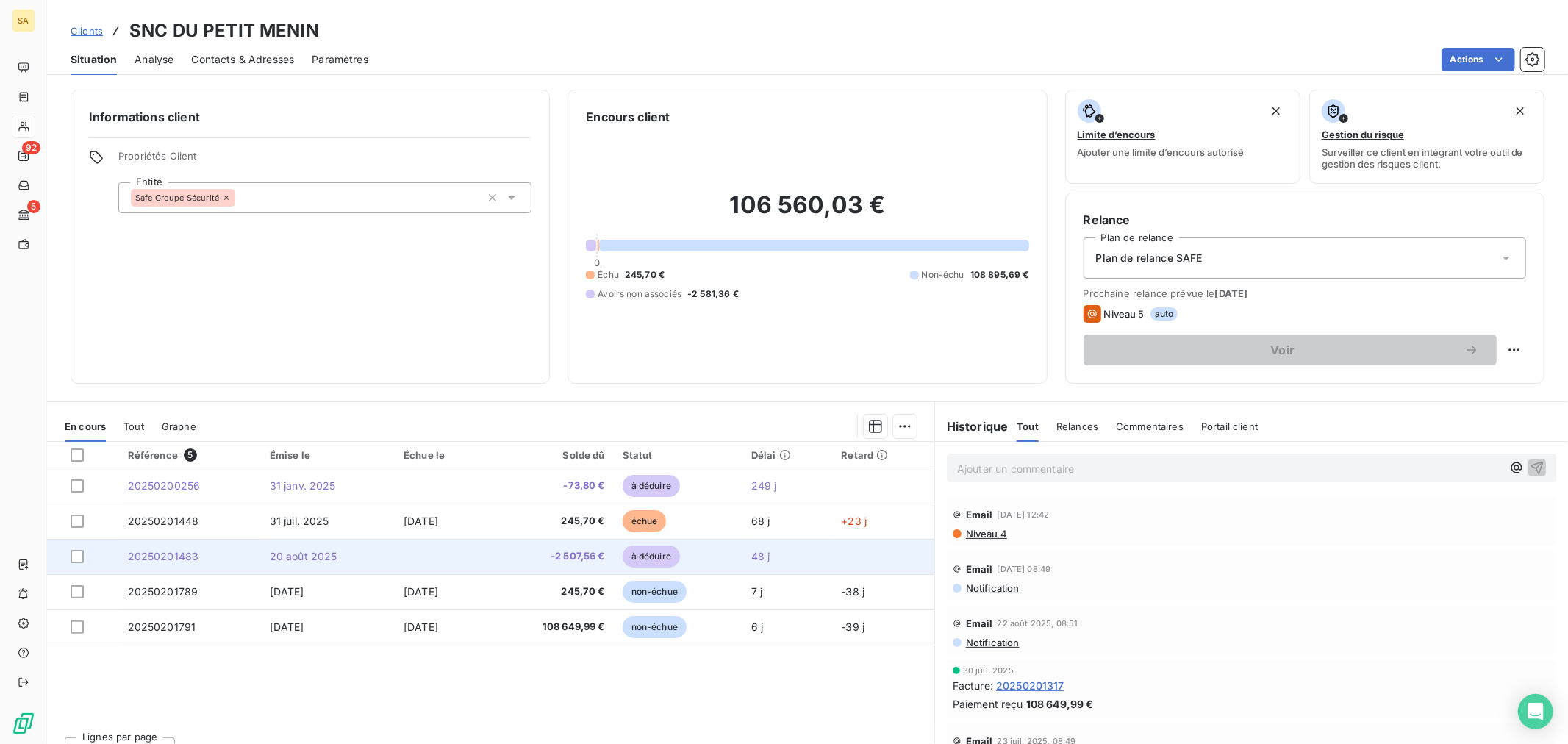
click at [305, 553] on span "20 août 2025" at bounding box center [304, 556] width 68 height 13
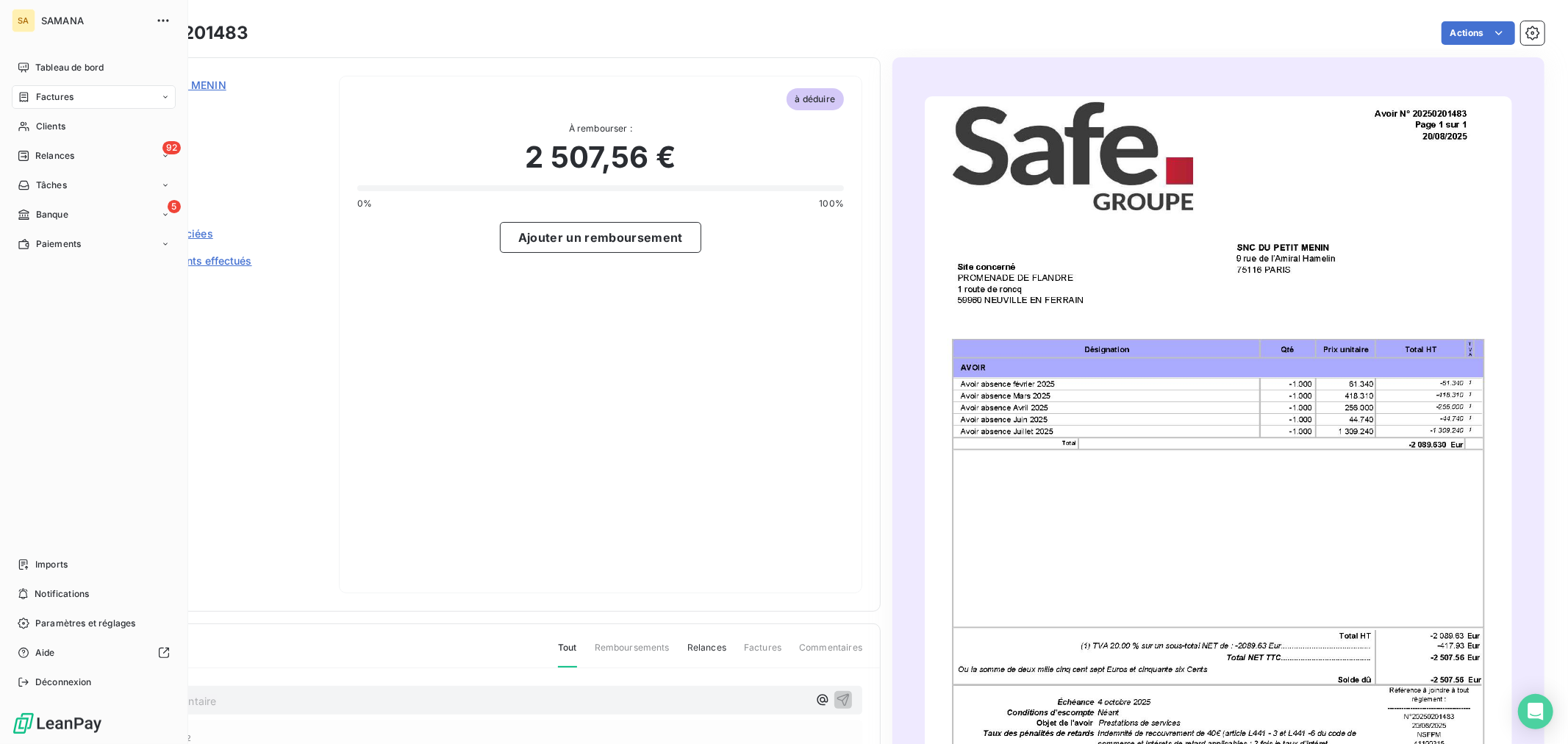
click at [105, 102] on div "Factures" at bounding box center [94, 97] width 164 height 24
click at [74, 154] on div "Avoirs" at bounding box center [102, 156] width 146 height 24
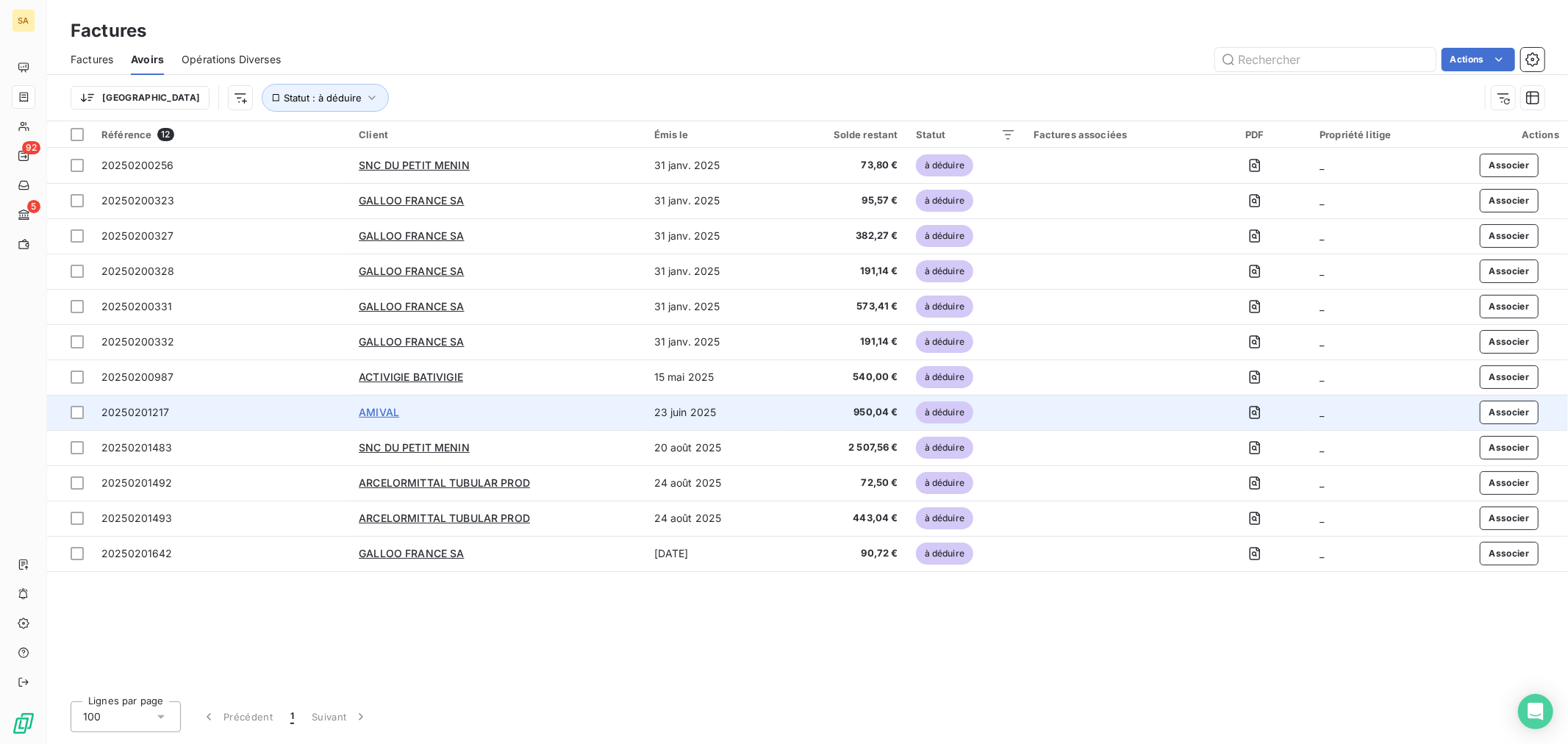
click at [380, 410] on span "AMIVAL" at bounding box center [379, 412] width 40 height 13
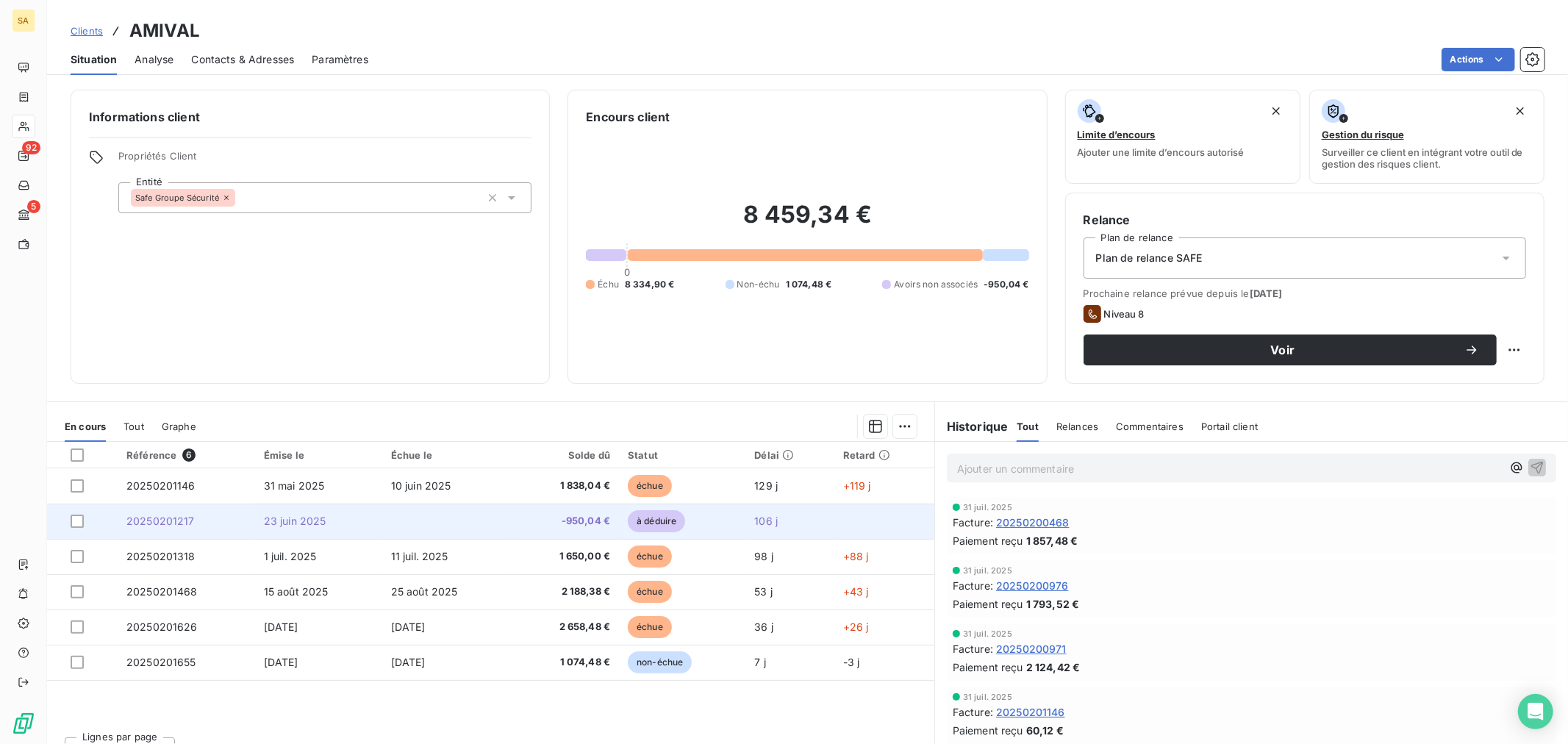
click at [386, 531] on td at bounding box center [448, 521] width 131 height 35
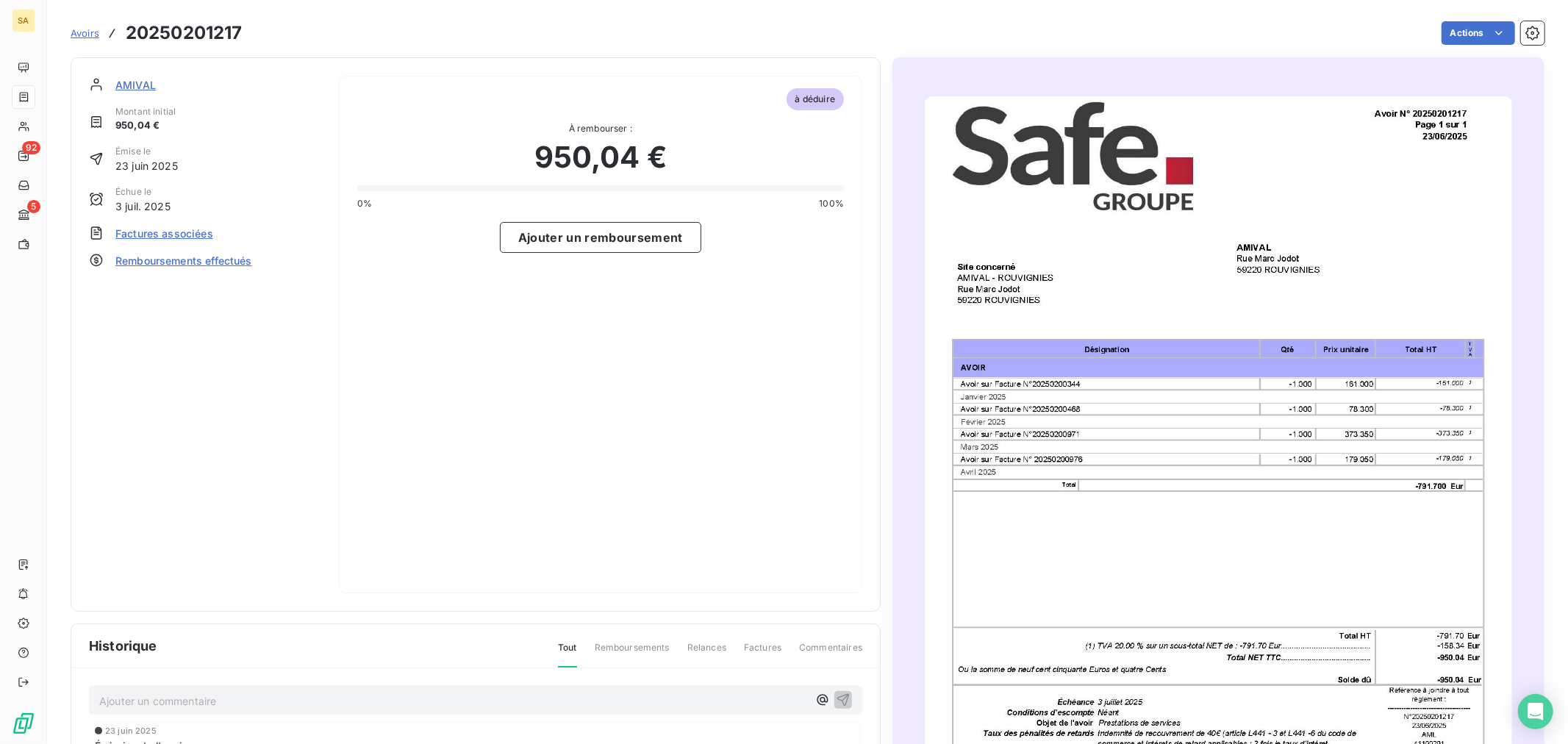
click at [158, 228] on span "Factures associées" at bounding box center [165, 234] width 98 height 16
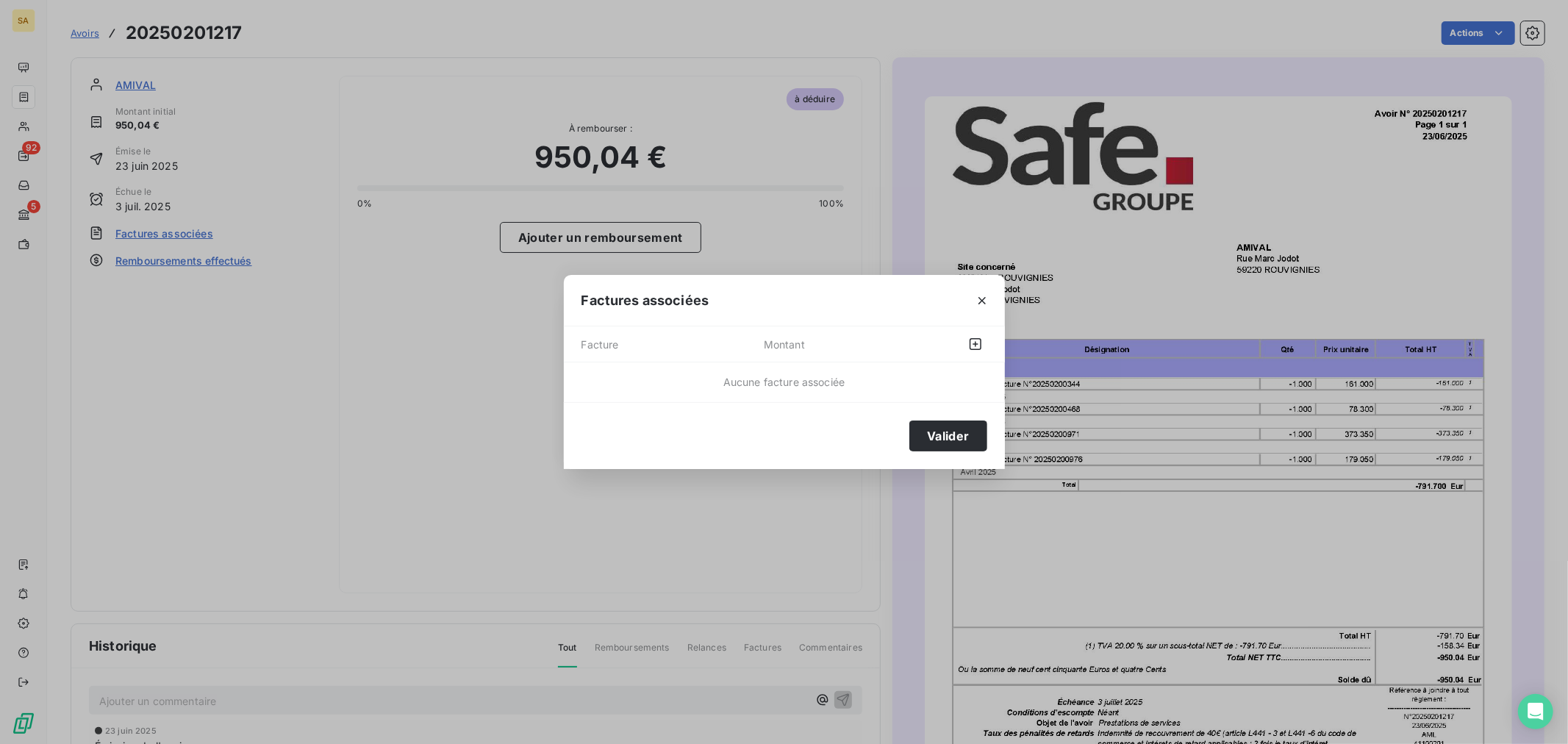
click at [931, 344] on div at bounding box center [945, 344] width 81 height 24
click at [974, 349] on icon "button" at bounding box center [975, 344] width 15 height 15
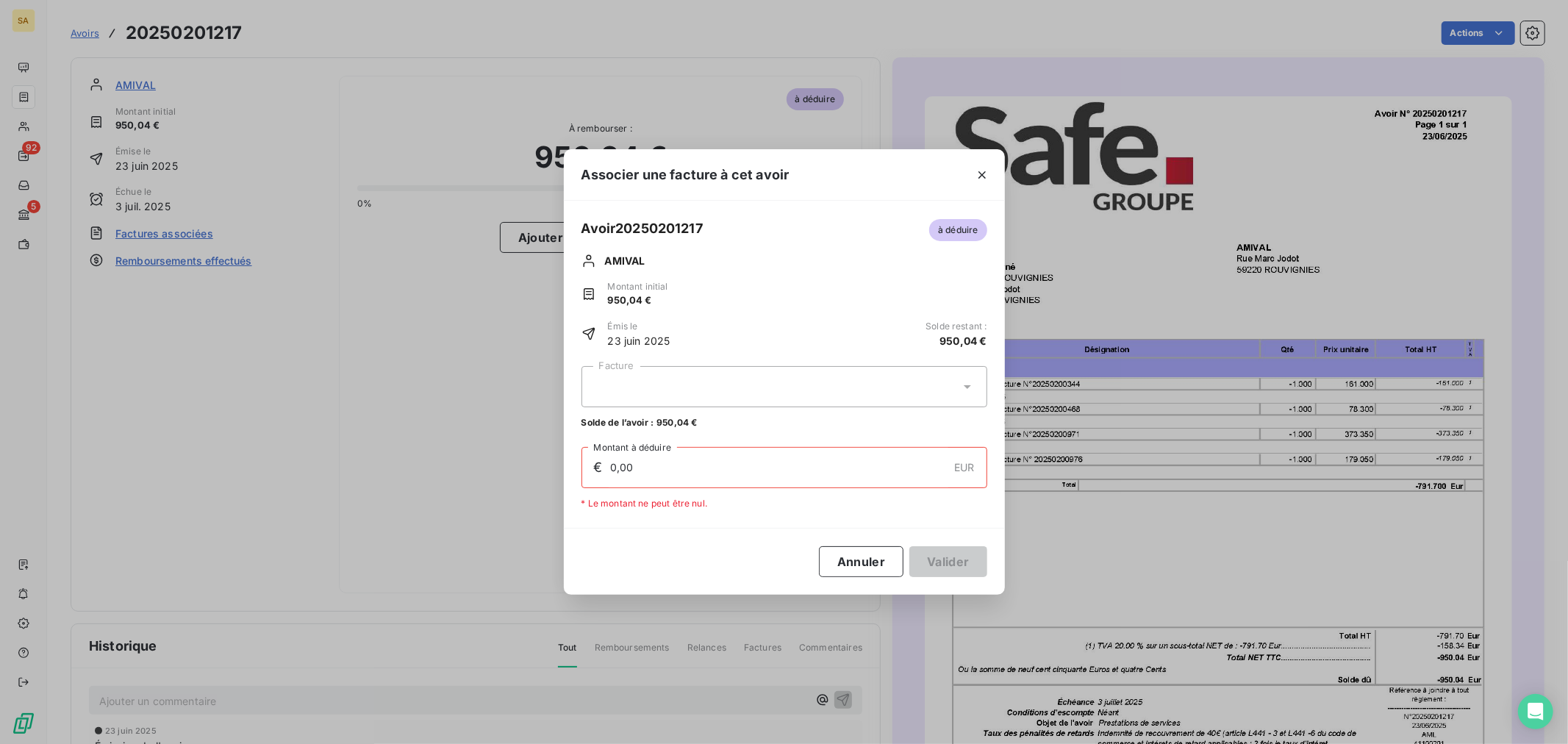
click at [704, 387] on div at bounding box center [784, 387] width 405 height 41
click at [655, 394] on div at bounding box center [784, 387] width 405 height 41
click at [656, 387] on div at bounding box center [784, 387] width 405 height 41
click at [711, 380] on div at bounding box center [784, 387] width 405 height 41
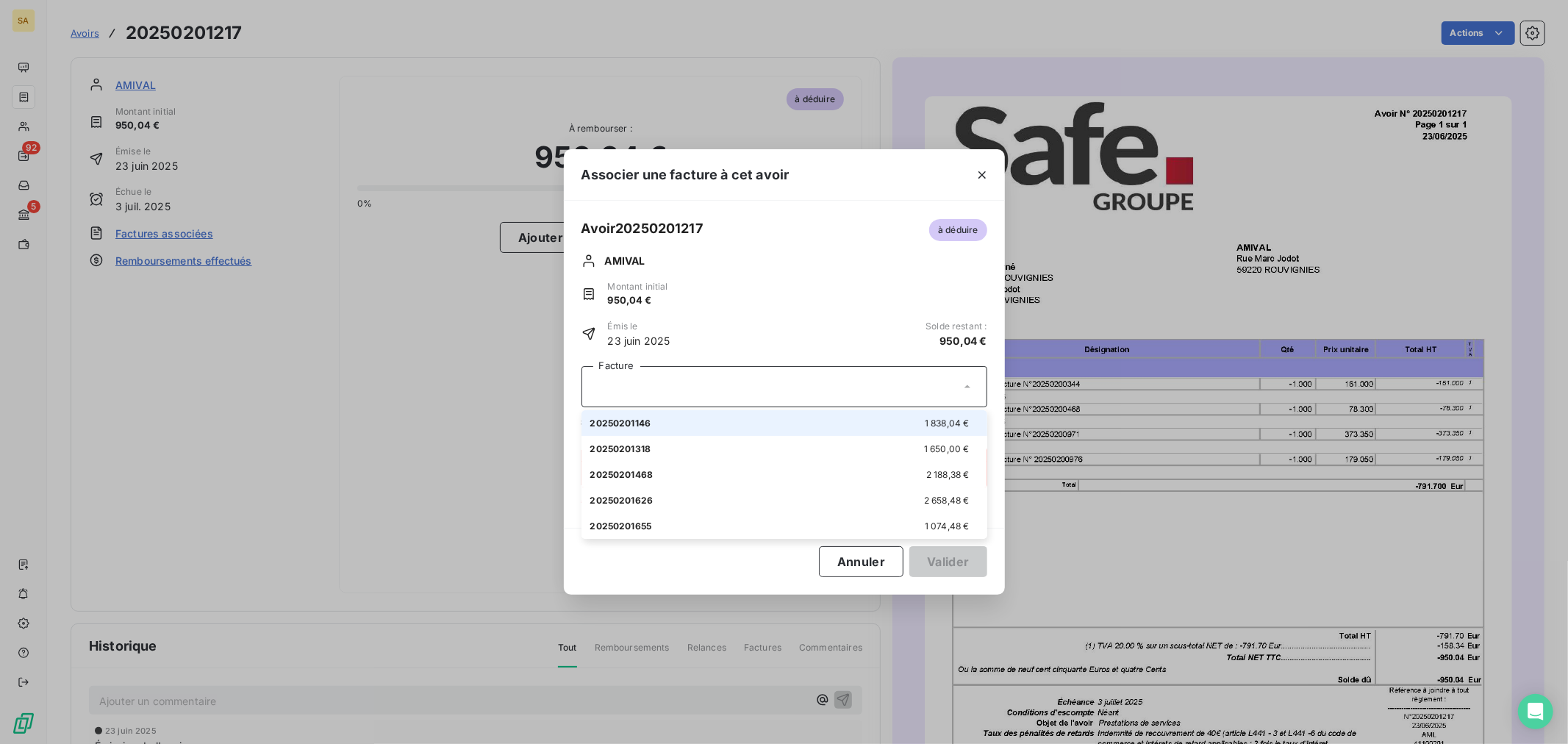
click at [711, 380] on div at bounding box center [784, 387] width 405 height 41
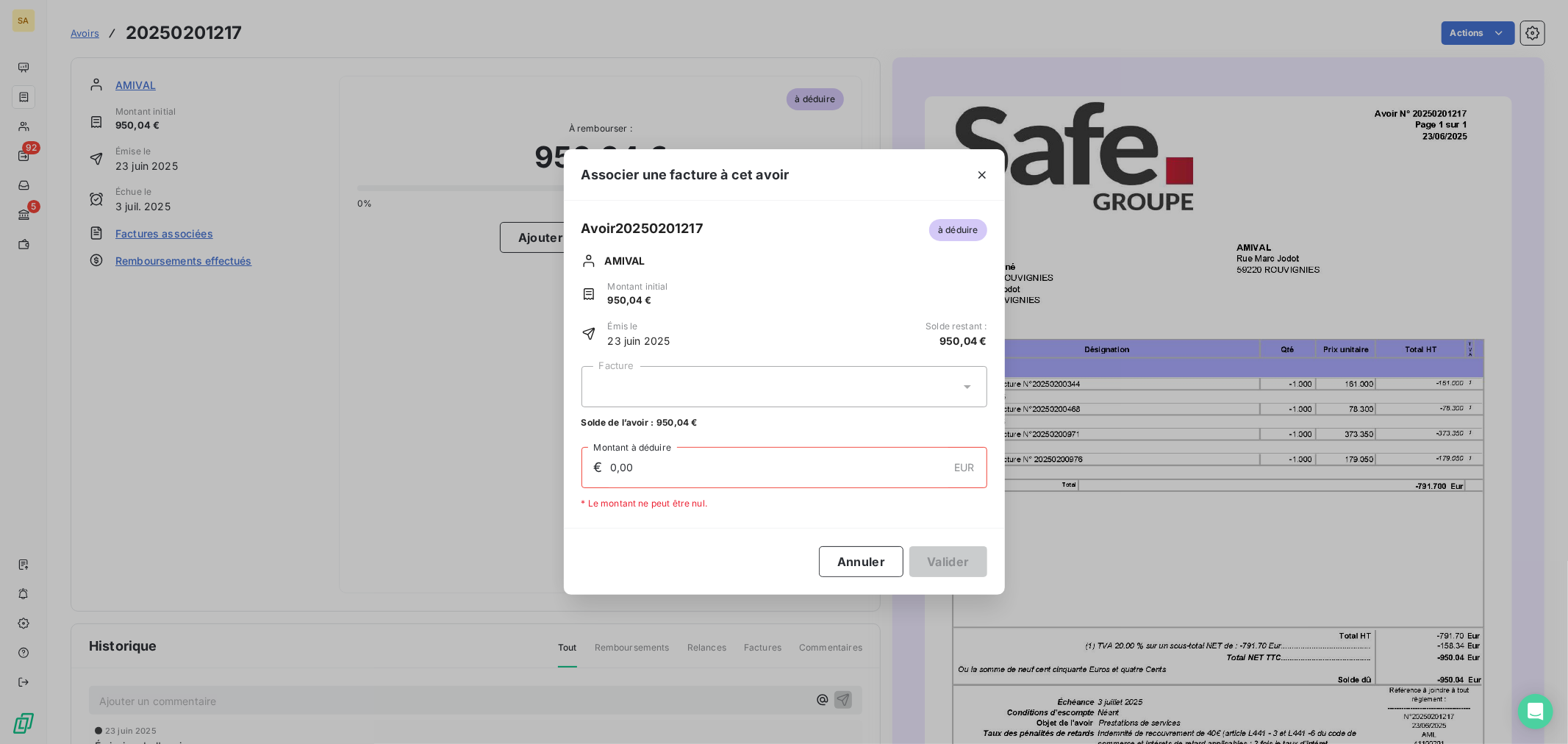
click at [965, 387] on icon at bounding box center [967, 387] width 7 height 4
click at [982, 171] on icon "button" at bounding box center [982, 175] width 15 height 15
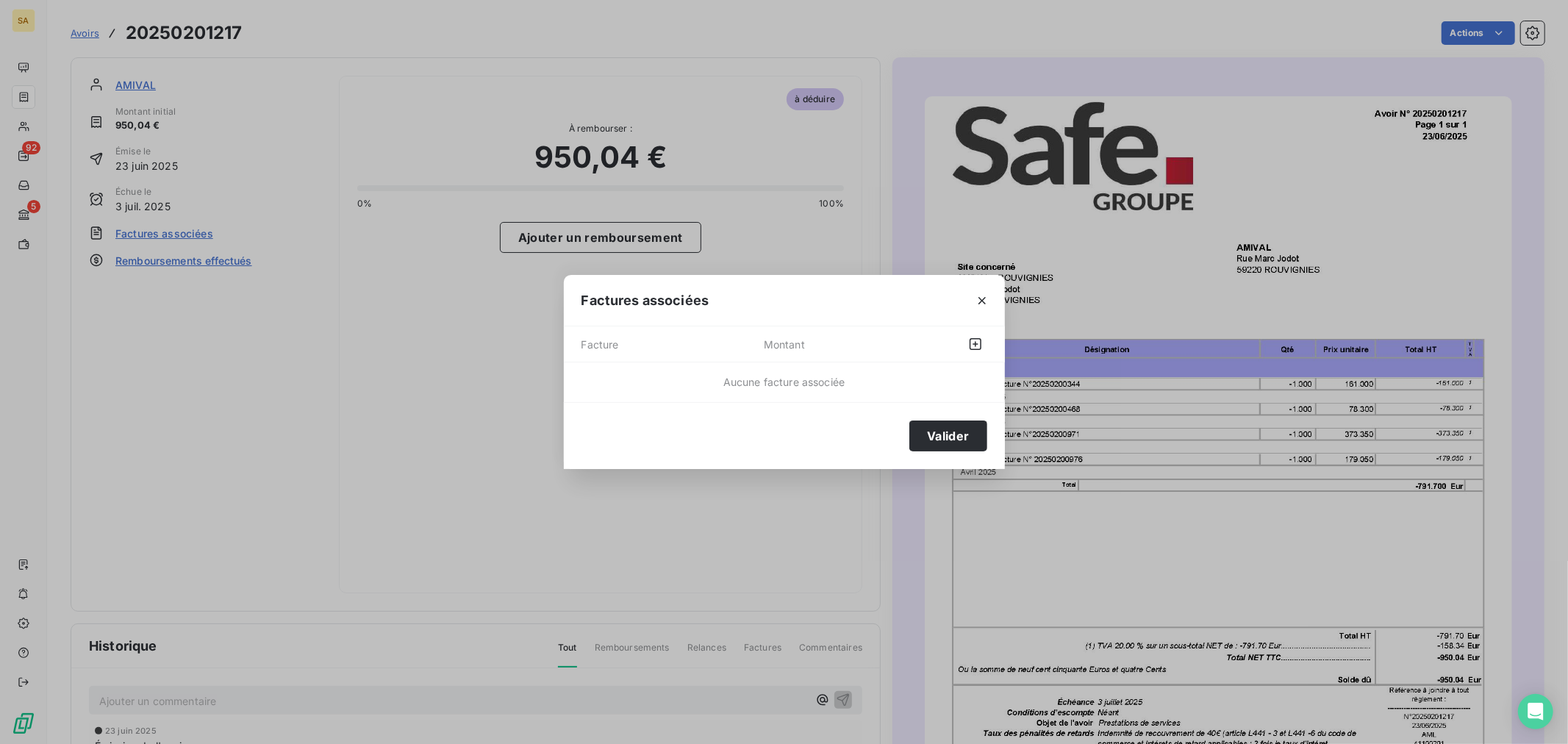
click at [717, 383] on div "Aucune facture associée" at bounding box center [784, 382] width 441 height 16
click at [978, 342] on icon "button" at bounding box center [975, 344] width 15 height 15
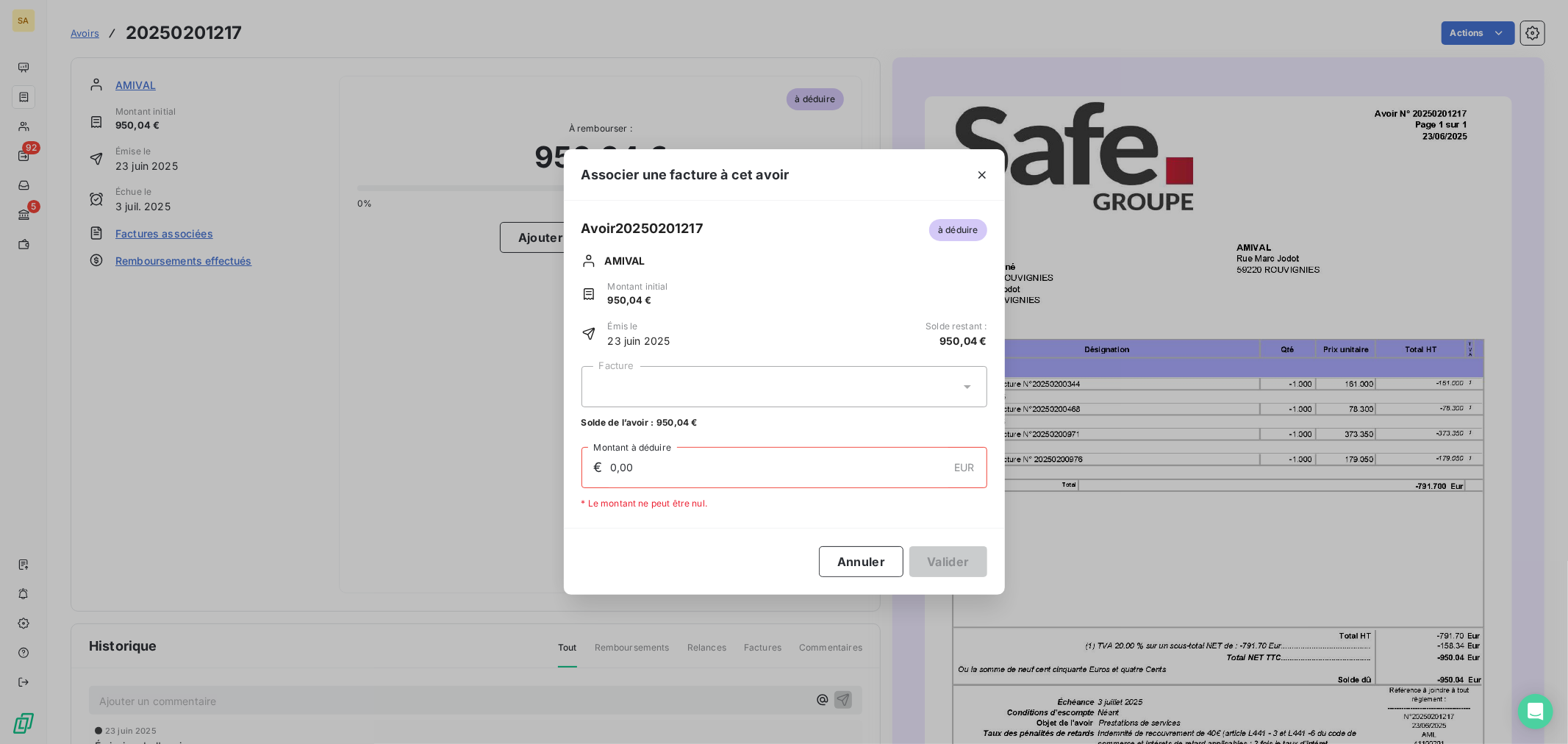
click at [691, 391] on div at bounding box center [784, 387] width 405 height 41
click at [982, 173] on icon "button" at bounding box center [982, 175] width 7 height 7
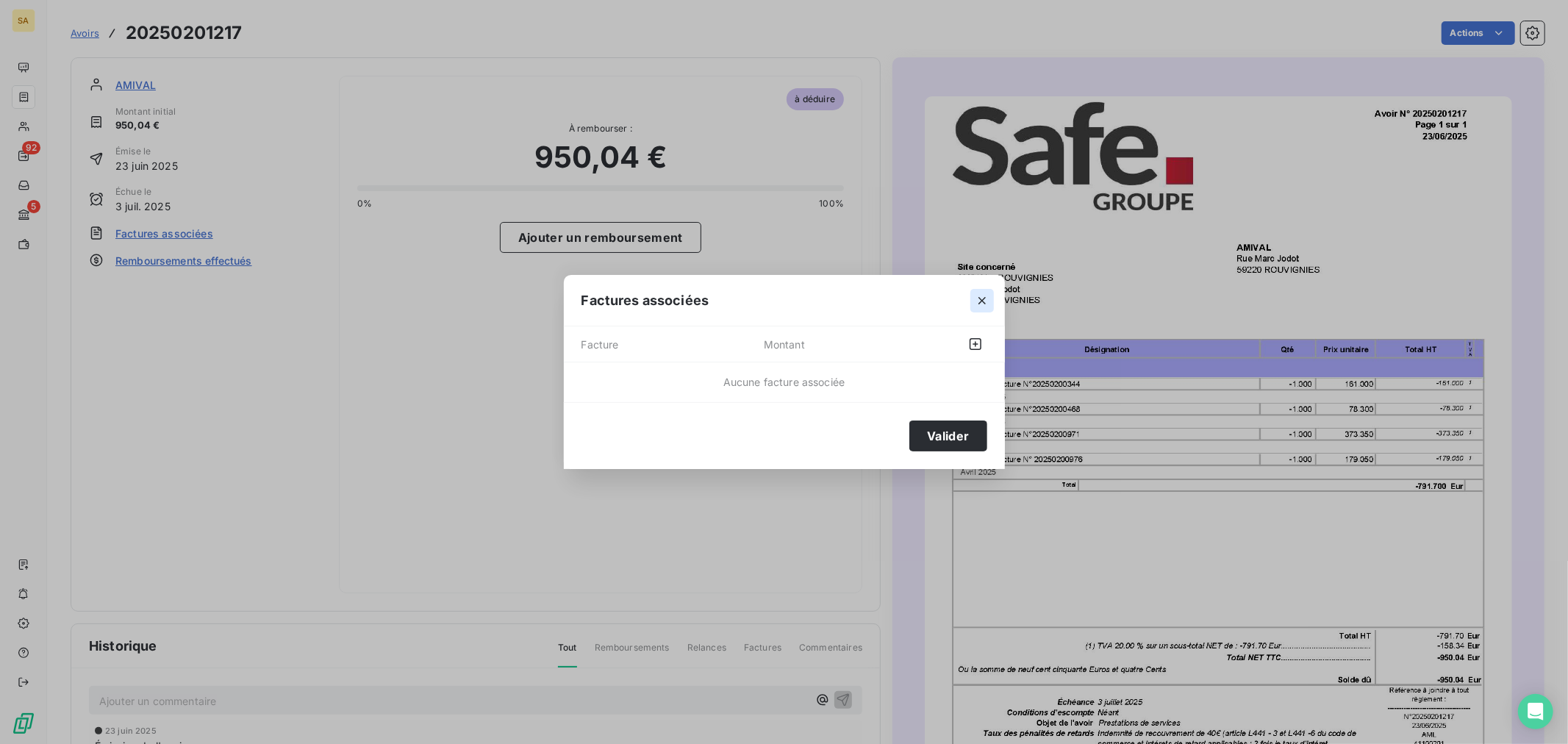
click at [982, 296] on icon "button" at bounding box center [982, 301] width 15 height 15
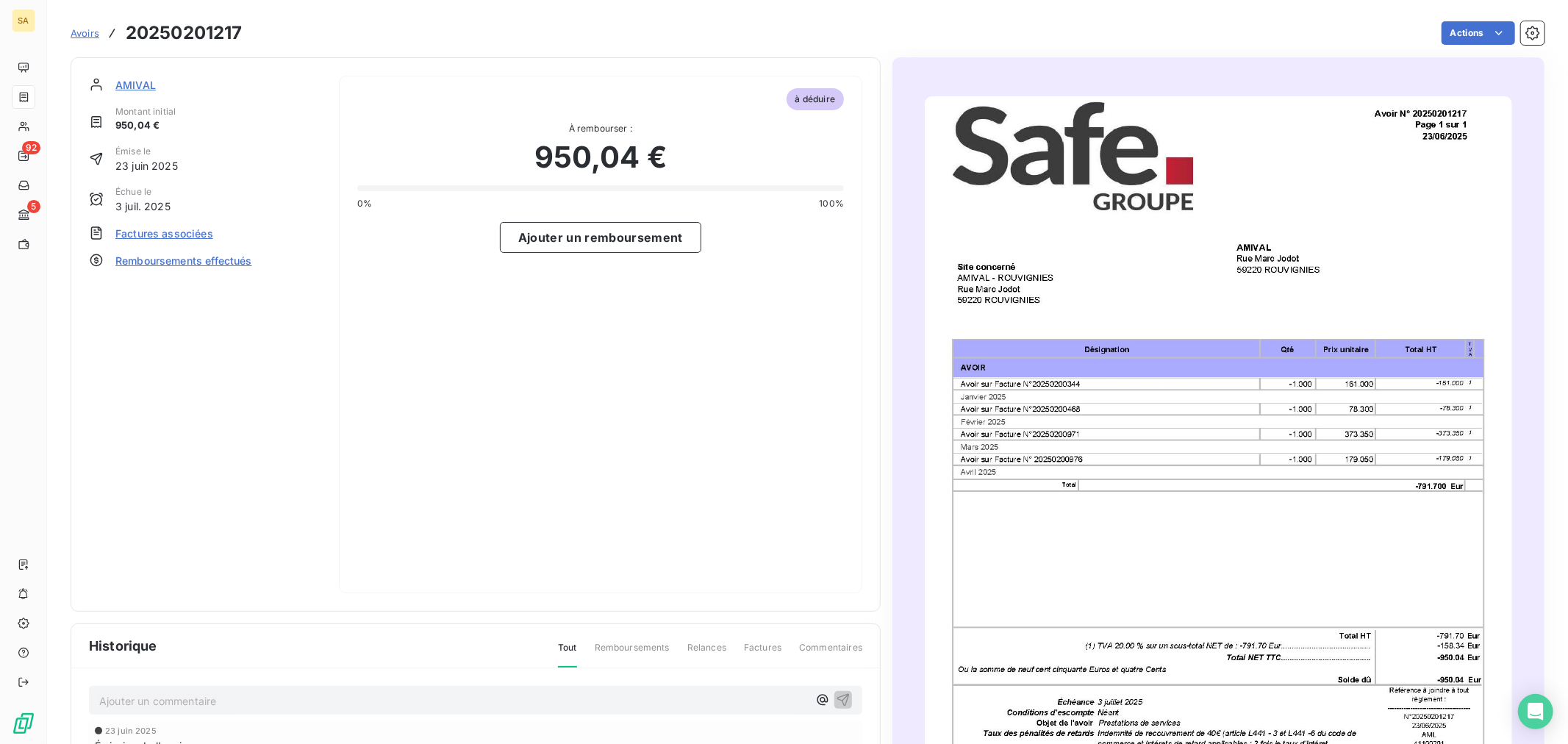
click at [1067, 405] on img "button" at bounding box center [1218, 511] width 586 height 830
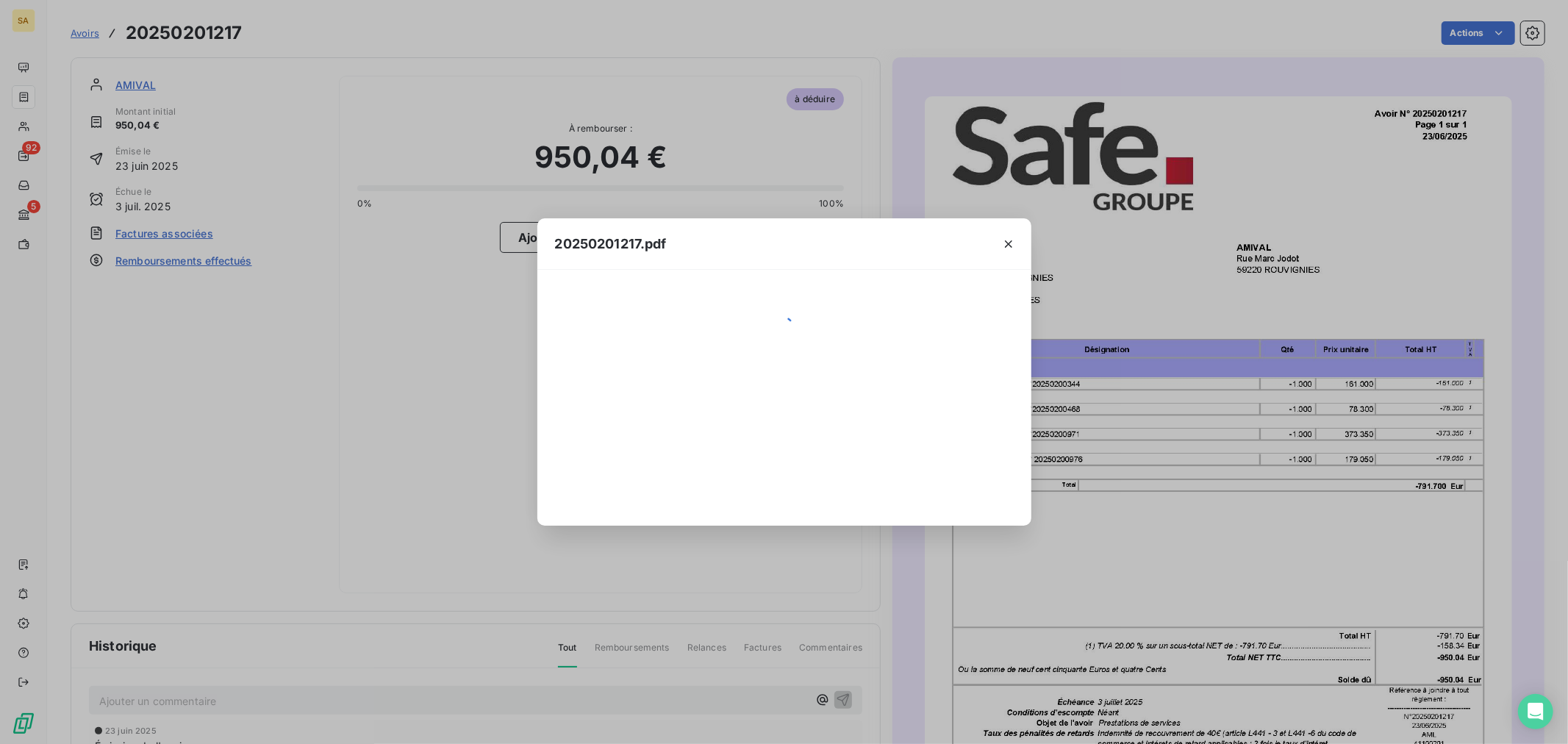
click at [1067, 405] on div "20250201217.pdf" at bounding box center [784, 372] width 1568 height 744
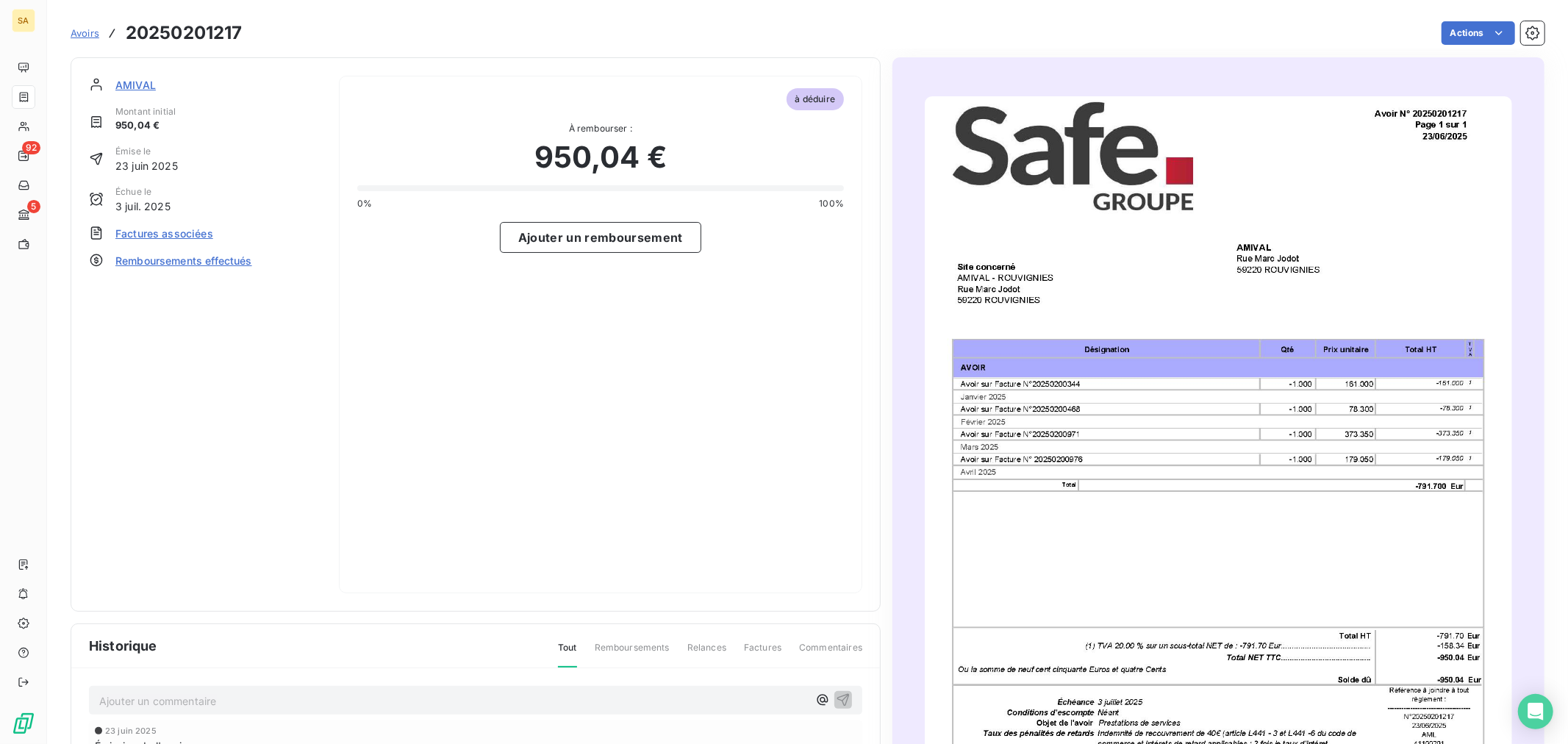
click at [1097, 383] on img "button" at bounding box center [1218, 511] width 586 height 830
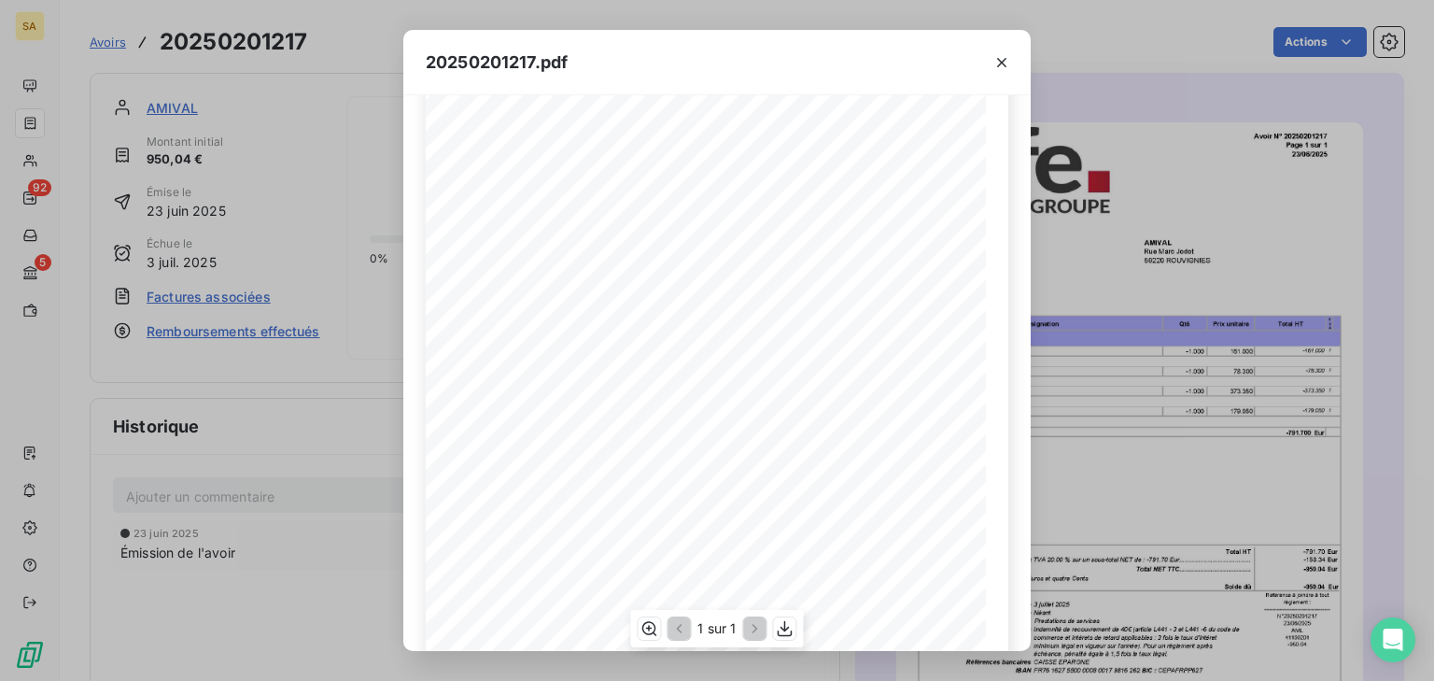
scroll to position [233, 0]
click at [997, 56] on icon "button" at bounding box center [1002, 62] width 19 height 19
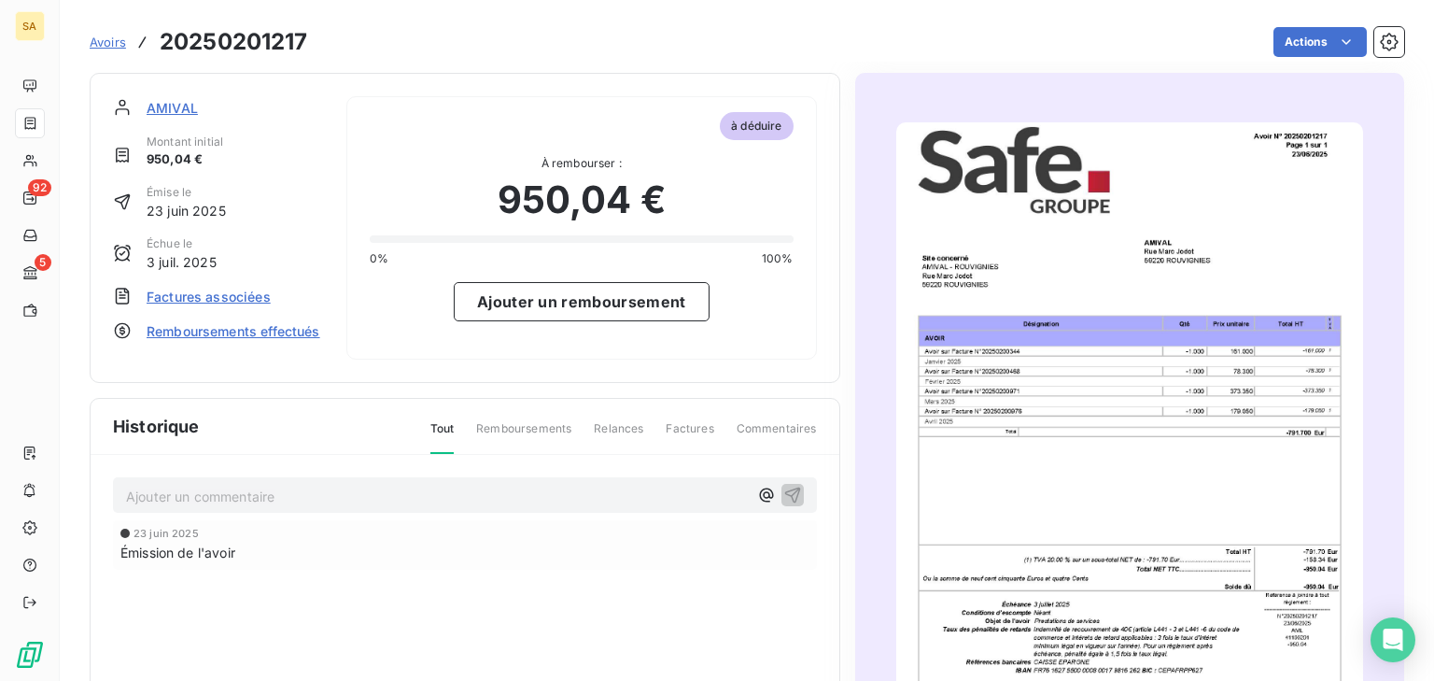
click at [159, 105] on span "AMIVAL" at bounding box center [172, 108] width 51 height 20
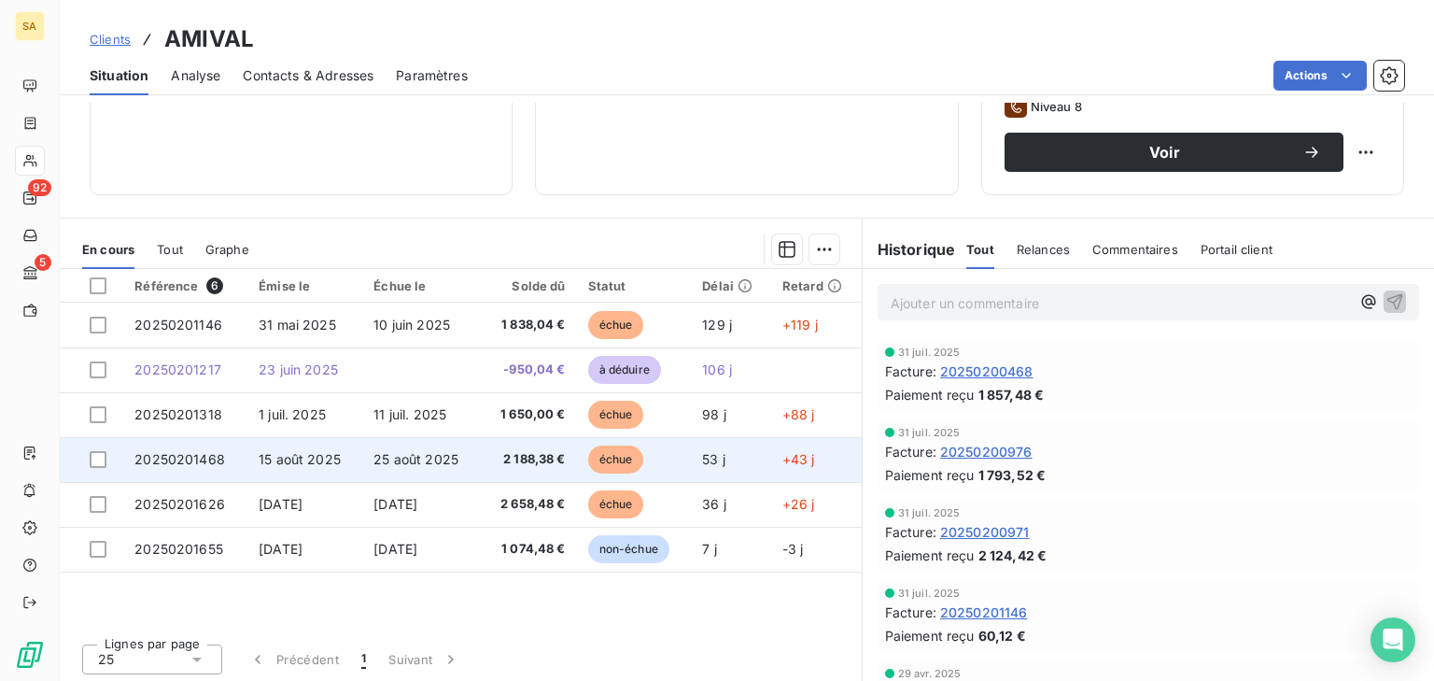
scroll to position [304, 0]
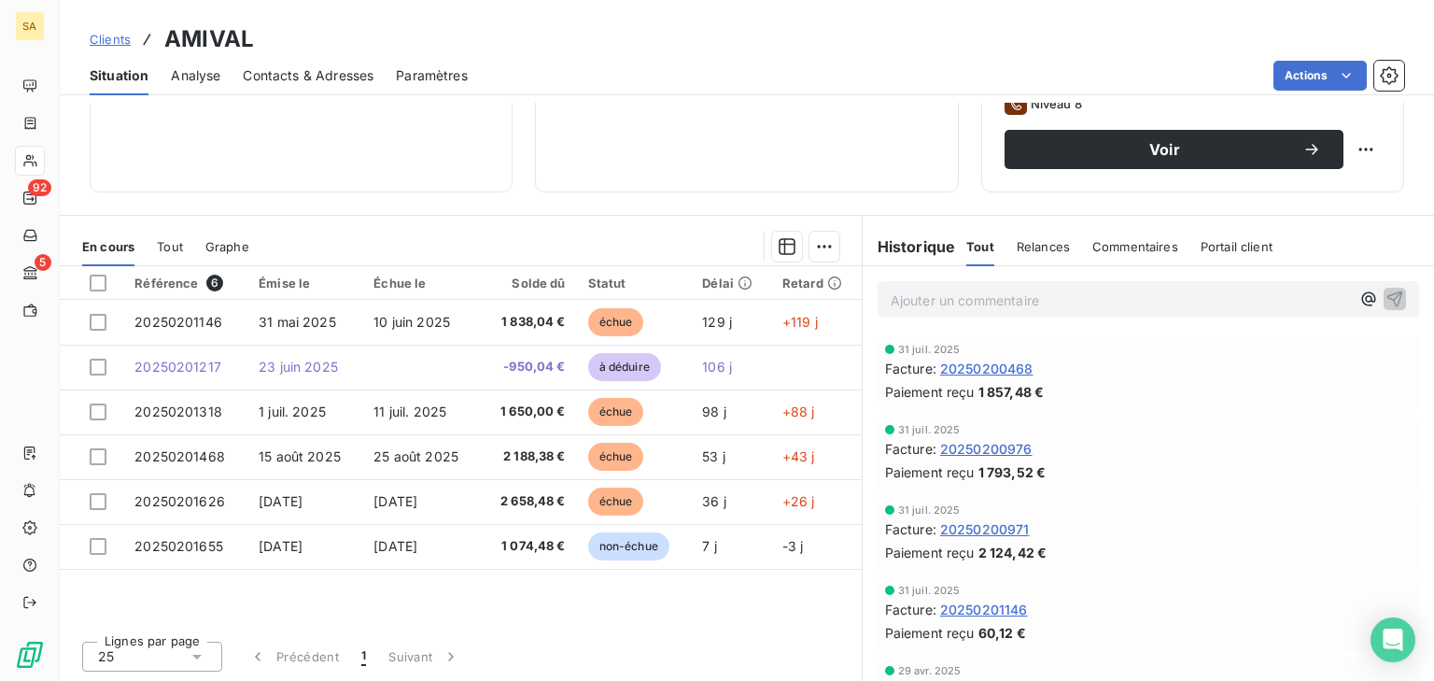
click at [172, 243] on span "Tout" at bounding box center [170, 246] width 26 height 15
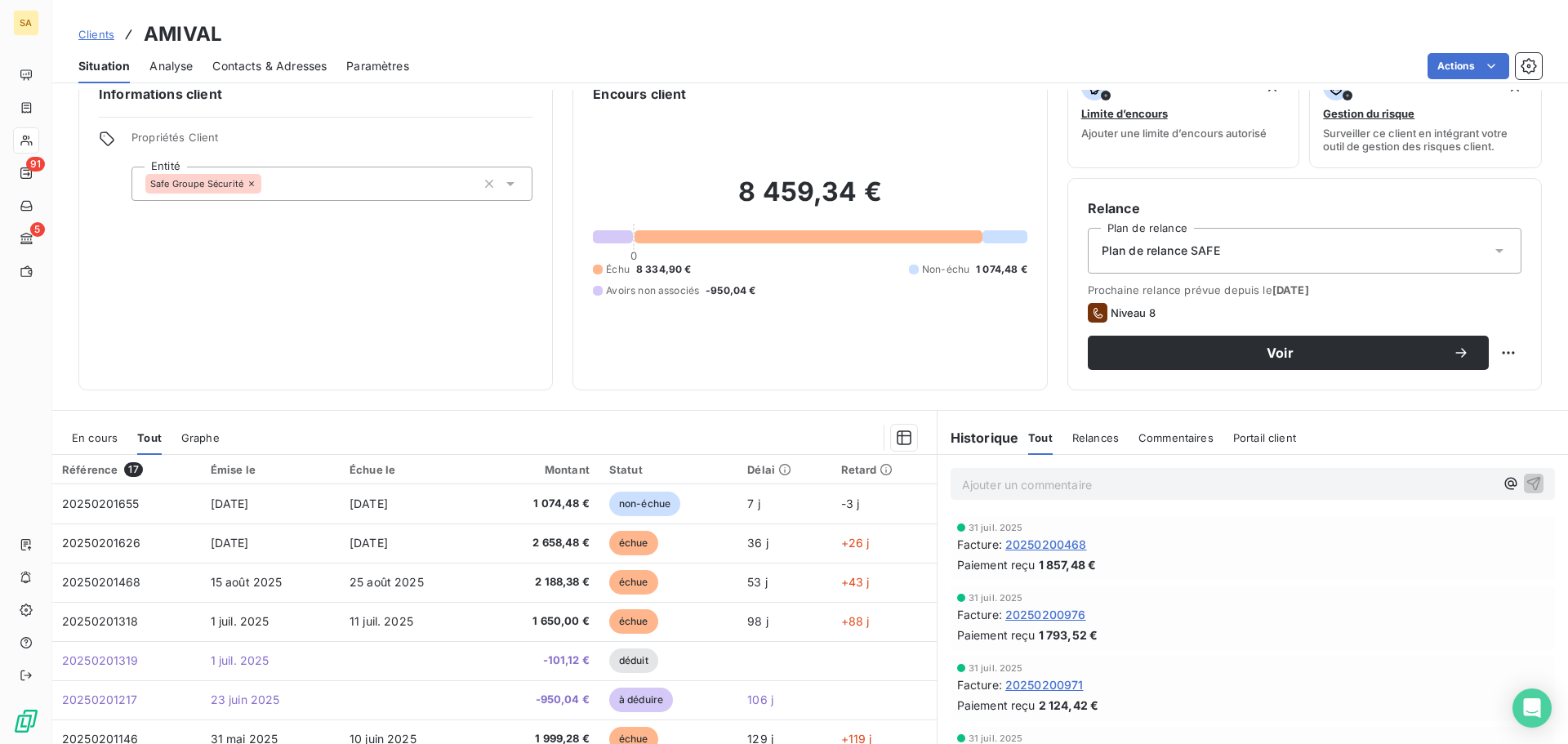
scroll to position [0, 0]
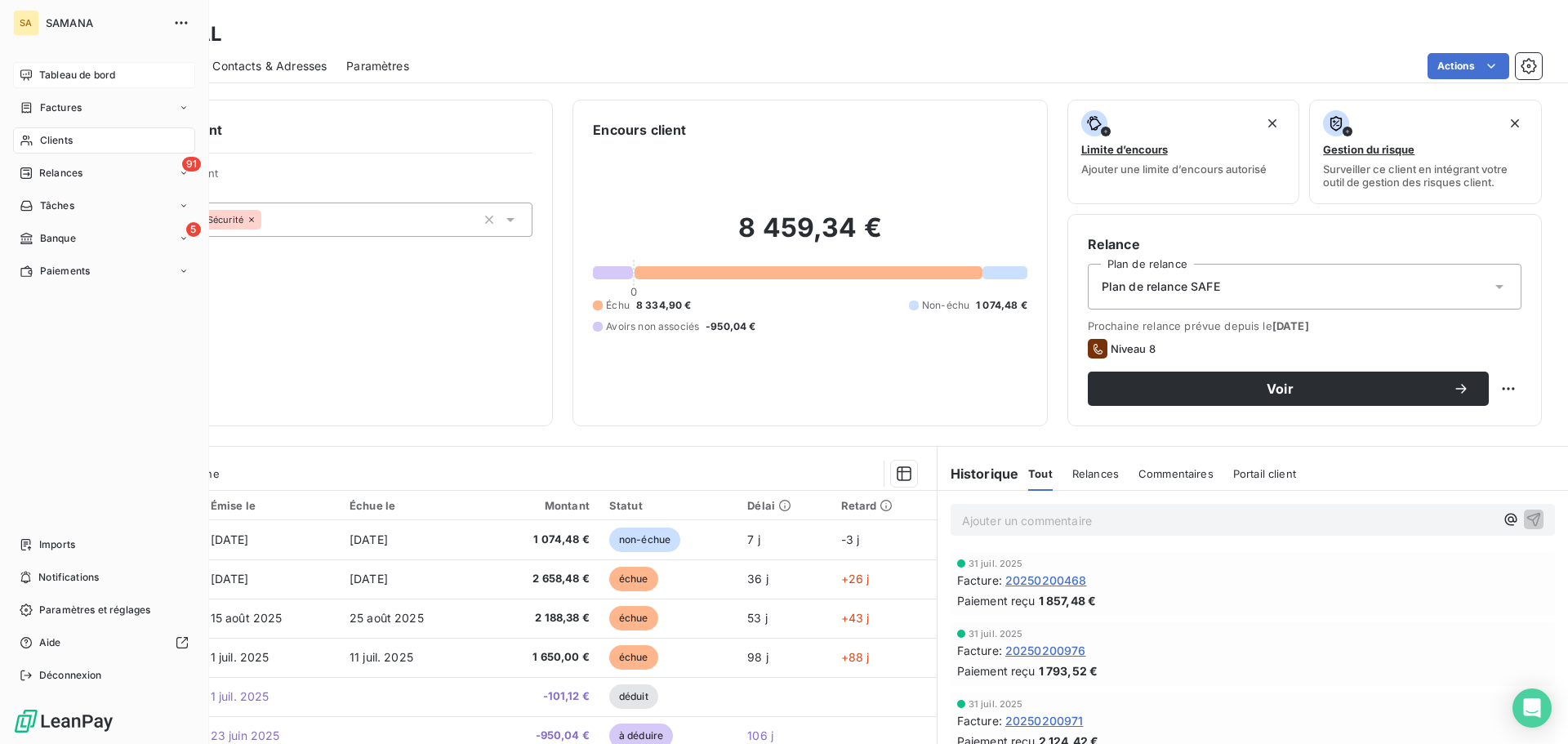
click at [35, 75] on div "Tableau de bord" at bounding box center [104, 75] width 182 height 26
